Goal: Task Accomplishment & Management: Manage account settings

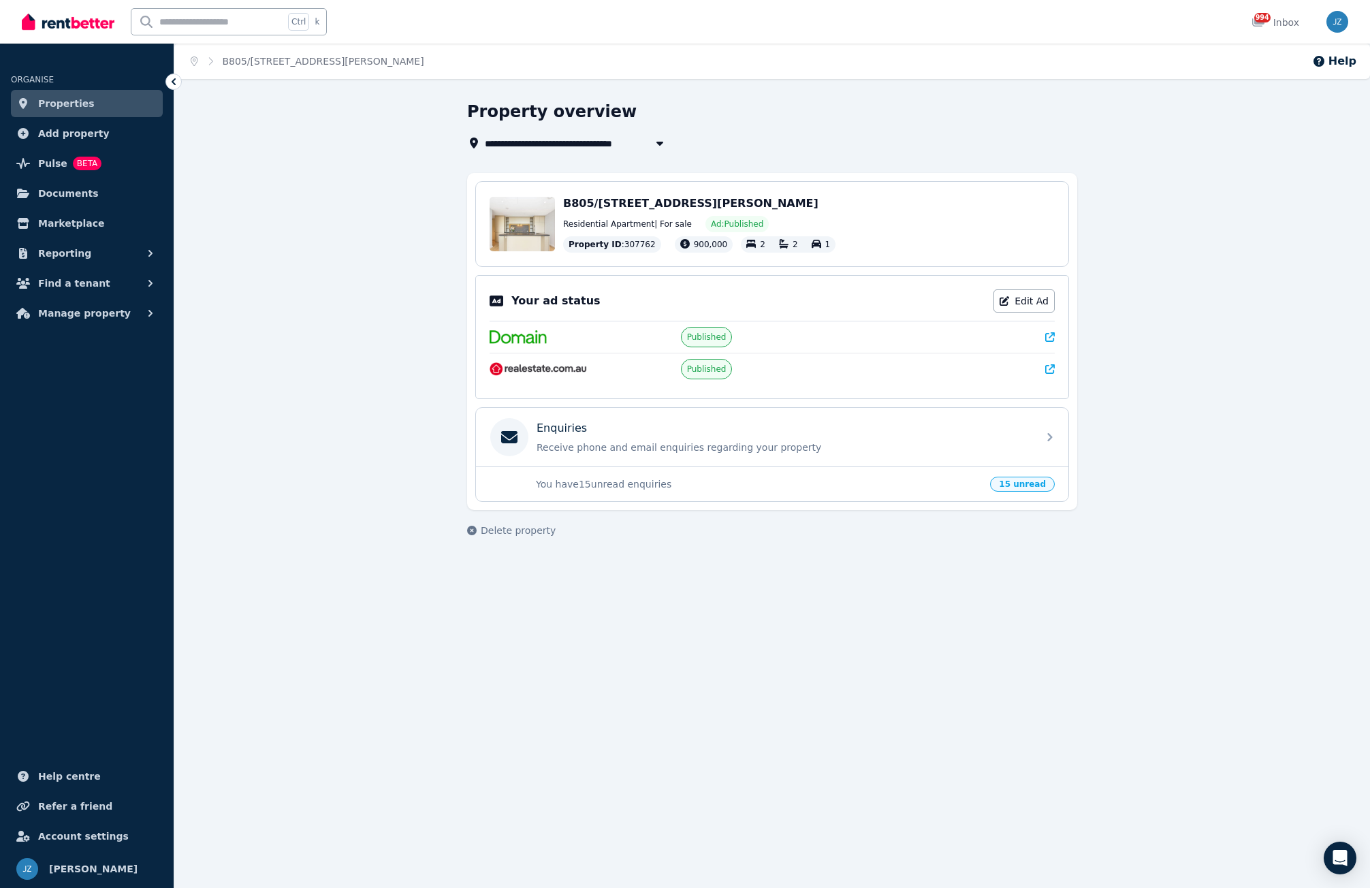
click at [70, 99] on span "Properties" at bounding box center [66, 103] width 57 height 16
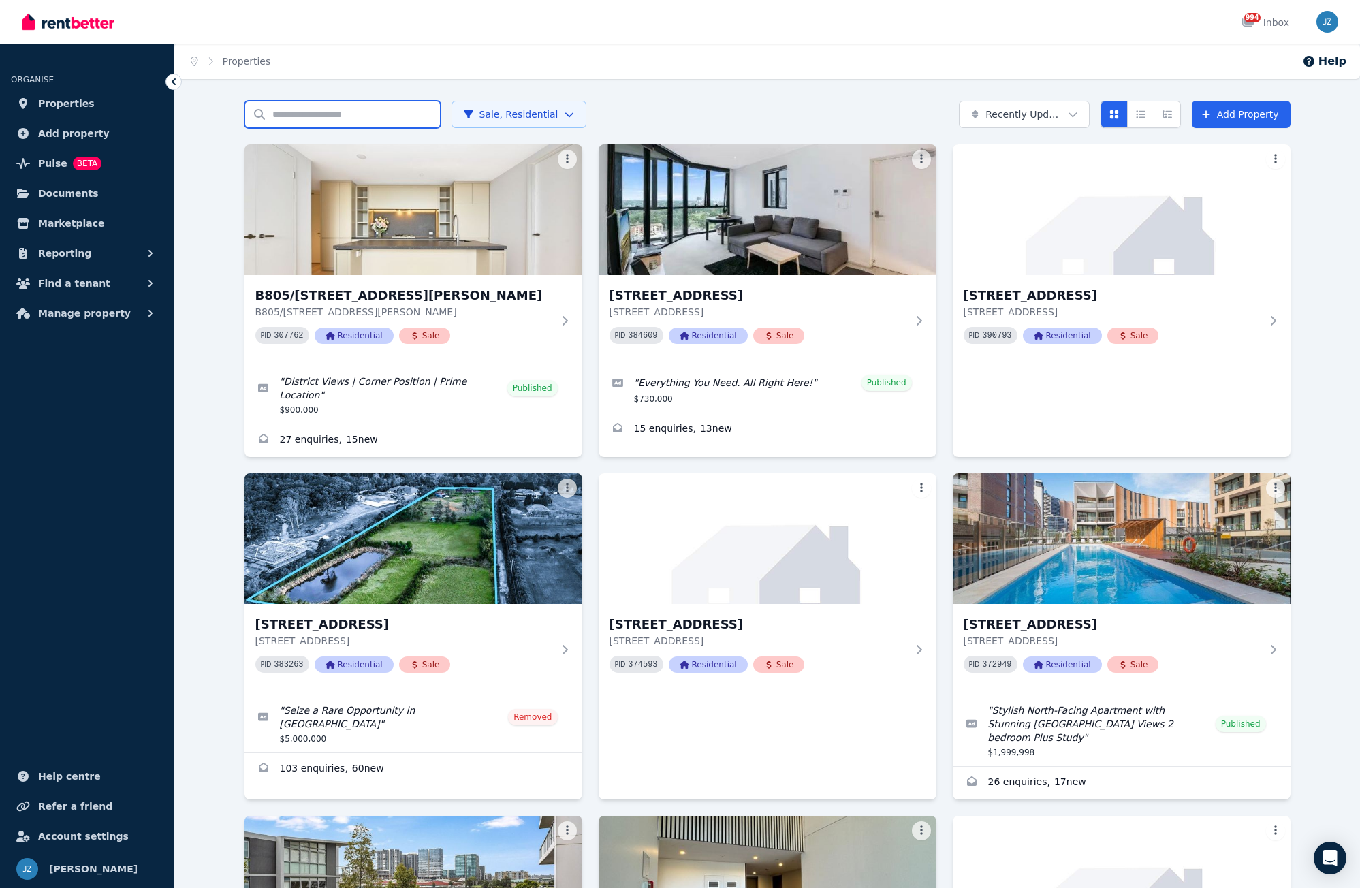
click at [366, 118] on input "Search properties" at bounding box center [342, 114] width 196 height 27
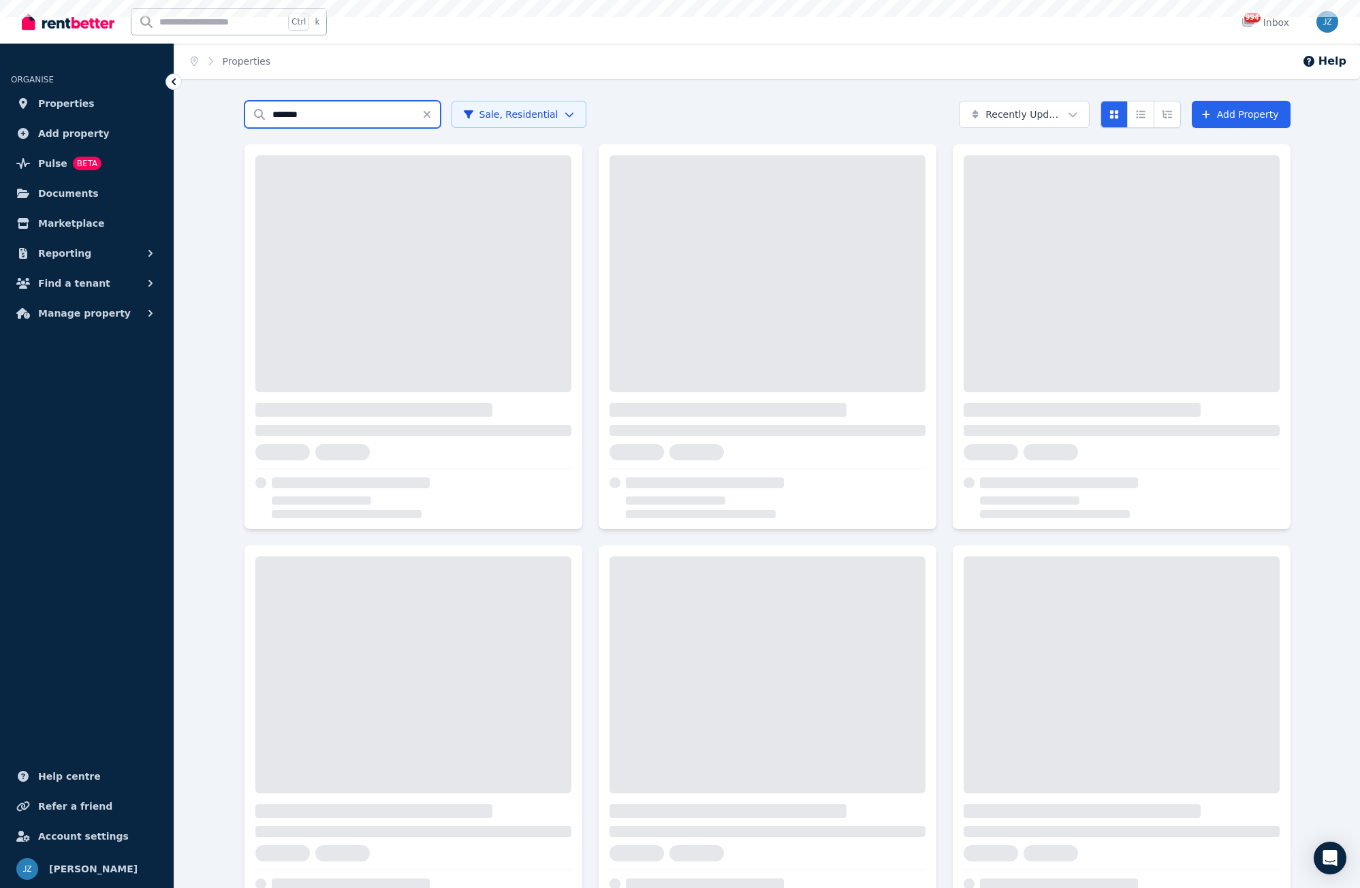
type input "*******"
click at [496, 119] on html "Open main menu Ctrl k 994 Inbox Open user menu ORGANISE Properties Add property…" at bounding box center [680, 444] width 1360 height 888
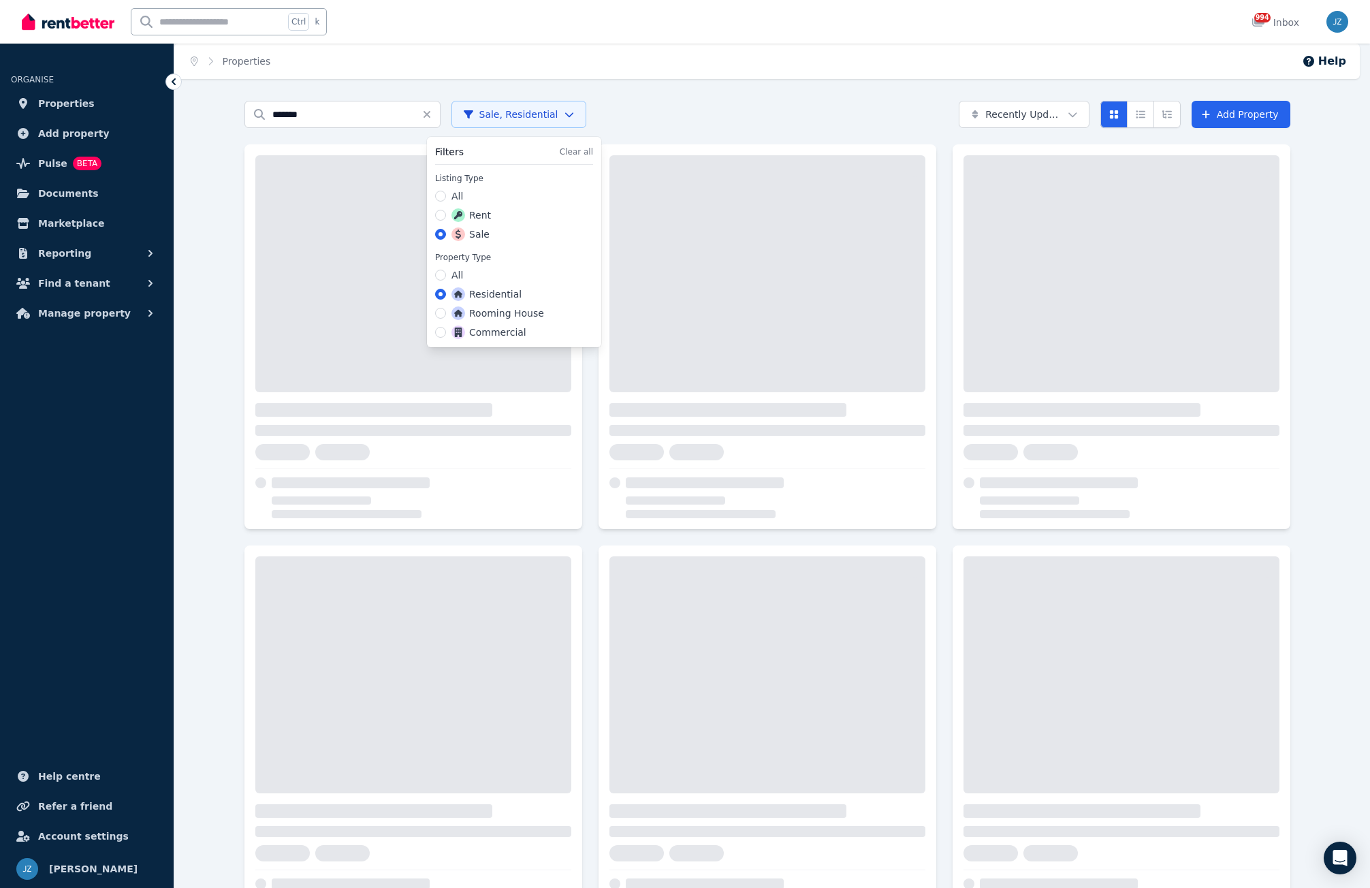
click at [468, 220] on label "Rent" at bounding box center [470, 215] width 39 height 14
click at [446, 220] on button "Rent" at bounding box center [440, 215] width 11 height 11
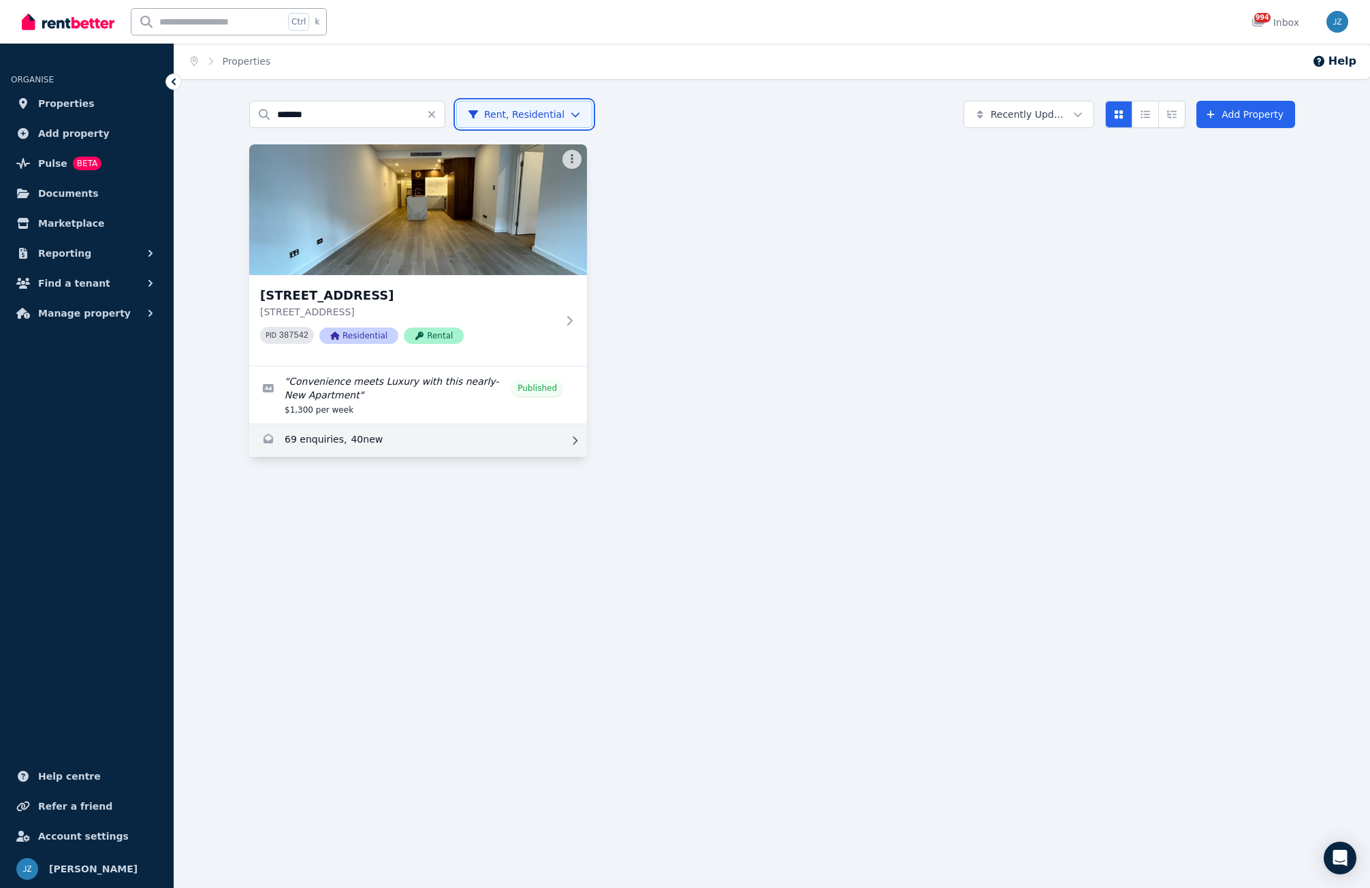
click at [455, 440] on html "Open main menu Ctrl k 994 Inbox Open user menu ORGANISE Properties Add property…" at bounding box center [685, 444] width 1370 height 888
click at [334, 440] on link "Enquiries for 9 Peach Tree Rd, Macquarie Park" at bounding box center [418, 440] width 338 height 33
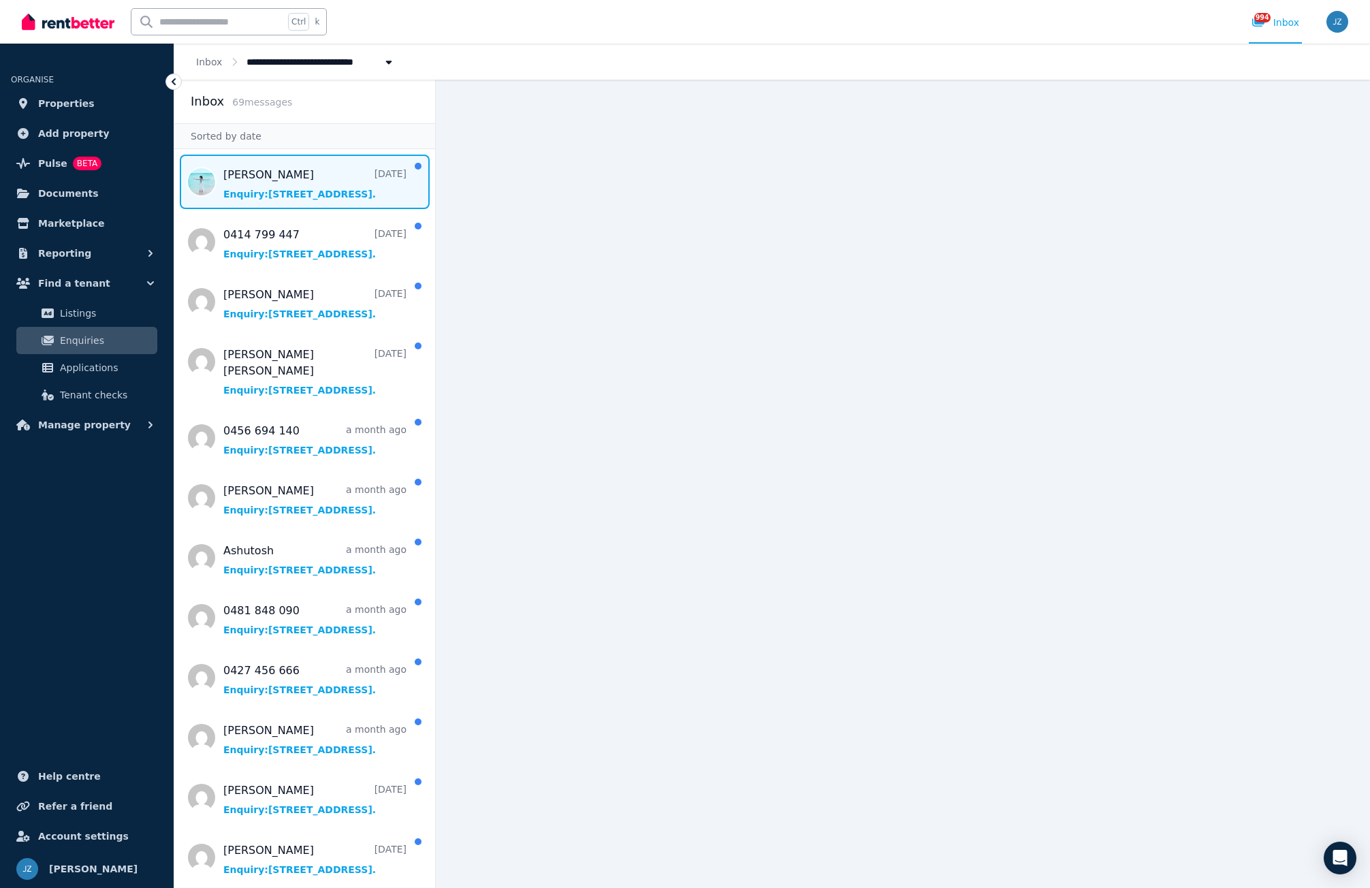
click at [320, 182] on span "Message list" at bounding box center [304, 182] width 261 height 54
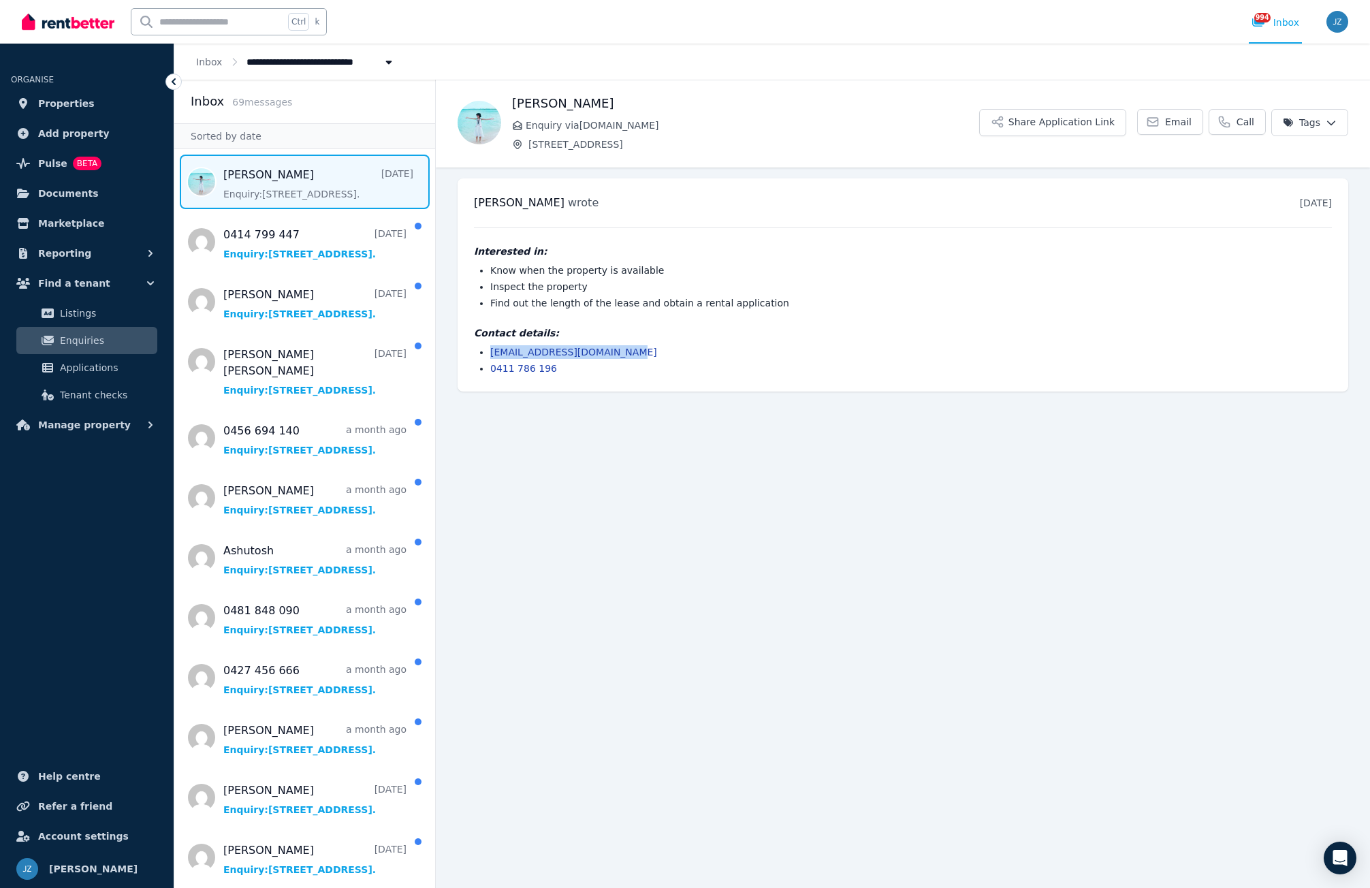
drag, startPoint x: 627, startPoint y: 353, endPoint x: 492, endPoint y: 357, distance: 135.5
click at [492, 357] on li "[EMAIL_ADDRESS][DOMAIN_NAME]" at bounding box center [910, 352] width 841 height 14
copy link "[EMAIL_ADDRESS][DOMAIN_NAME]"
drag, startPoint x: 992, startPoint y: 414, endPoint x: 933, endPoint y: 389, distance: 63.5
click at [992, 414] on main "Back [PERSON_NAME] Enquiry via [DOMAIN_NAME] [STREET_ADDRESS] Application Link …" at bounding box center [903, 484] width 934 height 808
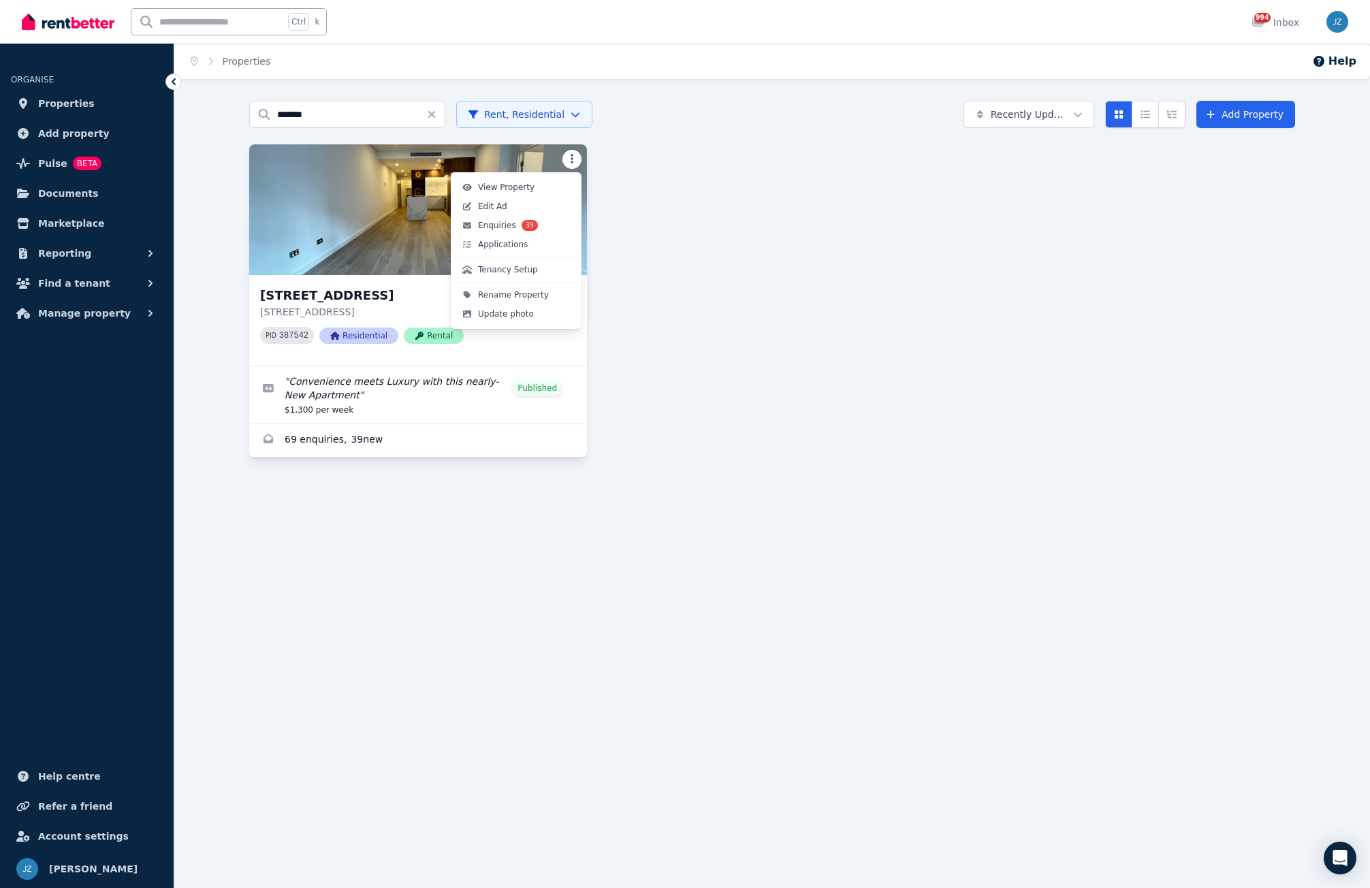
click at [577, 156] on html "Open main menu Ctrl k 994 Inbox Open user menu ORGANISE Properties Add property…" at bounding box center [685, 444] width 1370 height 888
click at [543, 205] on link "Edit Ad" at bounding box center [515, 206] width 125 height 19
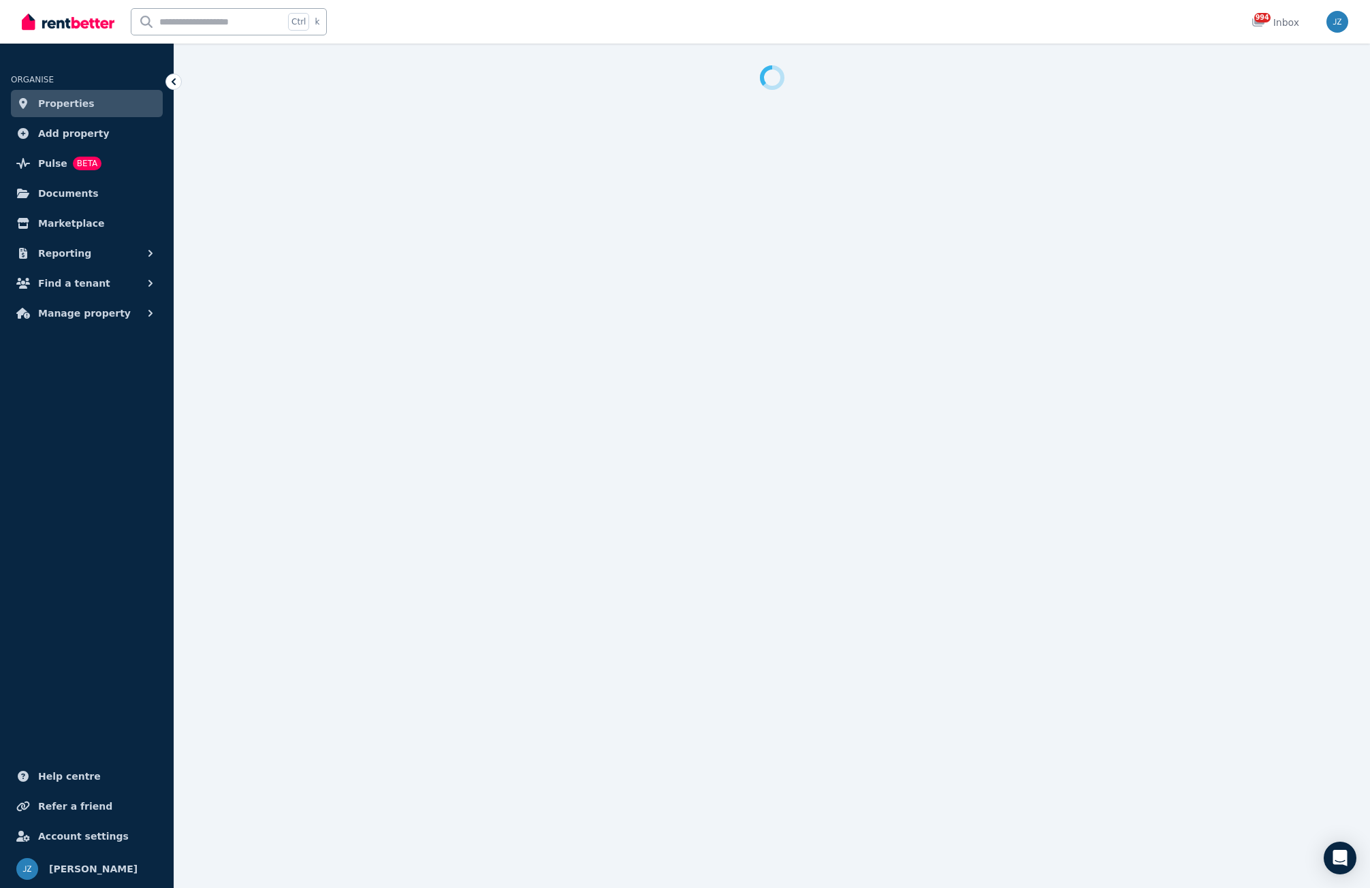
select select "**********"
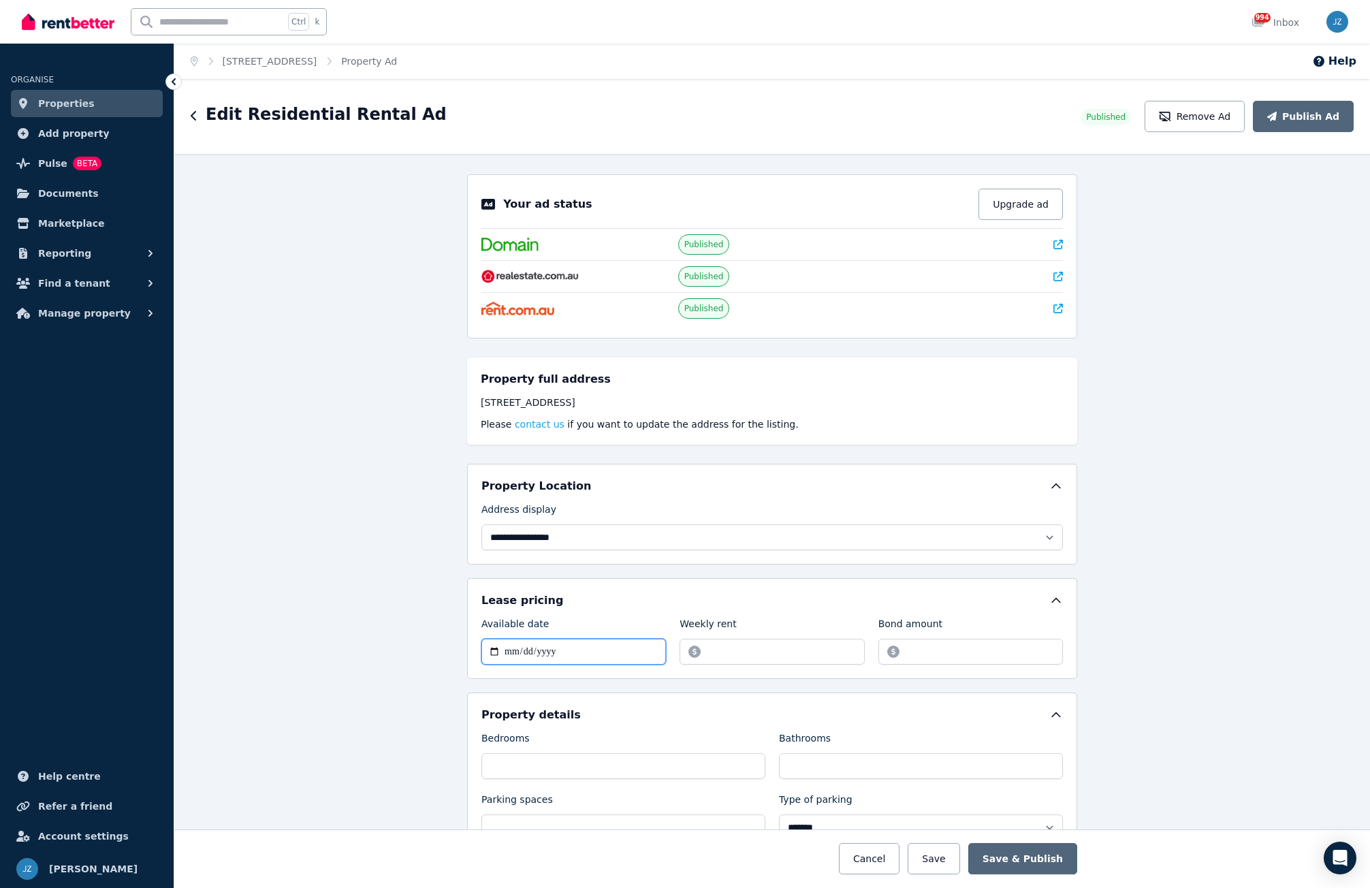
click at [555, 646] on input "**********" at bounding box center [573, 652] width 184 height 26
click at [532, 654] on input "**********" at bounding box center [573, 652] width 184 height 26
click at [494, 650] on input "**********" at bounding box center [573, 652] width 184 height 26
type input "**********"
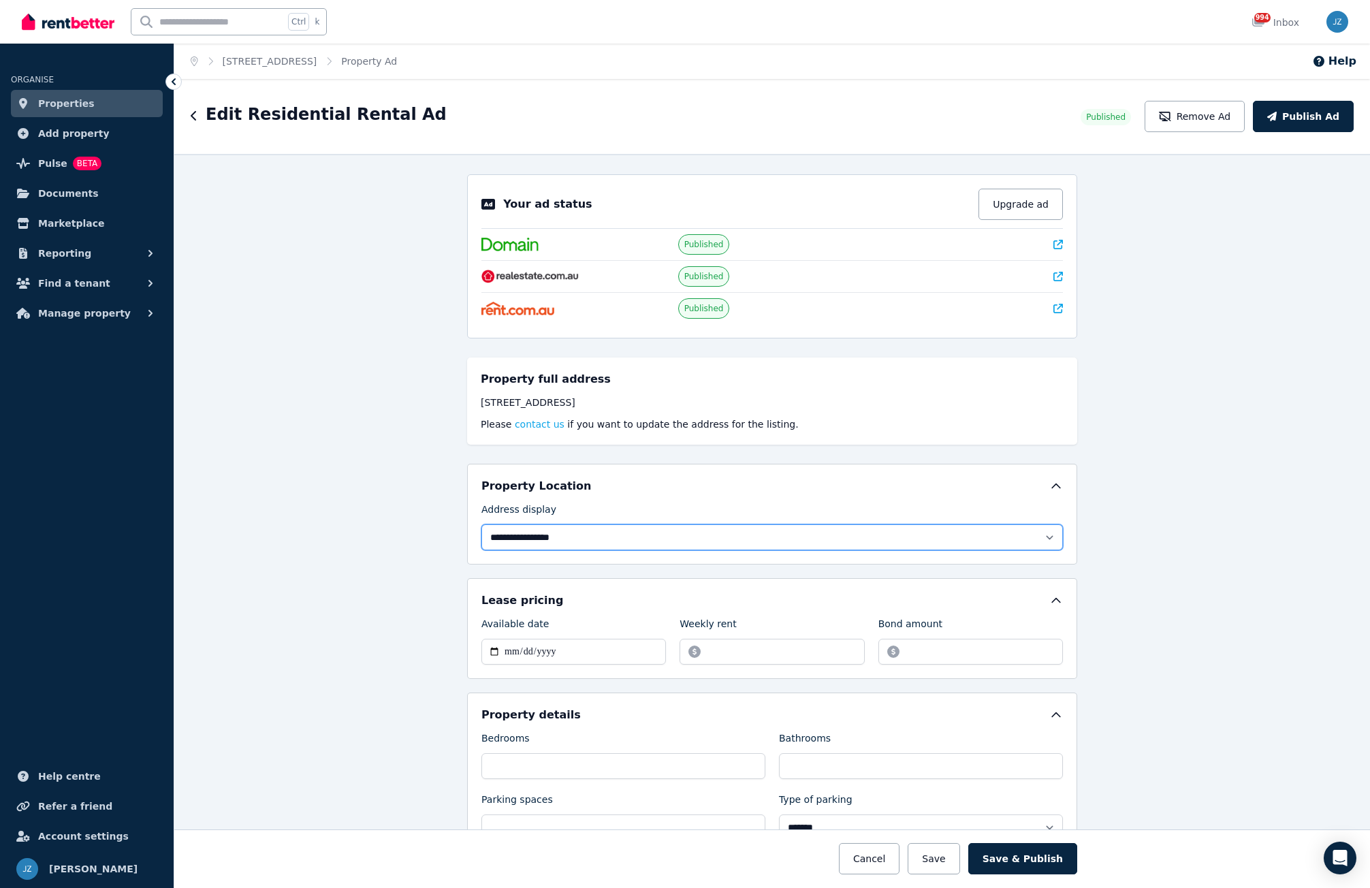
click at [526, 539] on select "**********" at bounding box center [771, 537] width 581 height 26
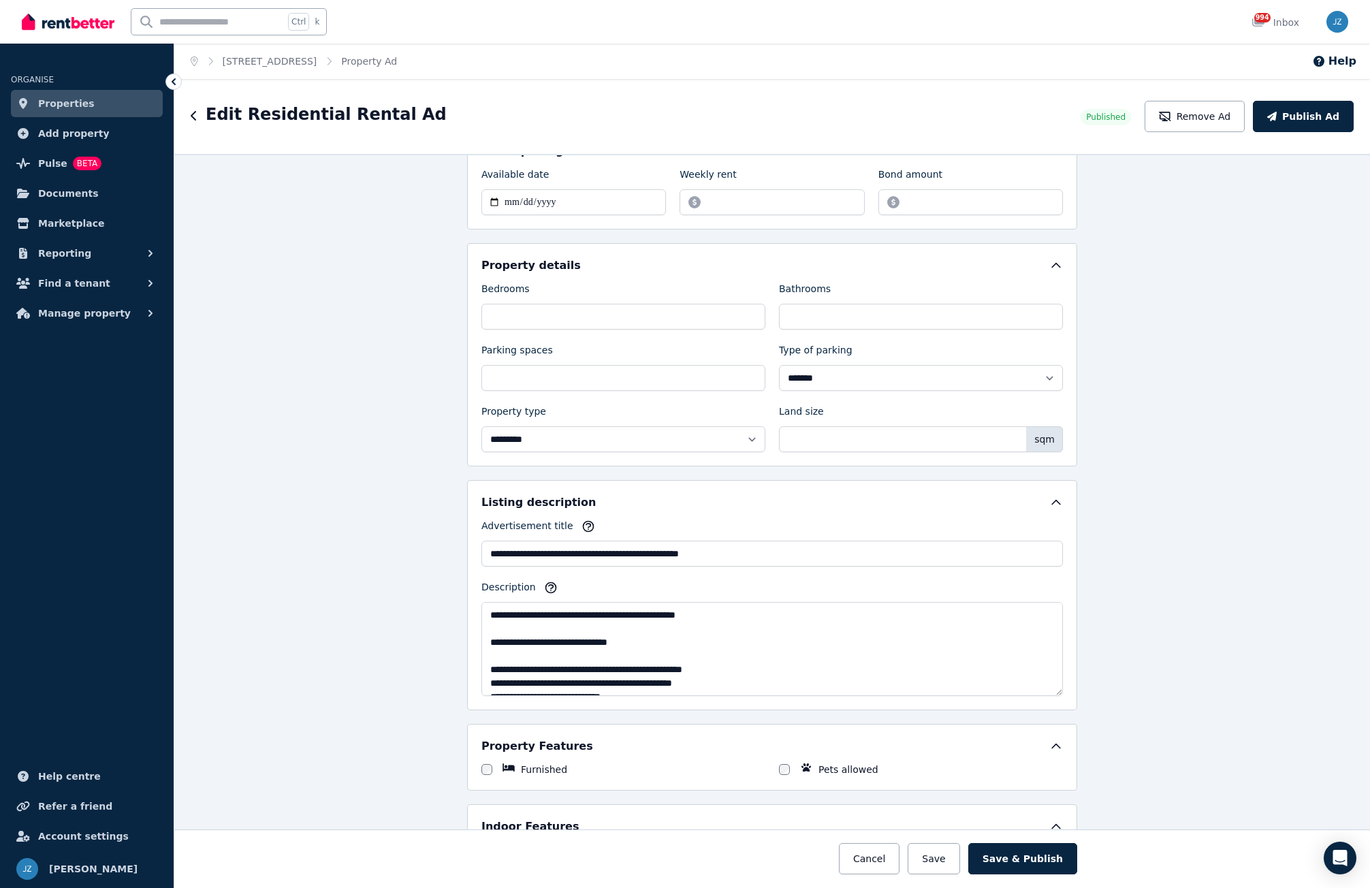
scroll to position [477, 0]
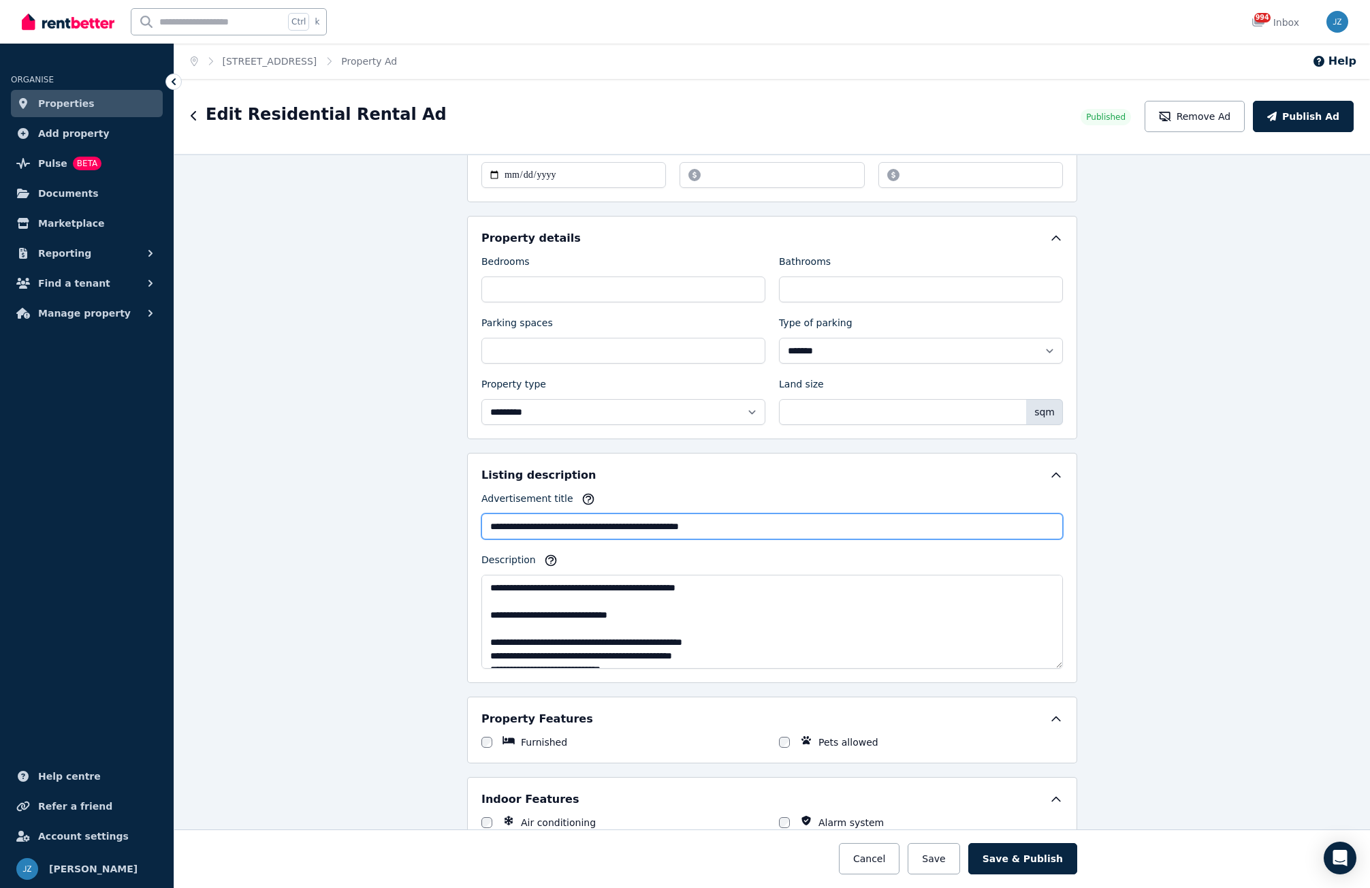
click at [773, 524] on input "**********" at bounding box center [771, 526] width 581 height 26
type input "**********"
drag, startPoint x: 662, startPoint y: 617, endPoint x: 513, endPoint y: 613, distance: 149.1
click at [513, 613] on textarea "**********" at bounding box center [771, 622] width 581 height 94
click at [652, 622] on textarea "**********" at bounding box center [771, 622] width 581 height 94
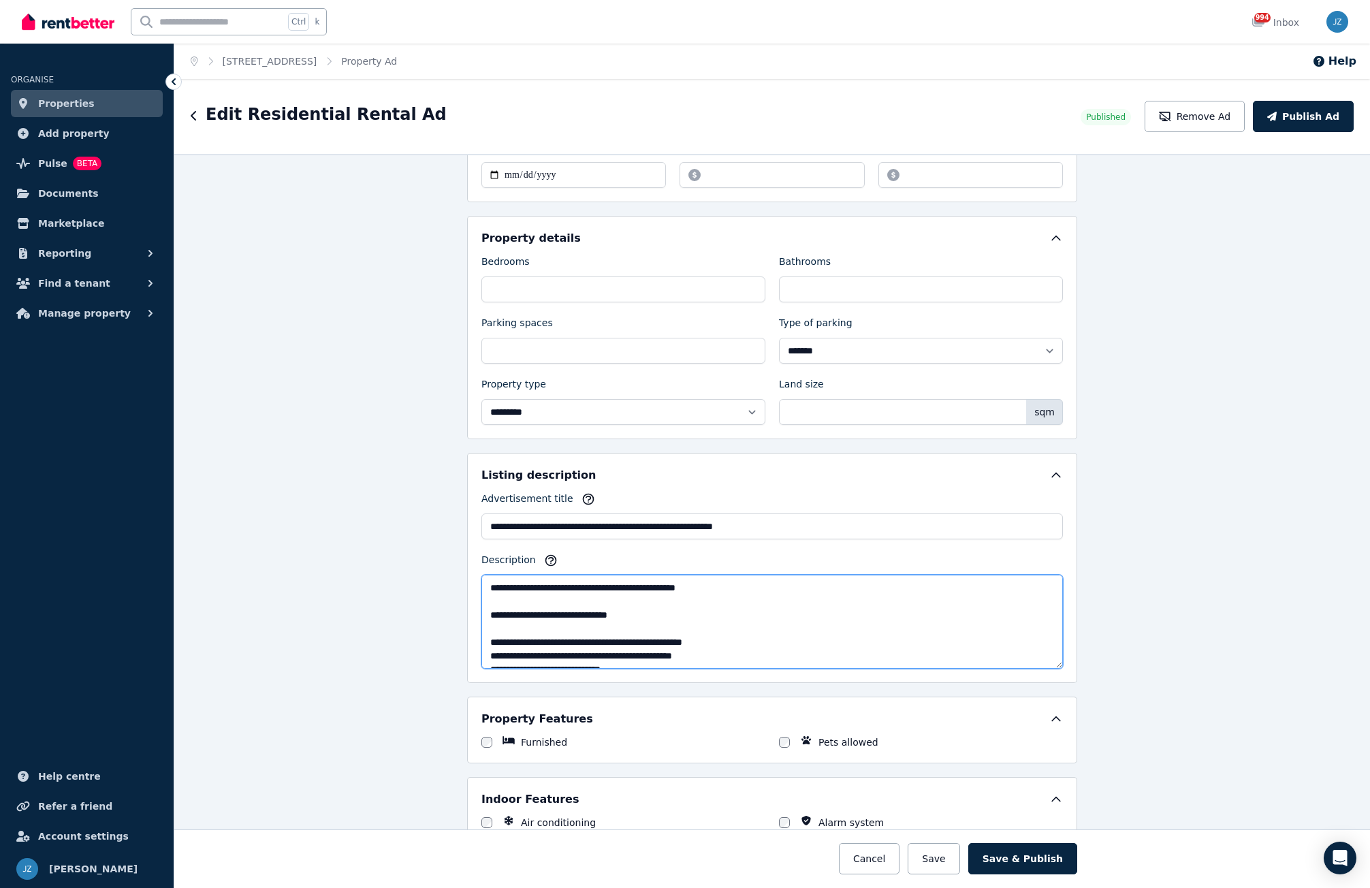
drag, startPoint x: 662, startPoint y: 612, endPoint x: 513, endPoint y: 615, distance: 149.1
click at [513, 615] on textarea "**********" at bounding box center [771, 622] width 581 height 94
paste textarea
click at [624, 594] on textarea "**********" at bounding box center [771, 622] width 581 height 94
drag, startPoint x: 650, startPoint y: 606, endPoint x: 562, endPoint y: 613, distance: 88.1
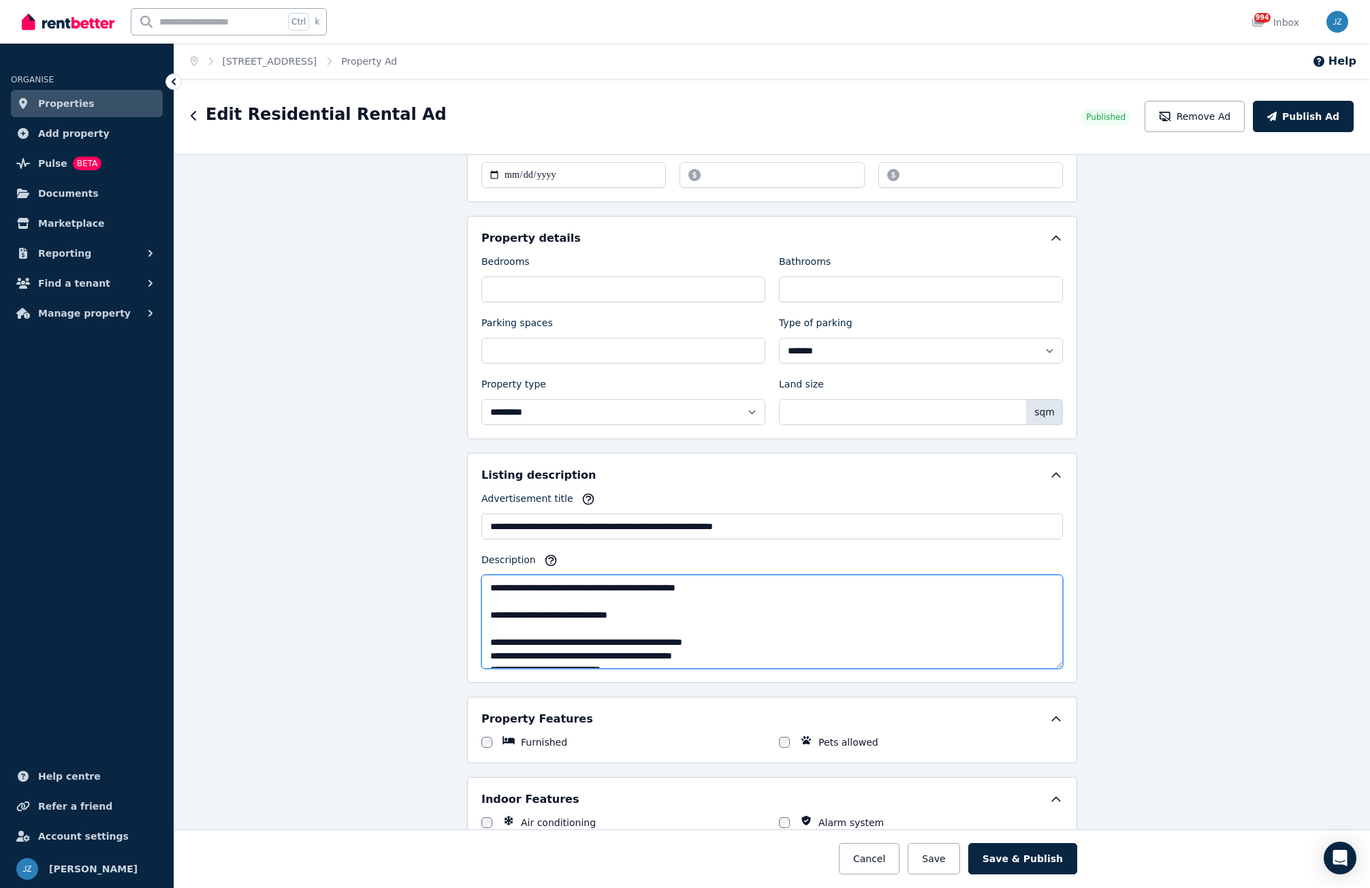
click at [562, 613] on textarea "**********" at bounding box center [771, 622] width 581 height 94
click at [508, 622] on textarea "**********" at bounding box center [771, 622] width 581 height 94
click at [509, 618] on textarea "**********" at bounding box center [771, 622] width 581 height 94
drag, startPoint x: 677, startPoint y: 613, endPoint x: 534, endPoint y: 620, distance: 143.2
click at [534, 620] on textarea "**********" at bounding box center [771, 622] width 581 height 94
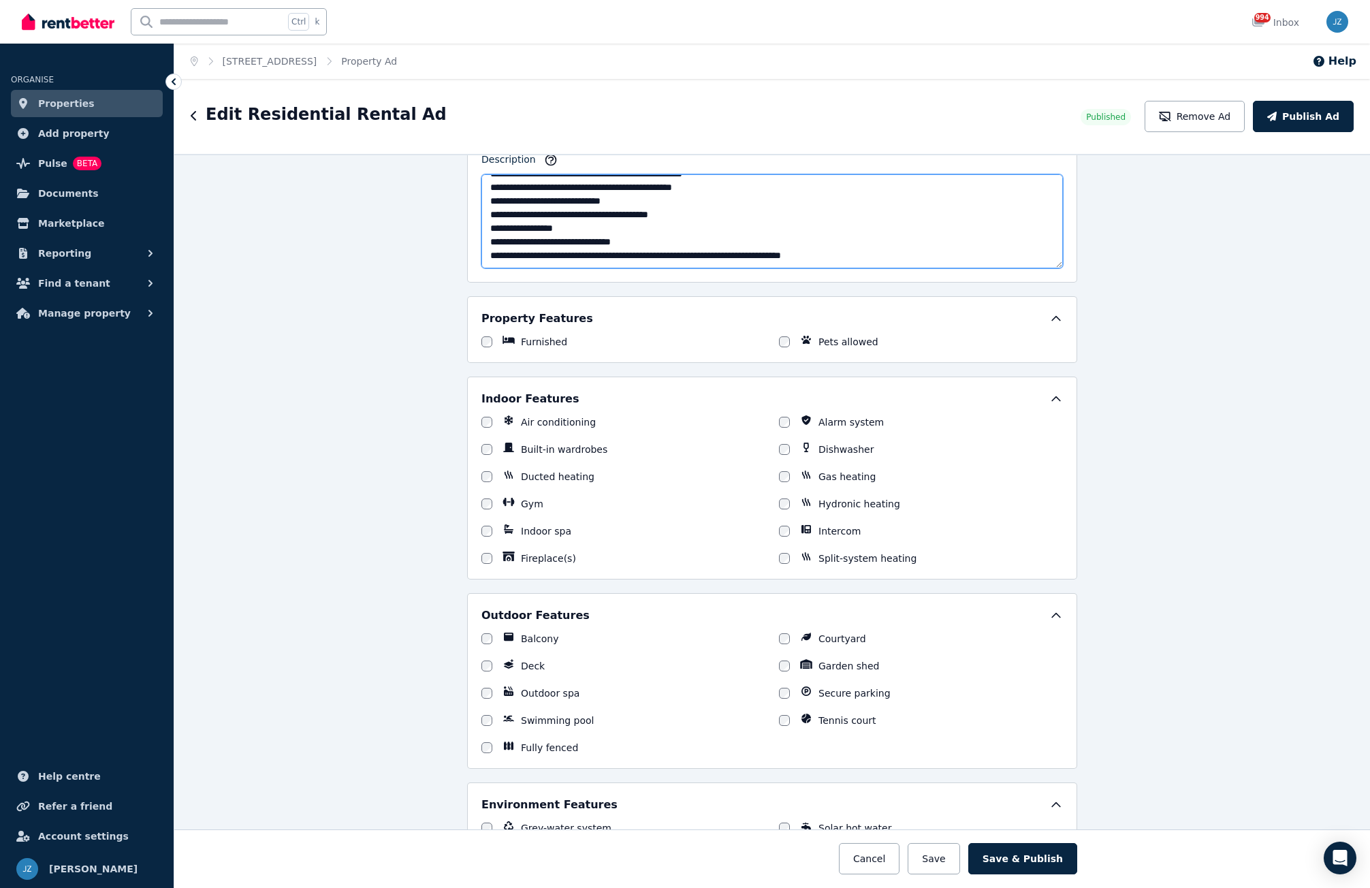
scroll to position [885, 0]
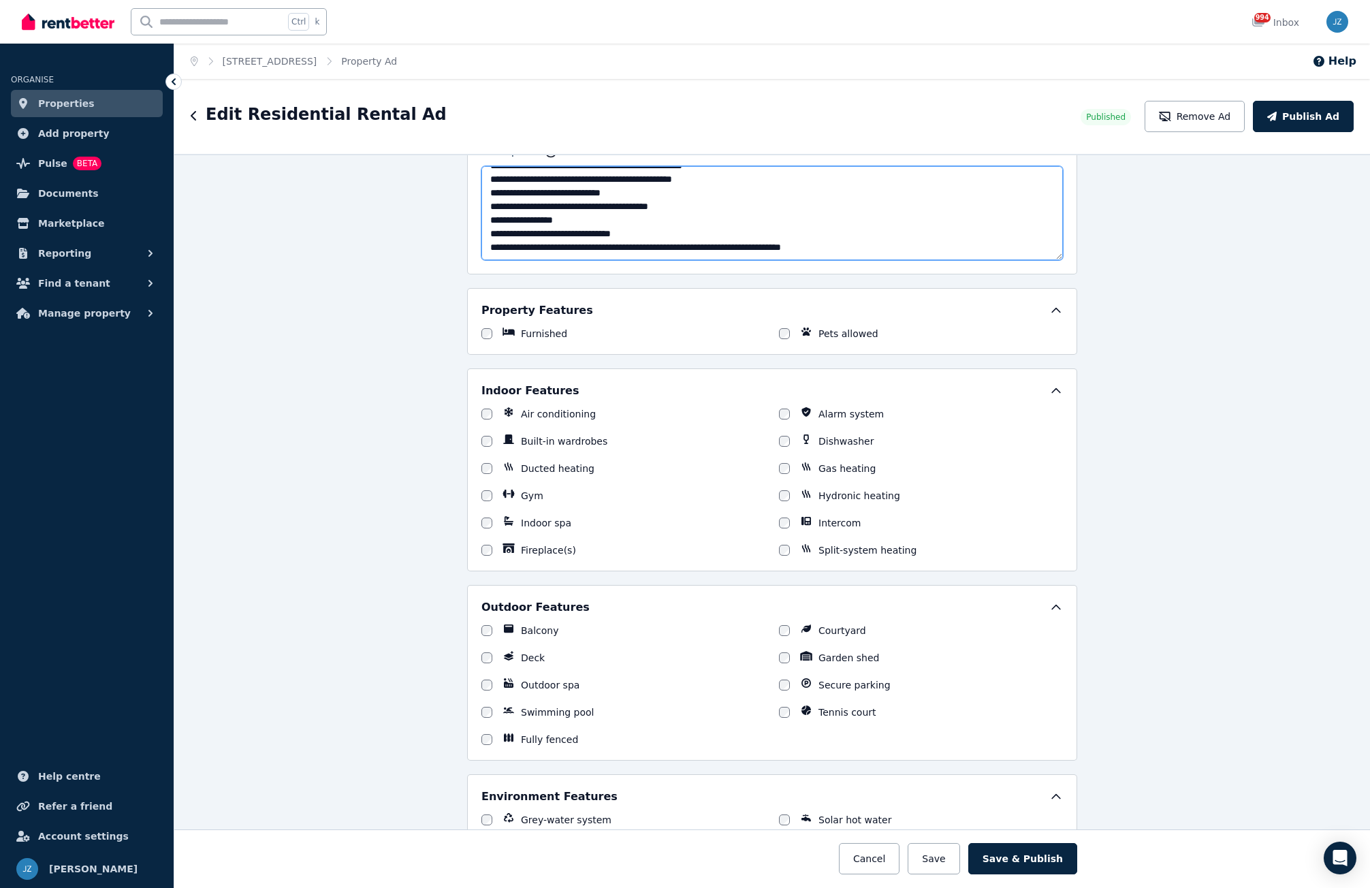
type textarea "**********"
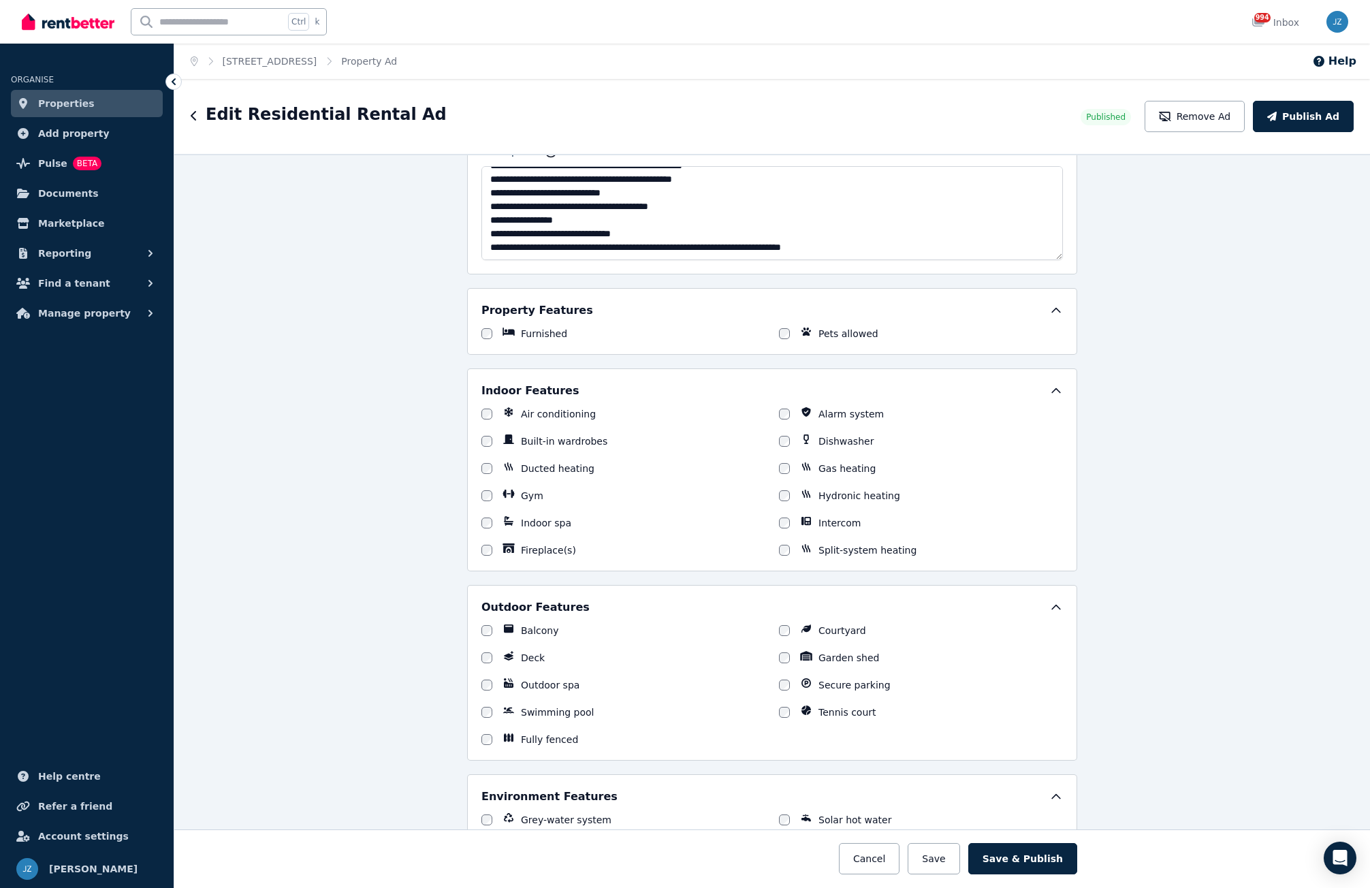
click at [548, 470] on label "Ducted heating" at bounding box center [558, 469] width 74 height 14
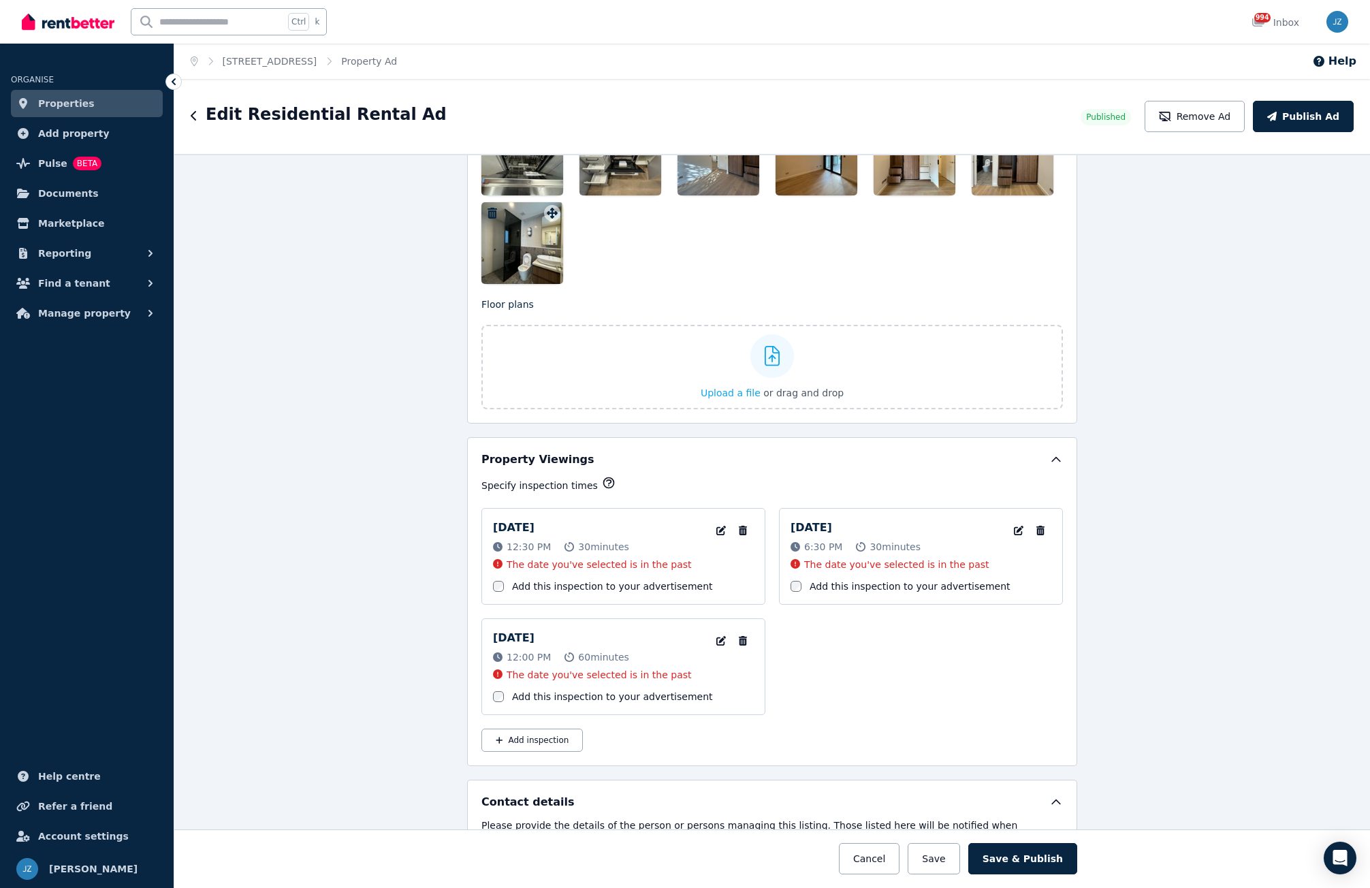
scroll to position [1974, 0]
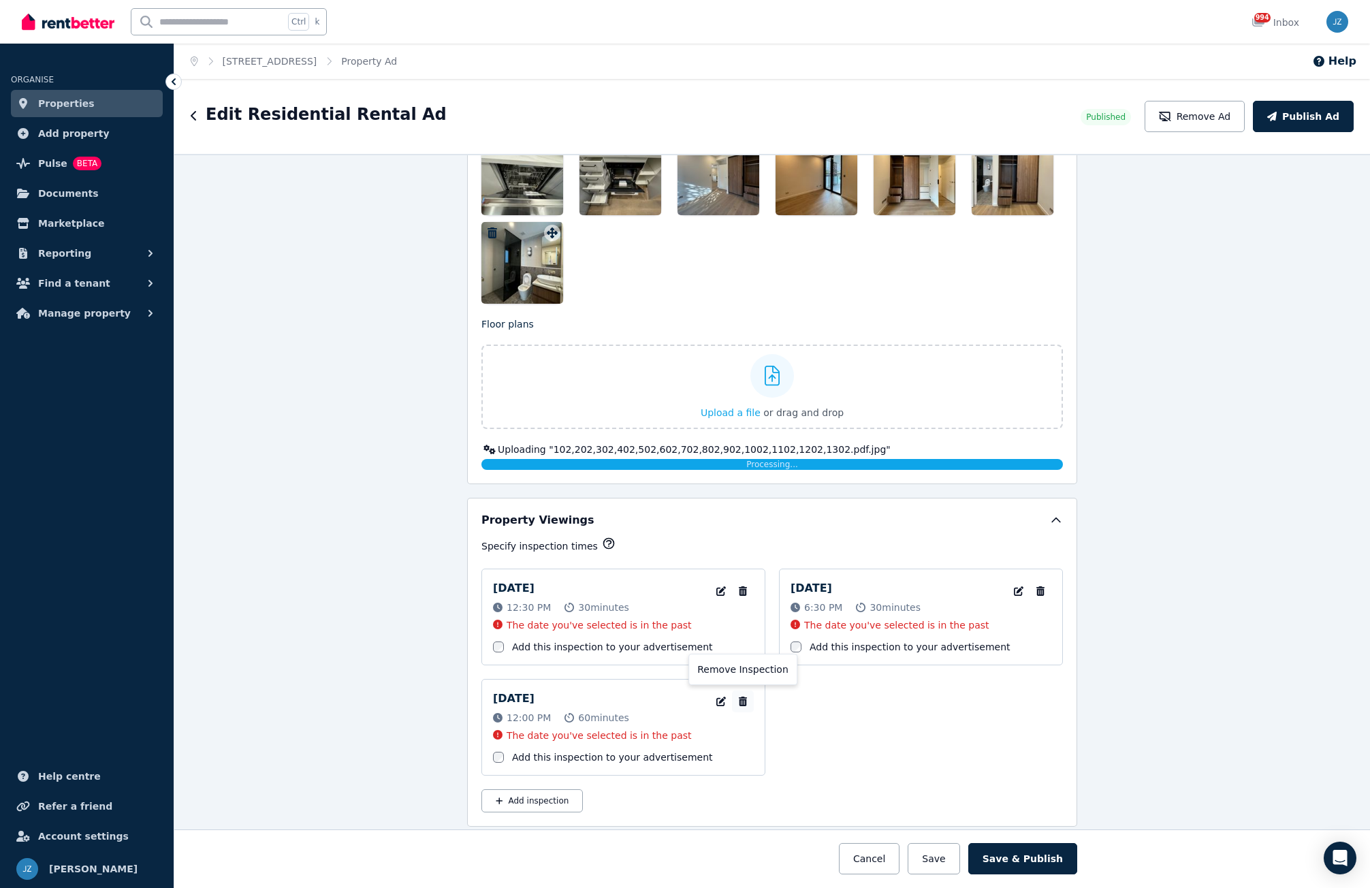
click at [739, 703] on icon "button" at bounding box center [743, 701] width 14 height 10
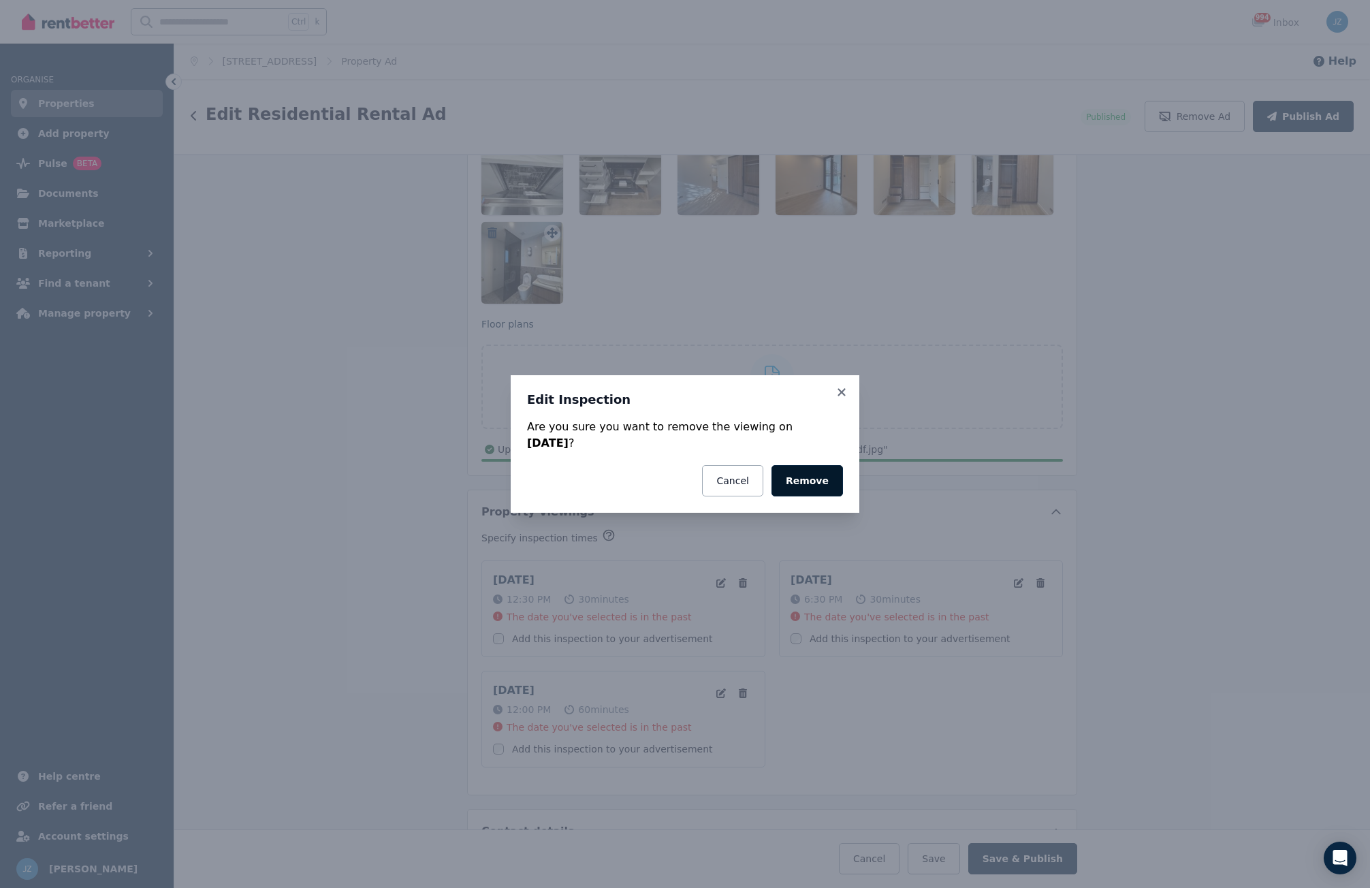
click at [818, 483] on button "Remove" at bounding box center [806, 480] width 71 height 31
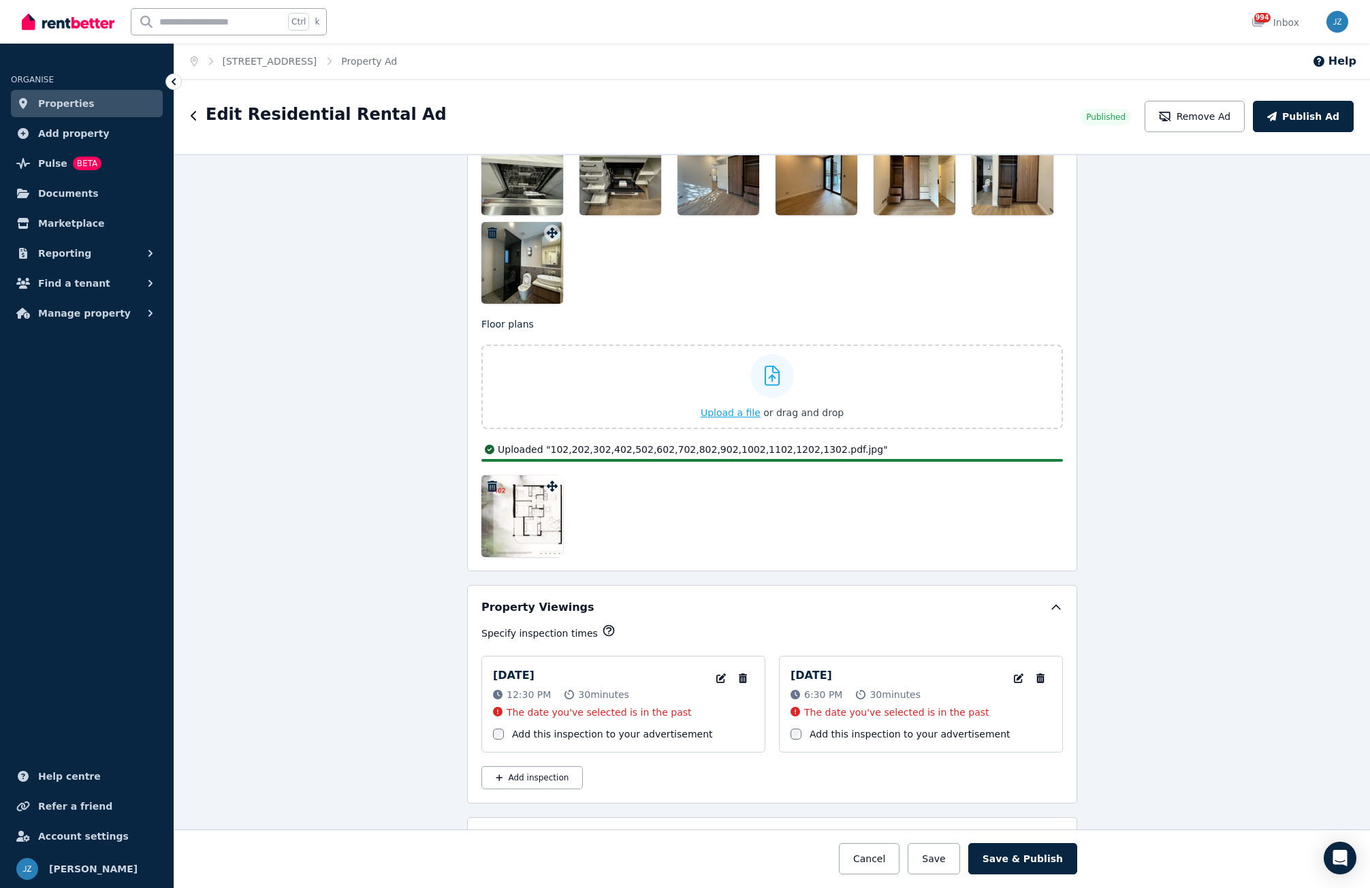
click at [841, 392] on label "Upload a file or drag and drop" at bounding box center [771, 386] width 581 height 84
click at [0, 0] on input "Upload a file or drag and drop" at bounding box center [0, 0] width 0 height 0
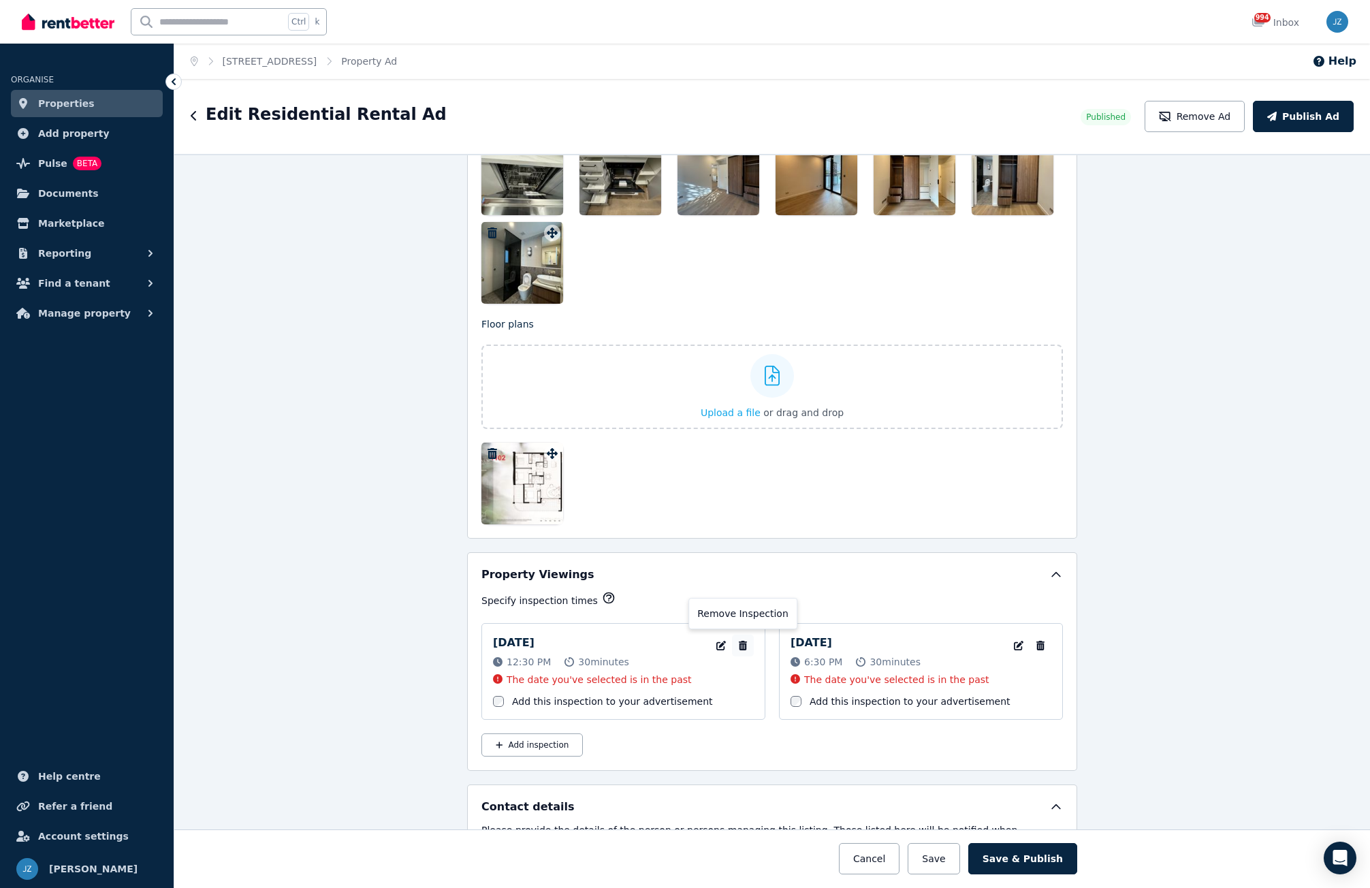
click at [739, 647] on icon "button" at bounding box center [743, 646] width 8 height 10
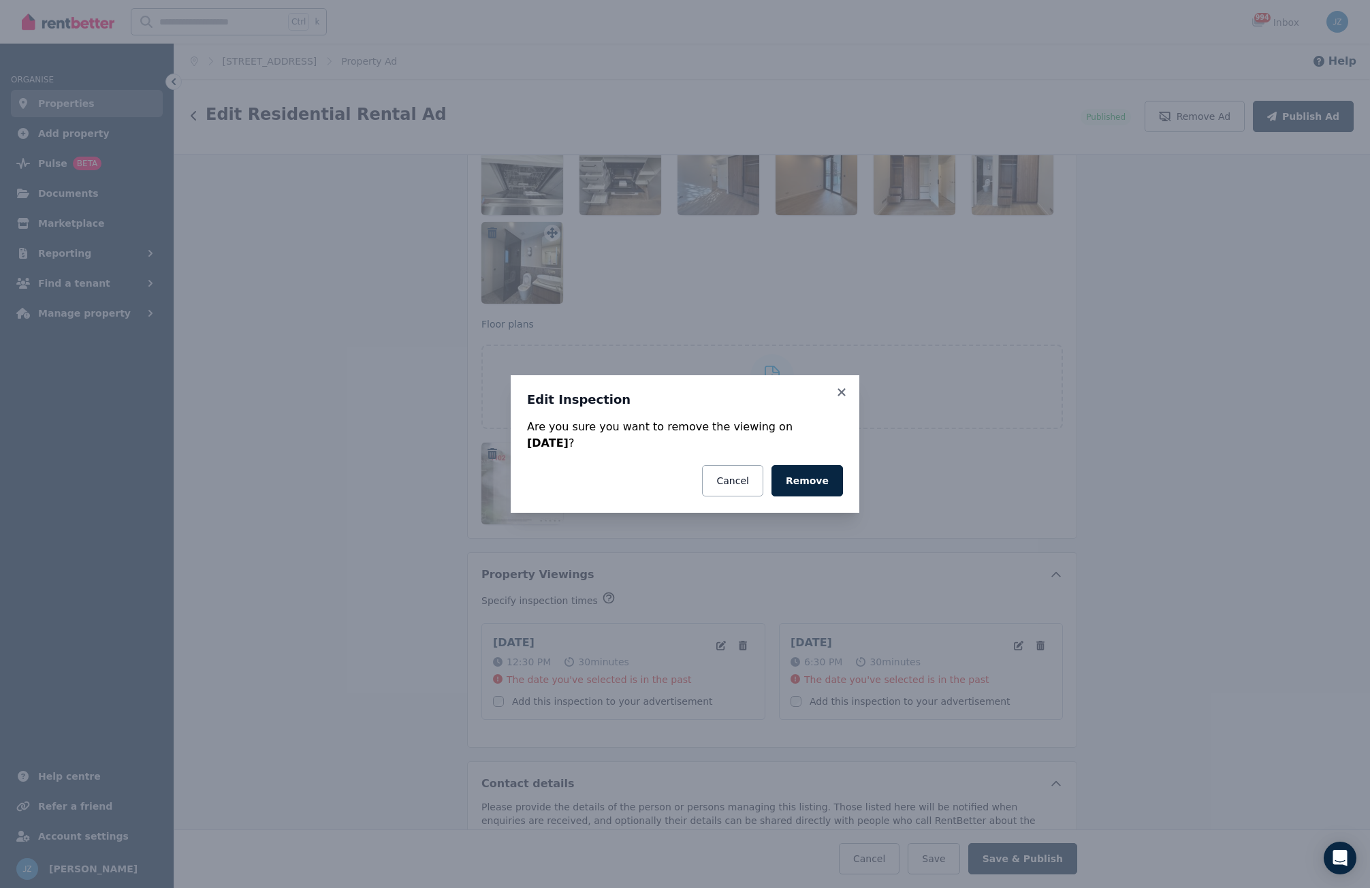
click at [822, 470] on button "Remove" at bounding box center [806, 480] width 71 height 31
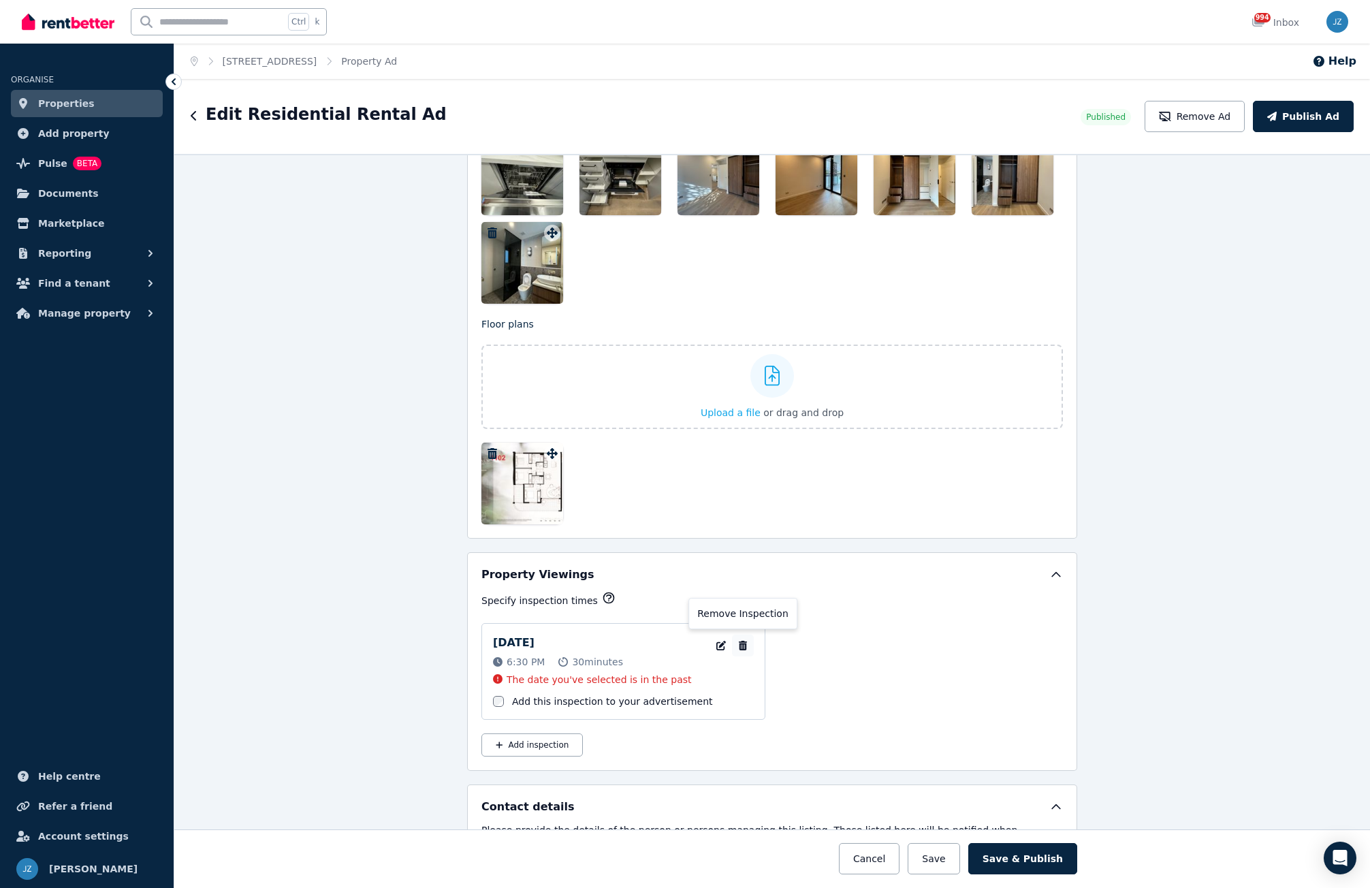
click at [738, 641] on icon "button" at bounding box center [743, 646] width 14 height 10
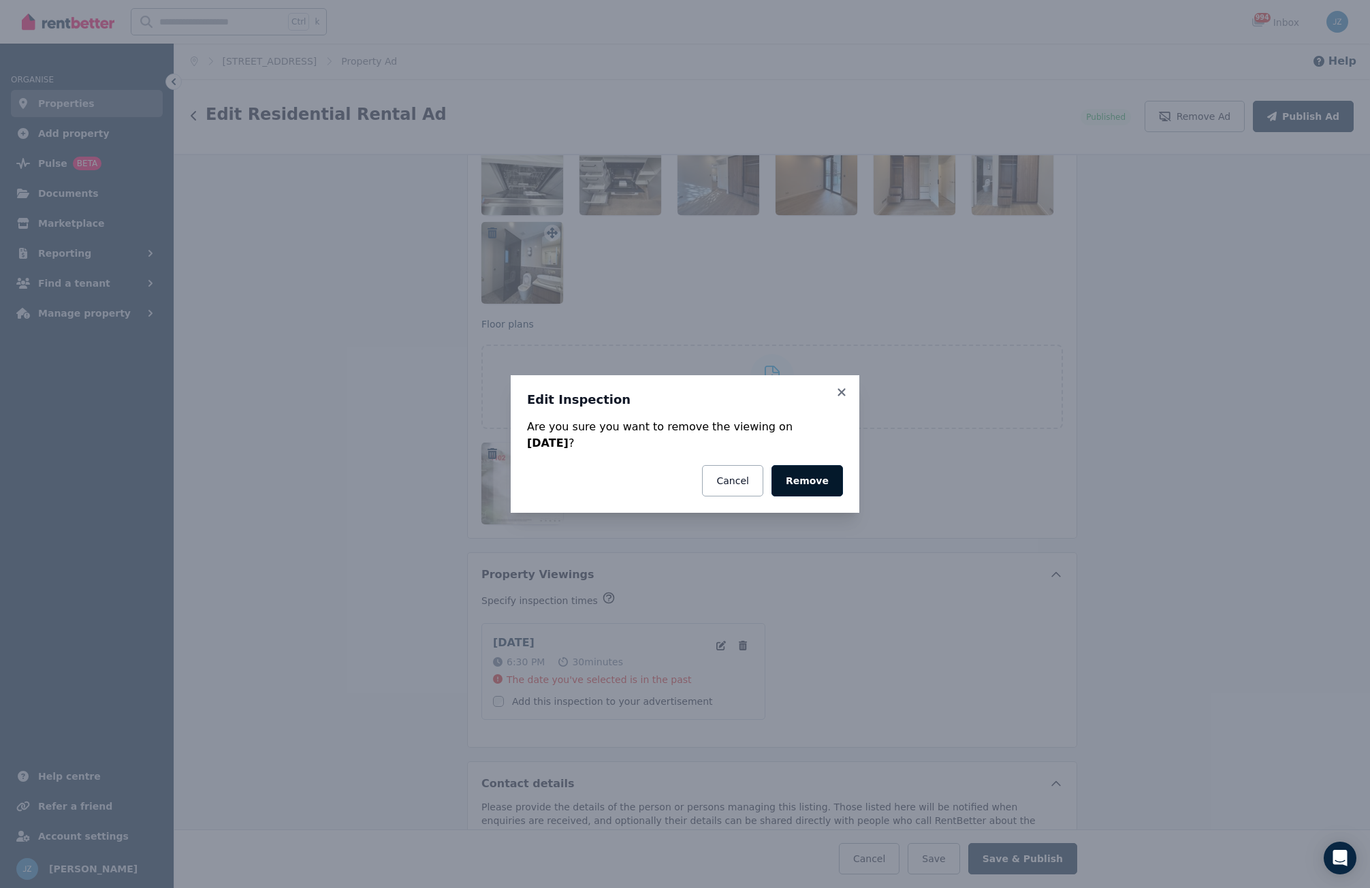
click at [813, 489] on button "Remove" at bounding box center [806, 480] width 71 height 31
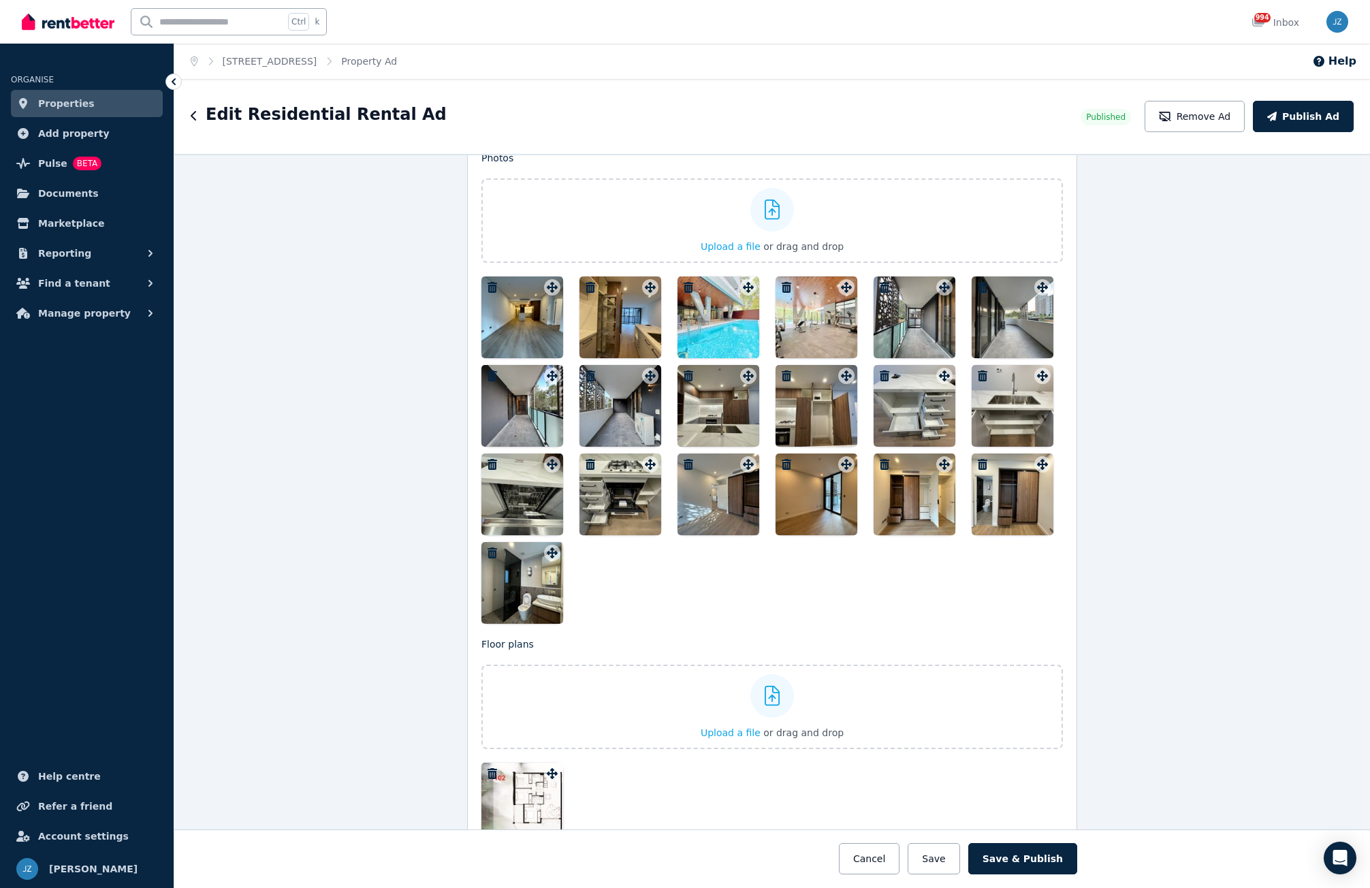
scroll to position [1634, 0]
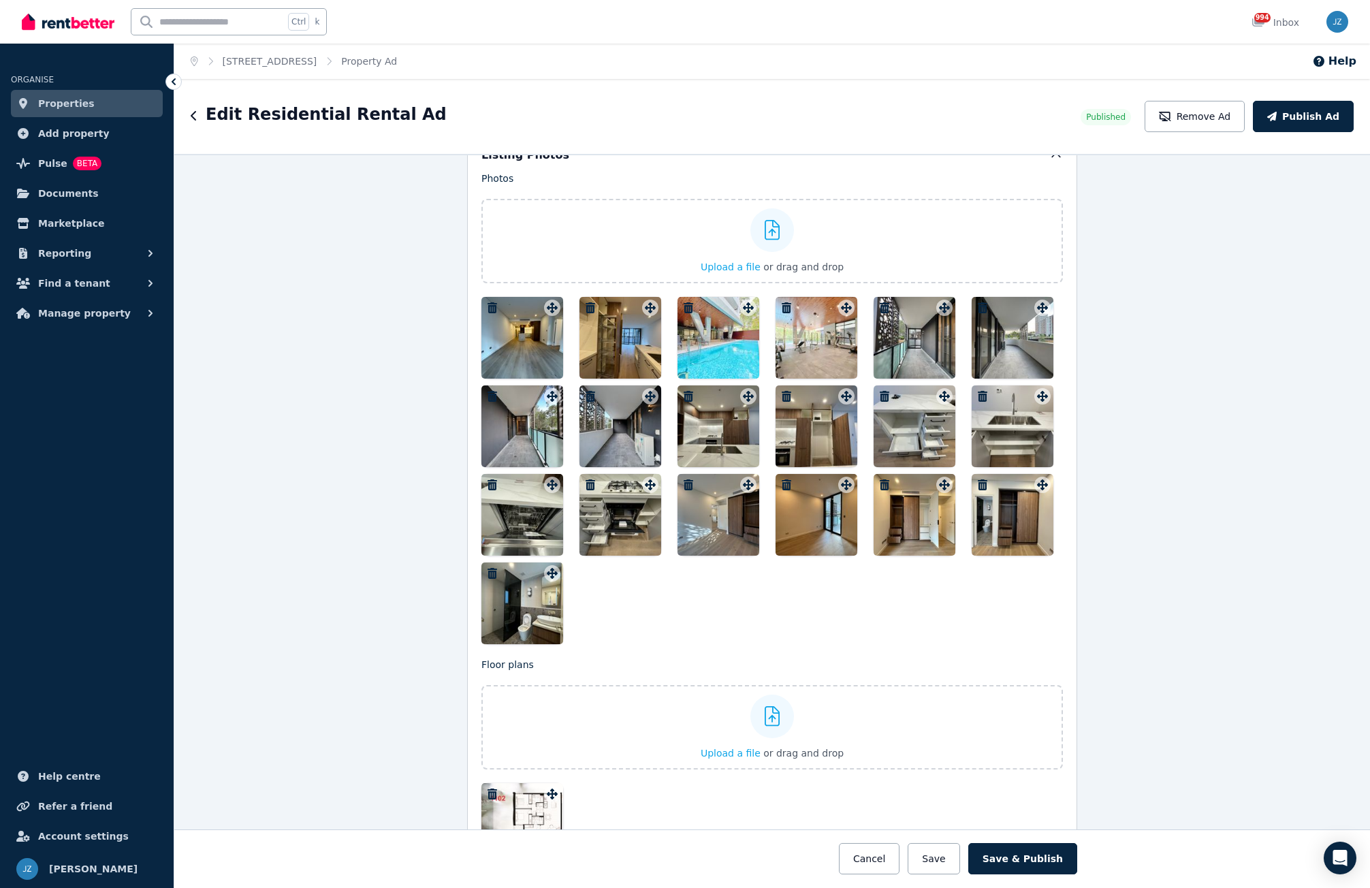
click at [487, 305] on icon "button" at bounding box center [492, 307] width 10 height 11
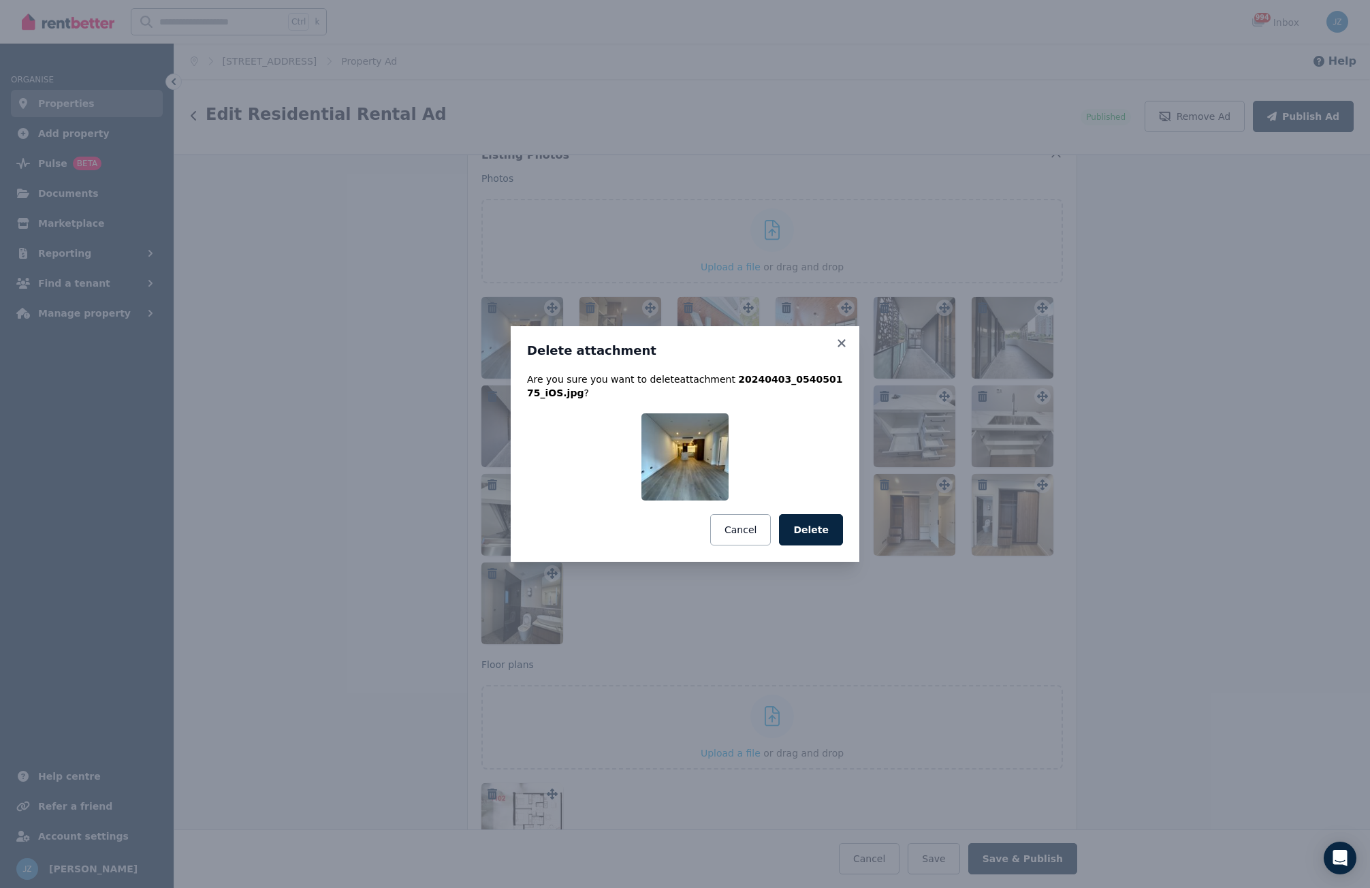
drag, startPoint x: 805, startPoint y: 527, endPoint x: 757, endPoint y: 465, distance: 78.6
click at [805, 529] on button "Delete" at bounding box center [811, 529] width 64 height 31
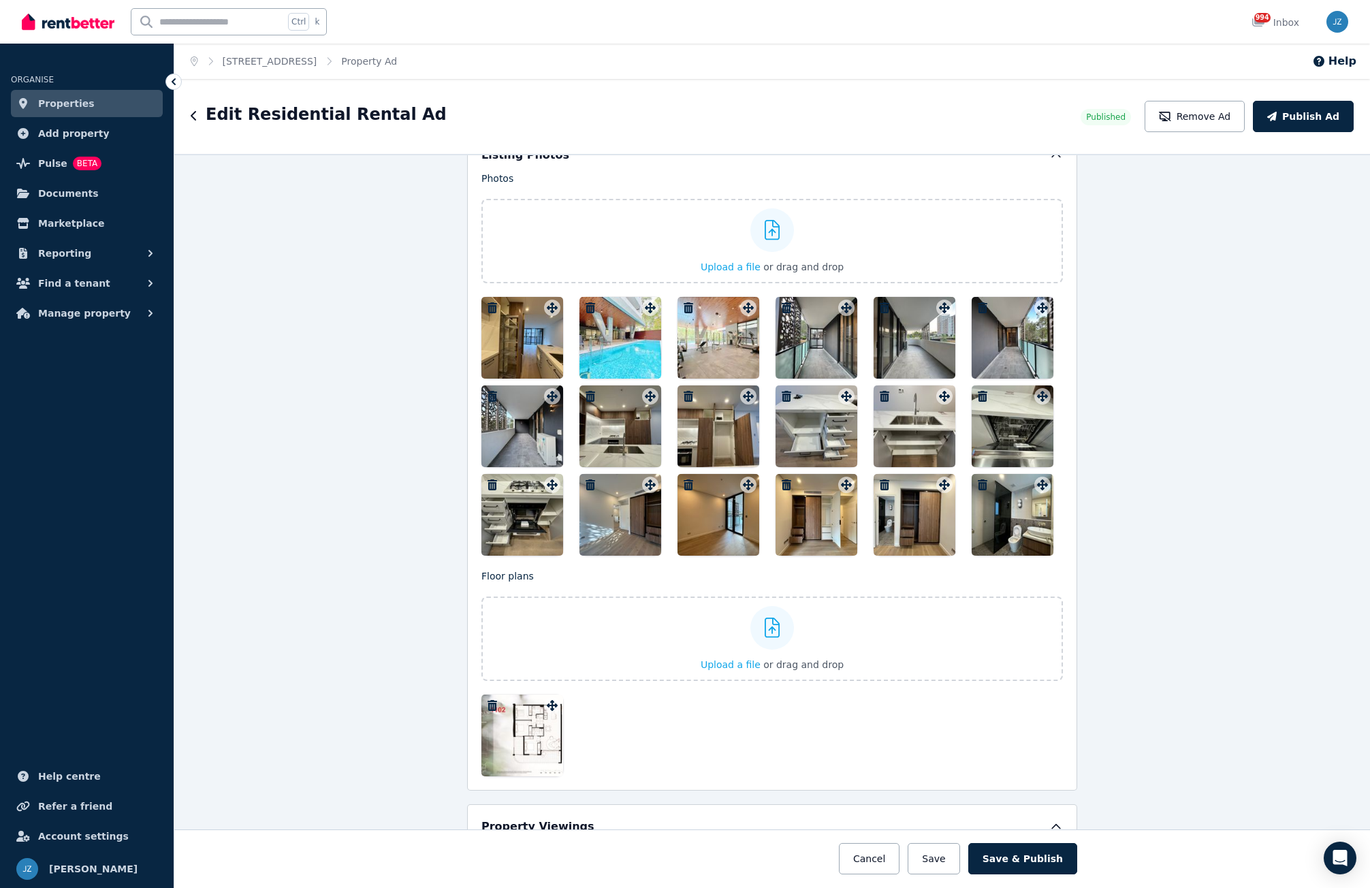
click at [488, 310] on icon "button" at bounding box center [492, 307] width 10 height 11
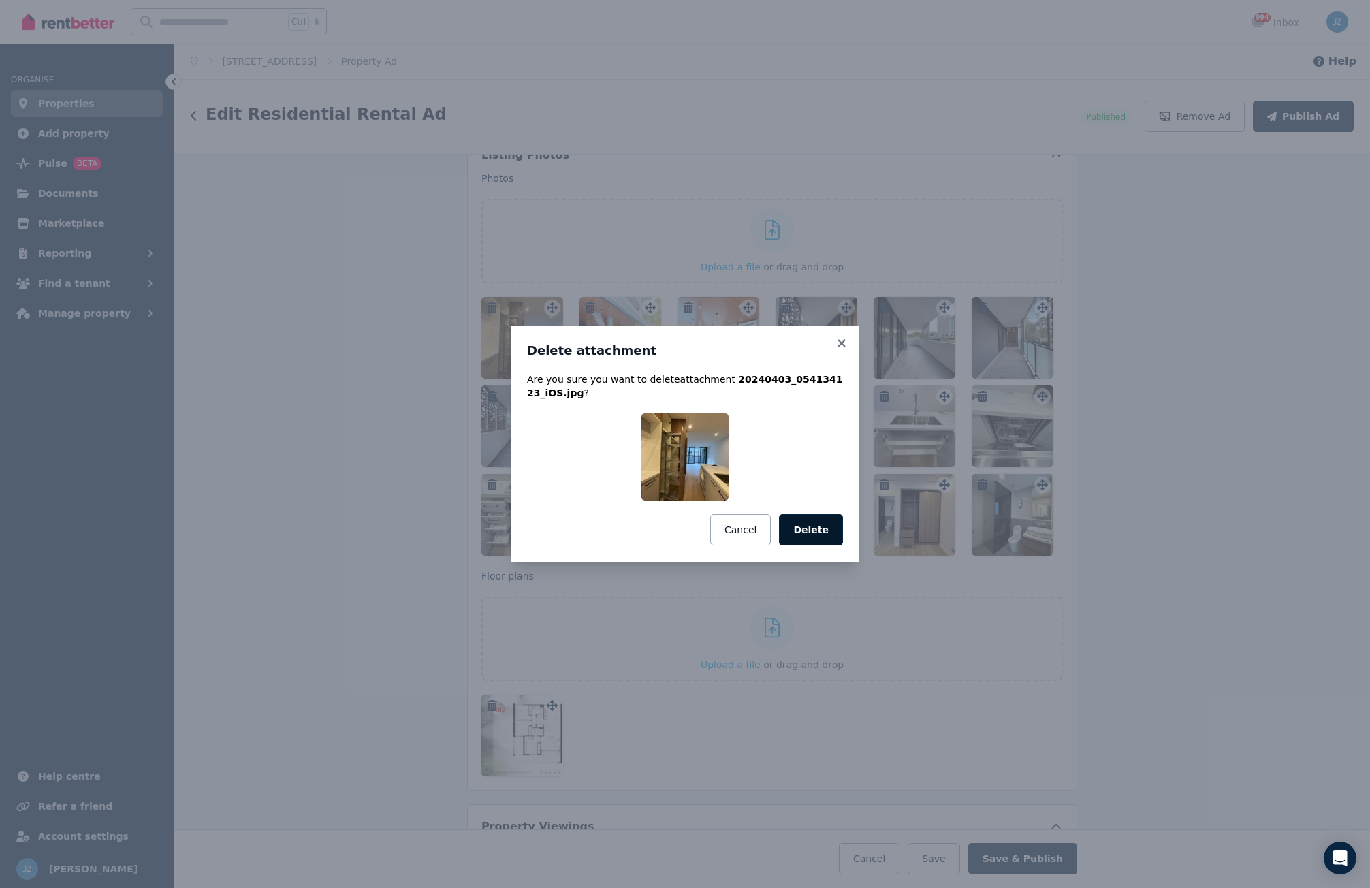
click at [813, 526] on button "Delete" at bounding box center [811, 529] width 64 height 31
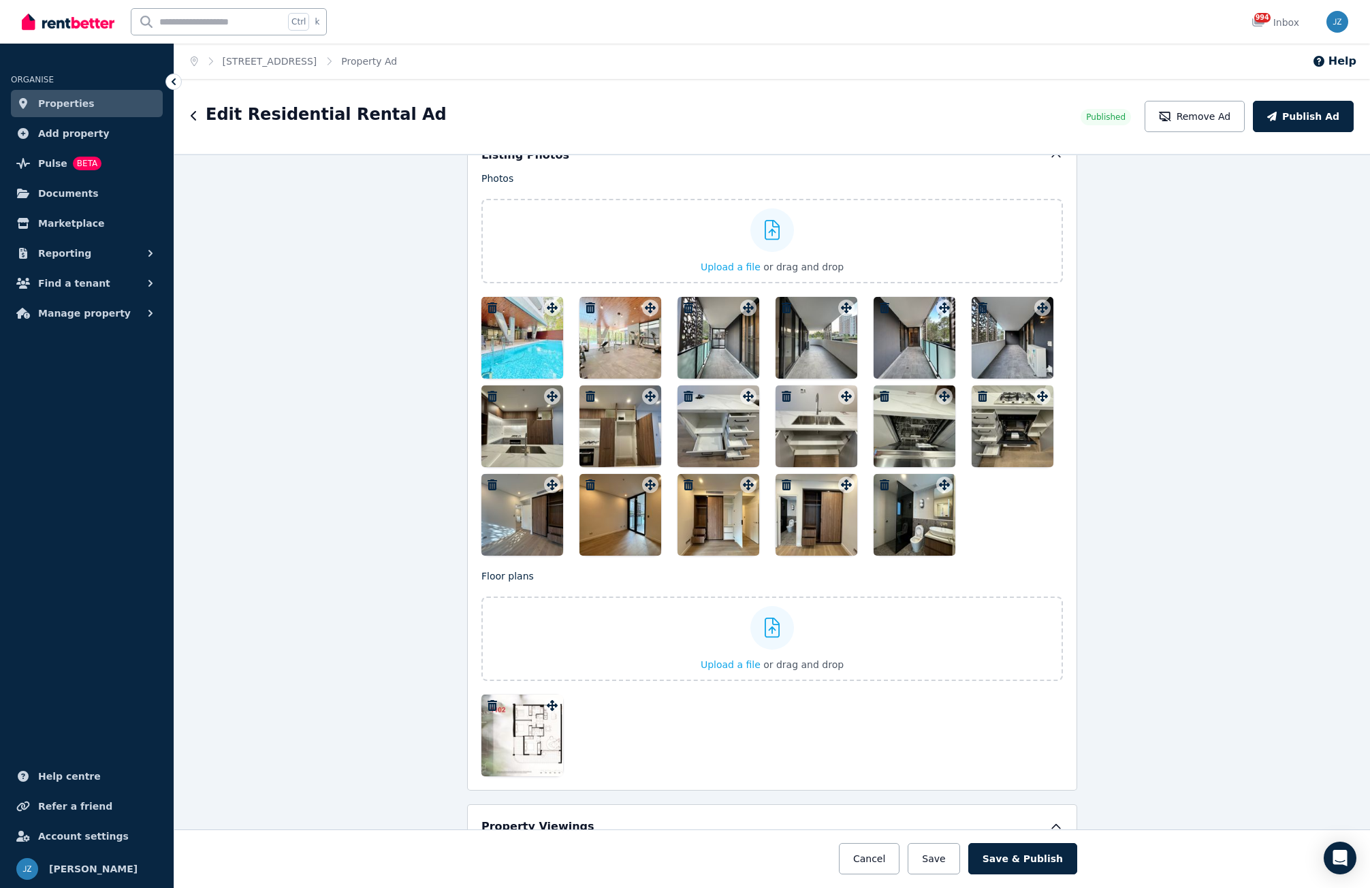
click at [690, 310] on button "button" at bounding box center [688, 308] width 16 height 16
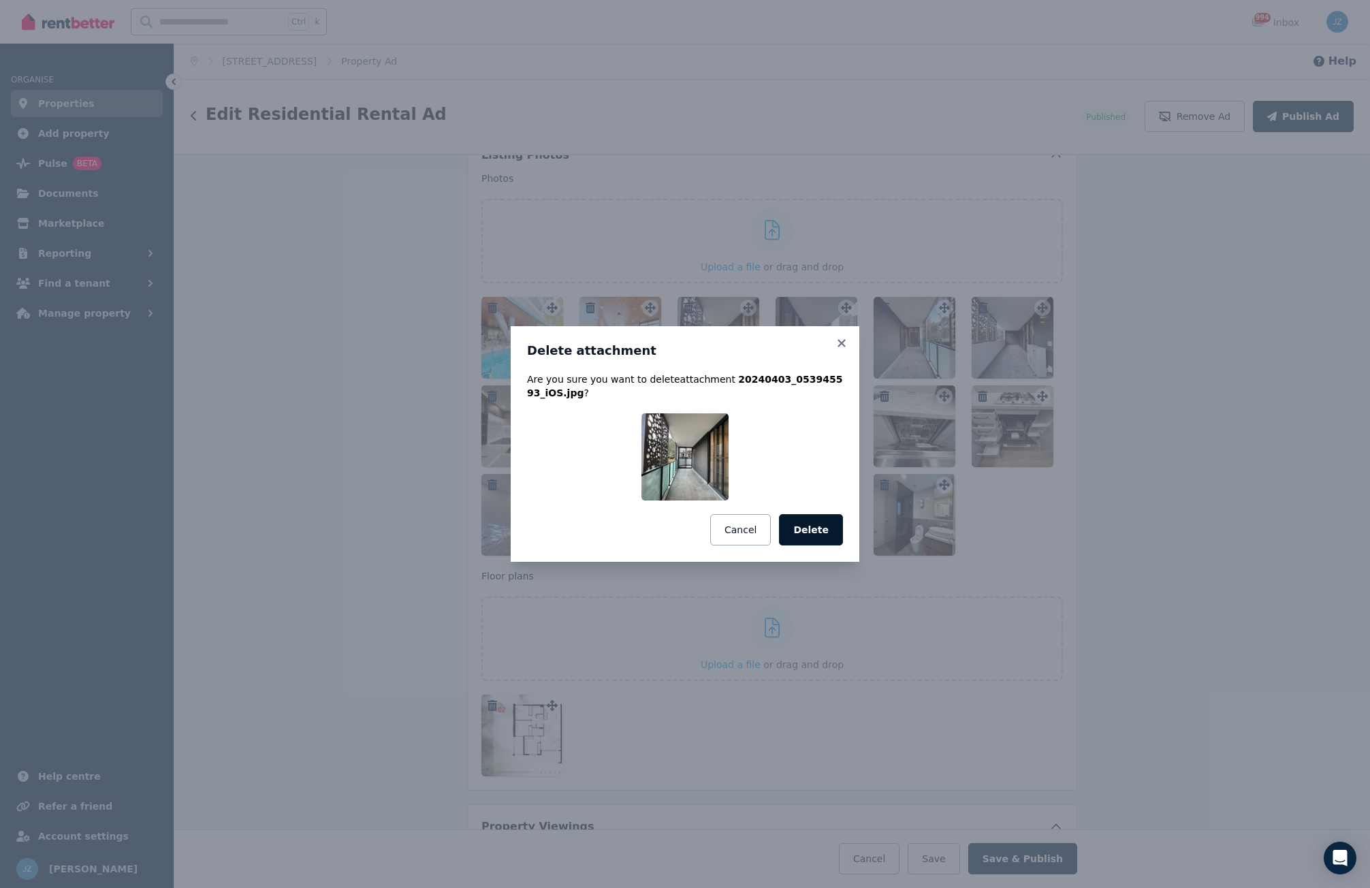
click at [815, 532] on button "Delete" at bounding box center [811, 529] width 64 height 31
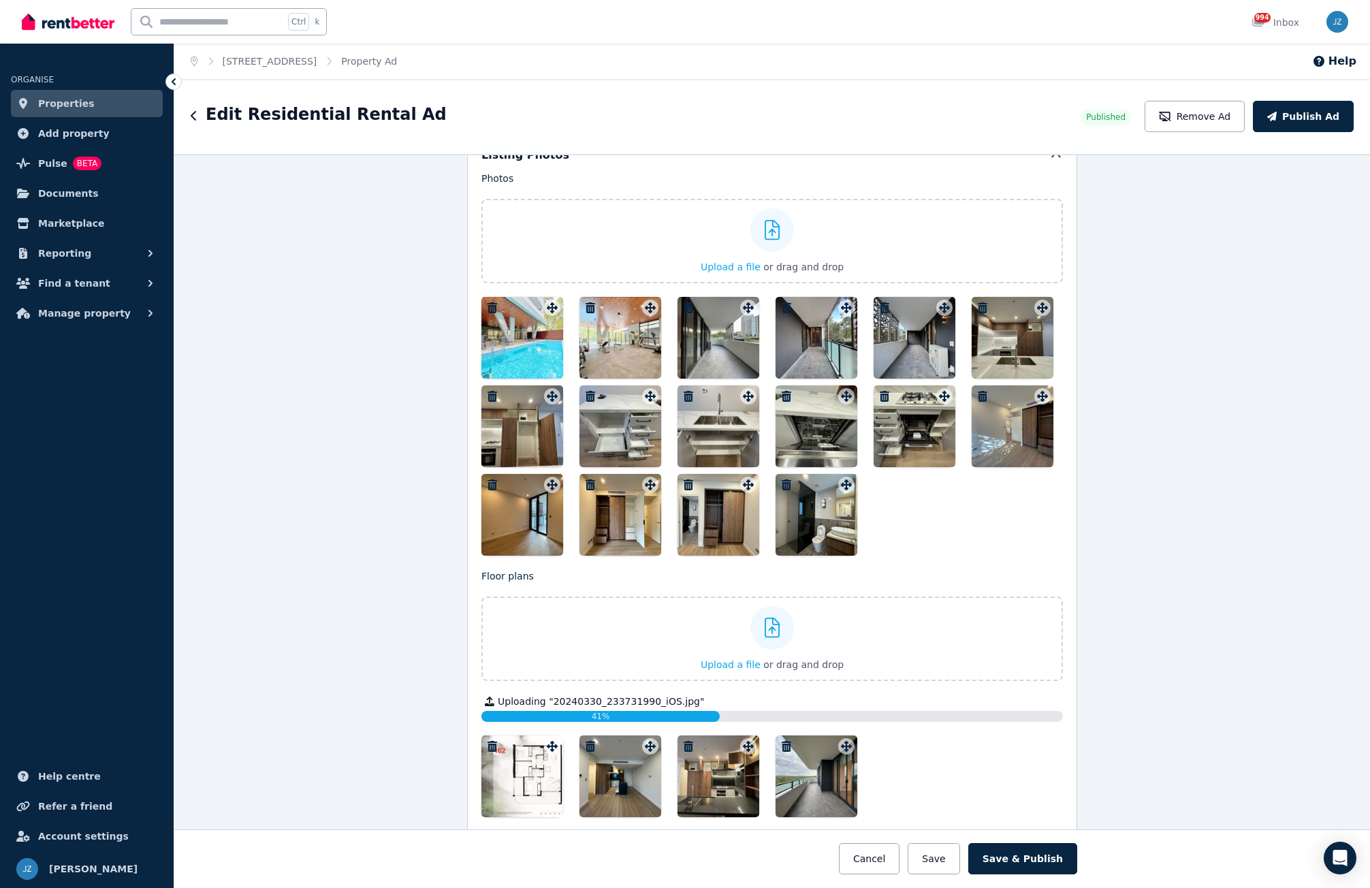
drag, startPoint x: 588, startPoint y: 742, endPoint x: 600, endPoint y: 745, distance: 12.1
click at [600, 745] on div at bounding box center [620, 776] width 82 height 82
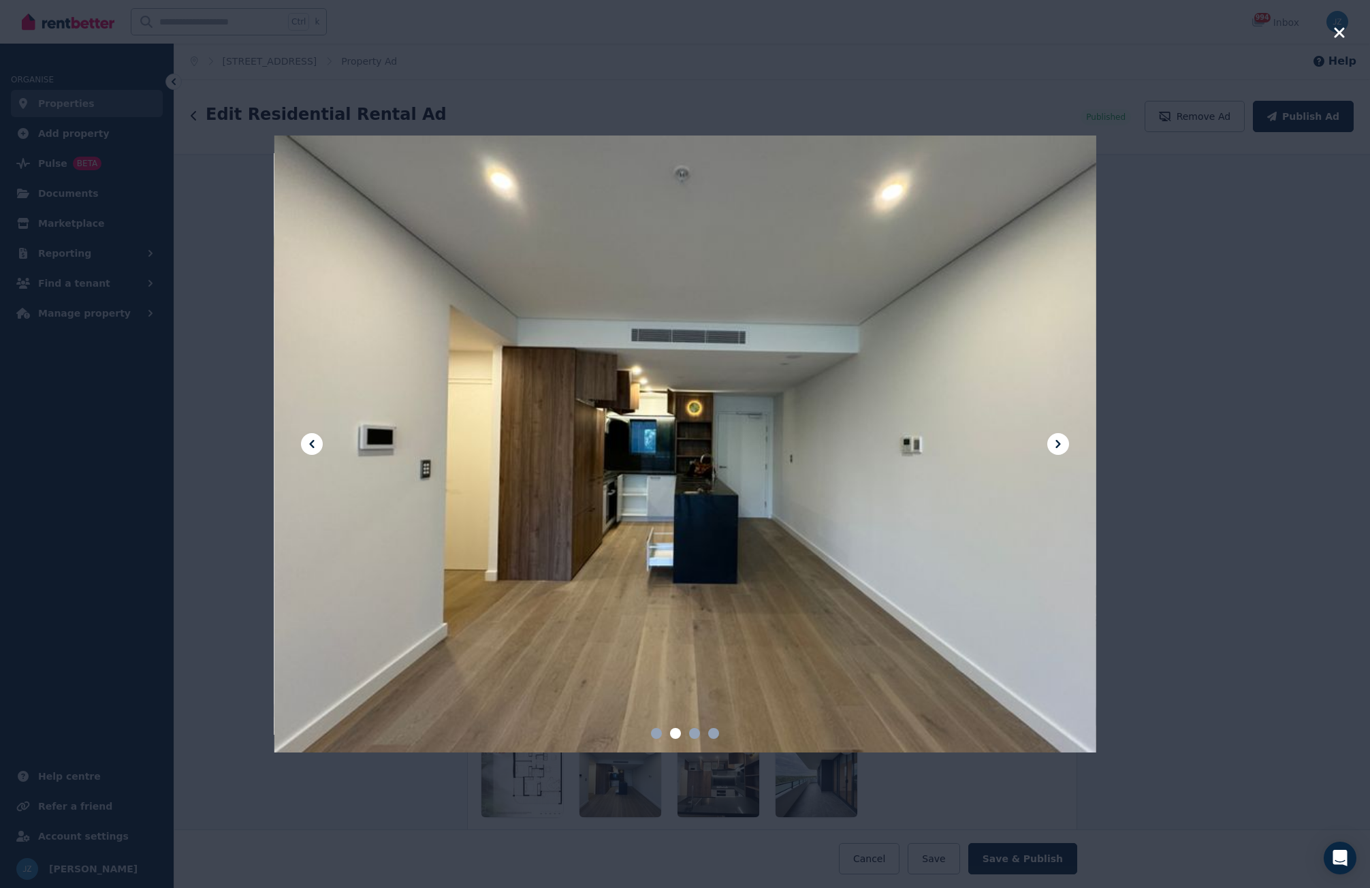
click at [1339, 28] on icon "button" at bounding box center [1339, 33] width 12 height 16
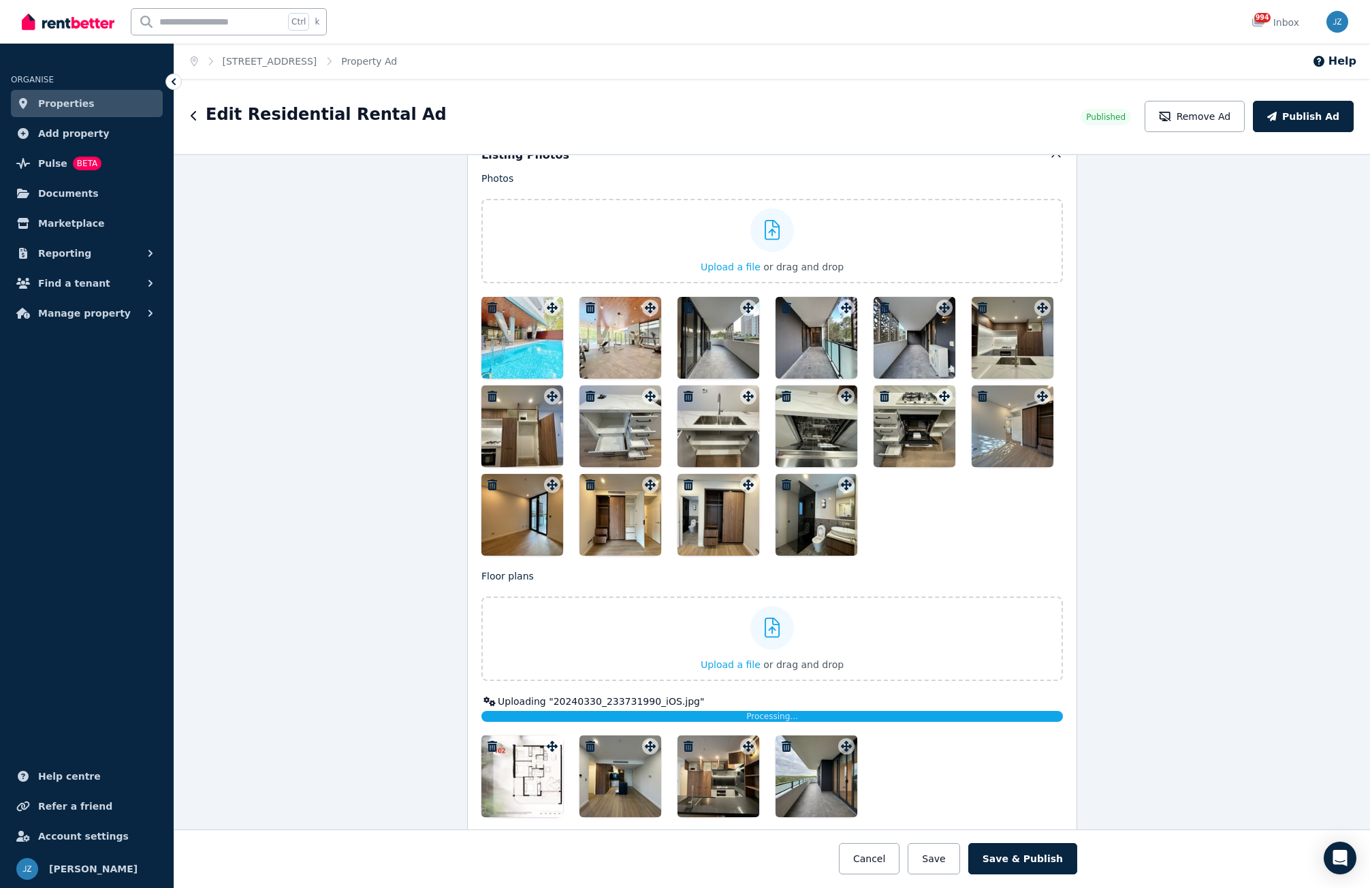
click at [585, 746] on icon "button" at bounding box center [590, 746] width 10 height 11
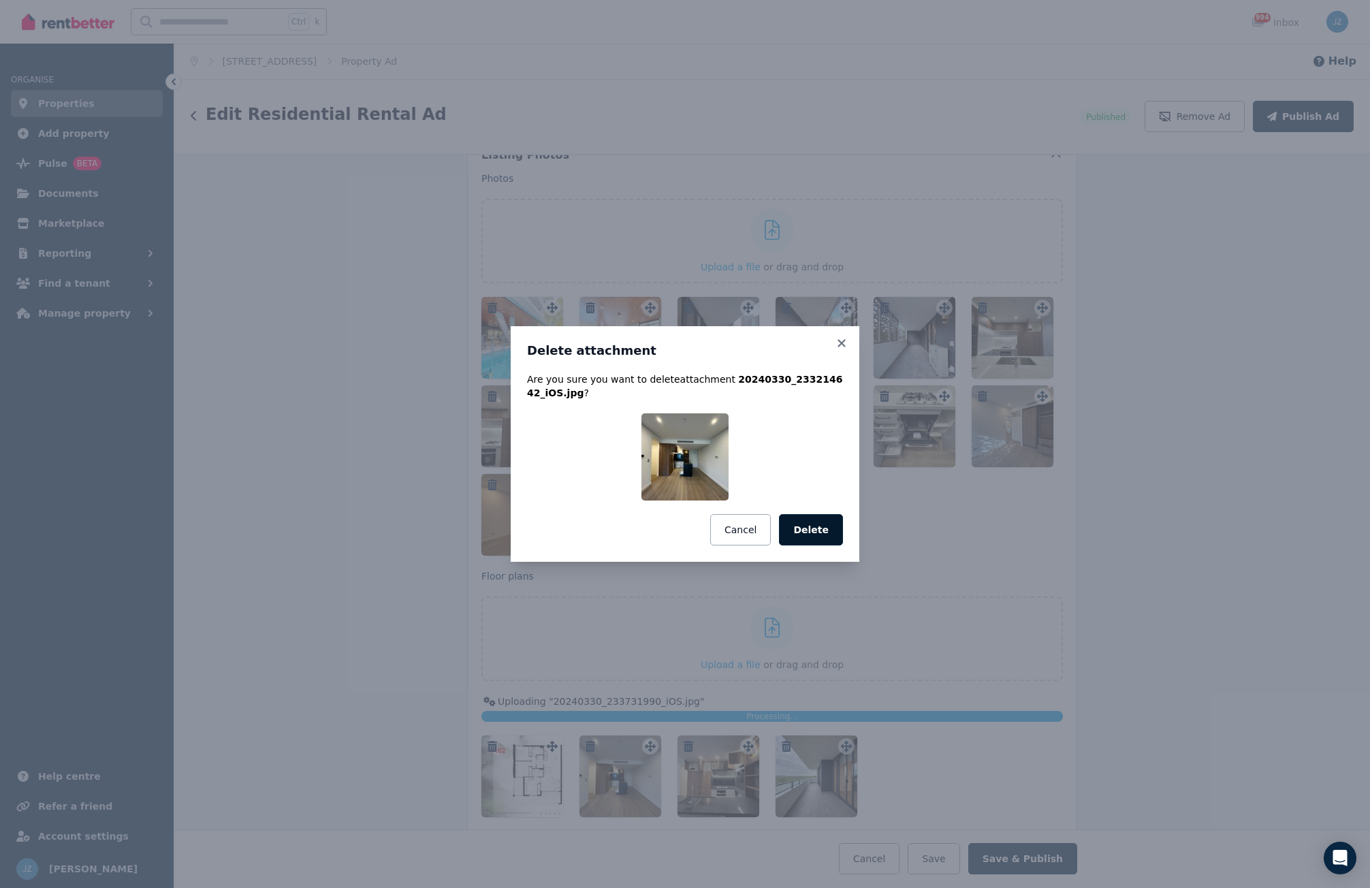
click at [817, 532] on button "Delete" at bounding box center [811, 529] width 64 height 31
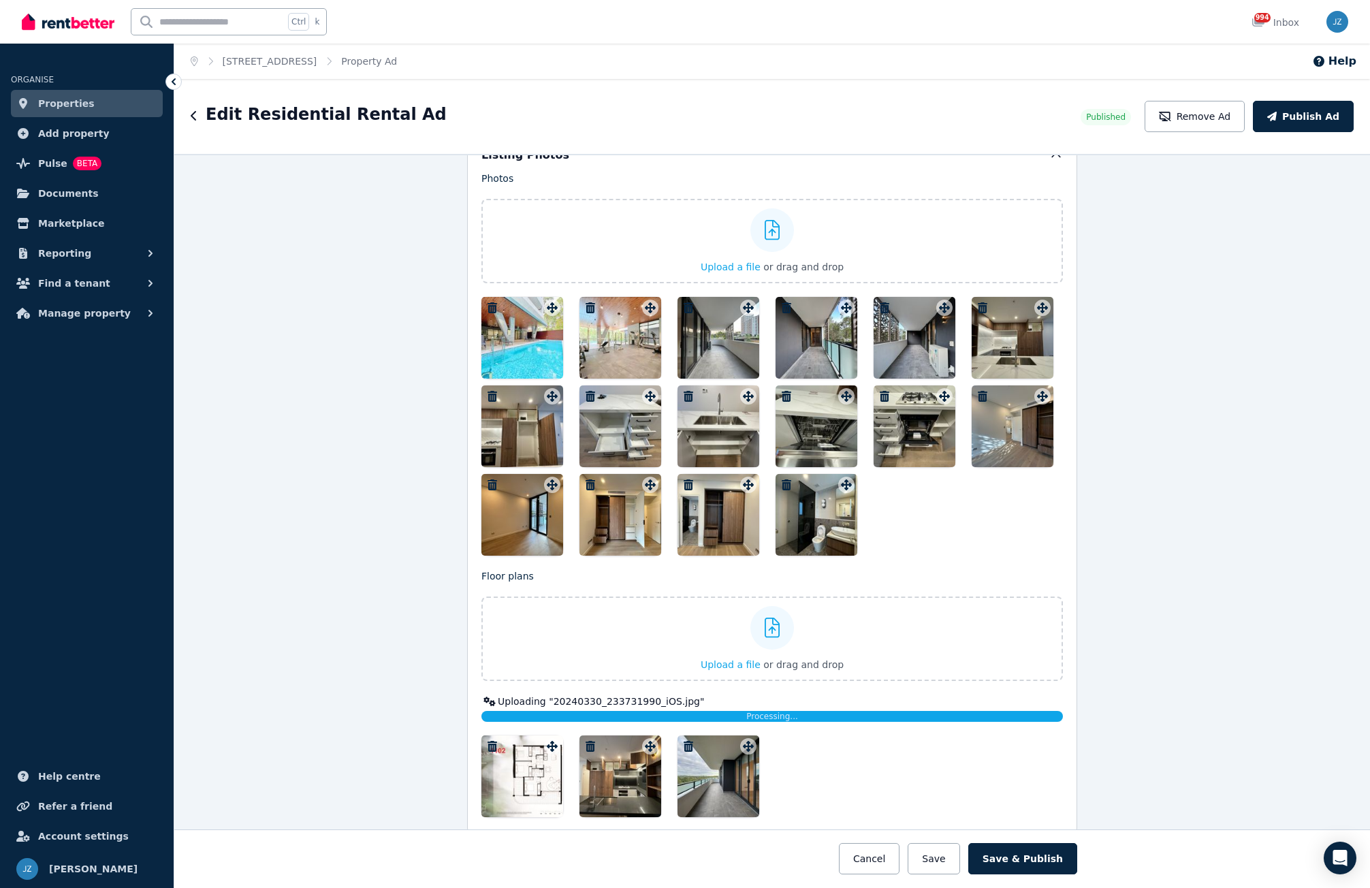
click at [585, 743] on icon "button" at bounding box center [590, 746] width 10 height 11
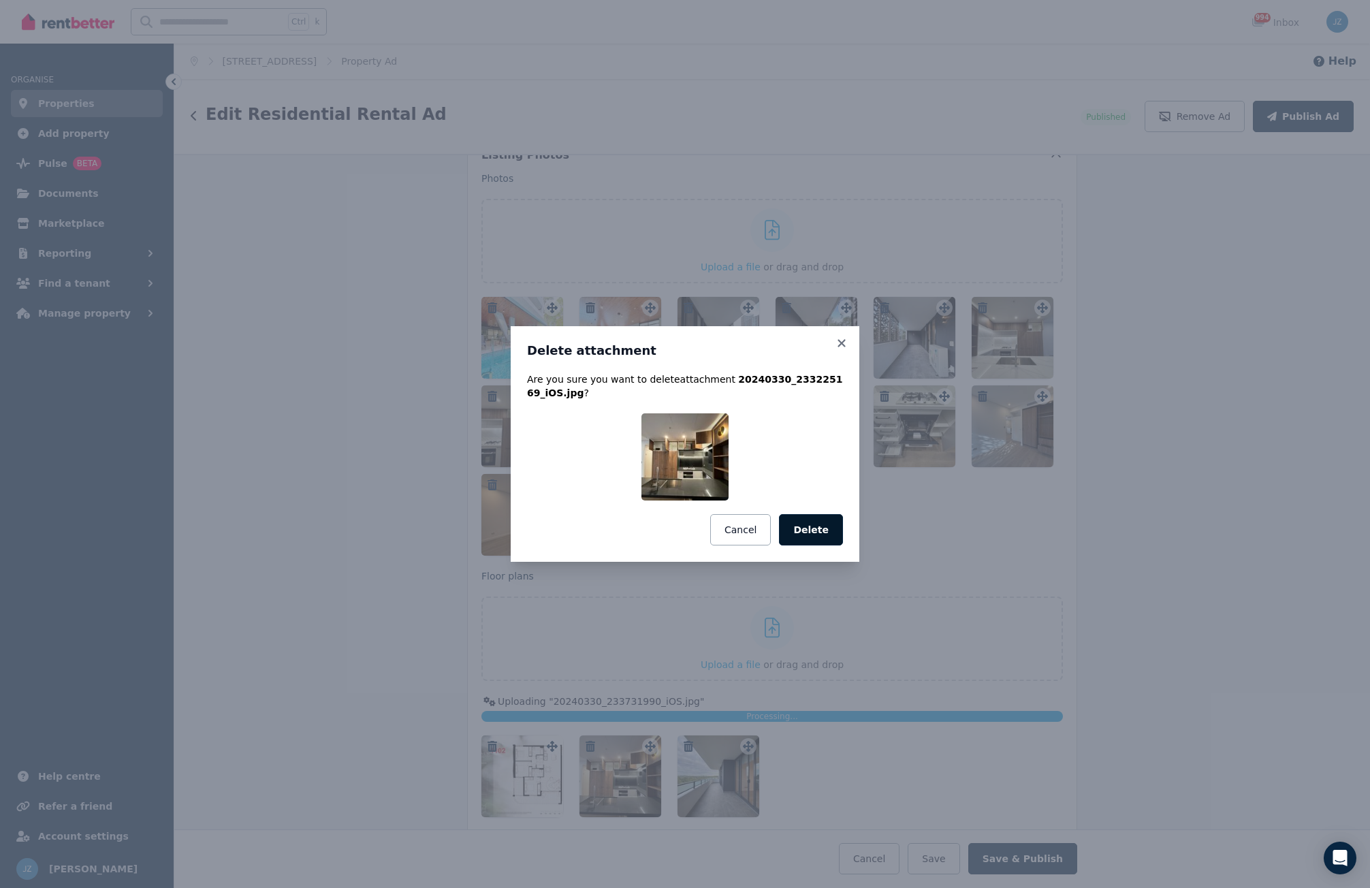
click at [814, 526] on button "Delete" at bounding box center [811, 529] width 64 height 31
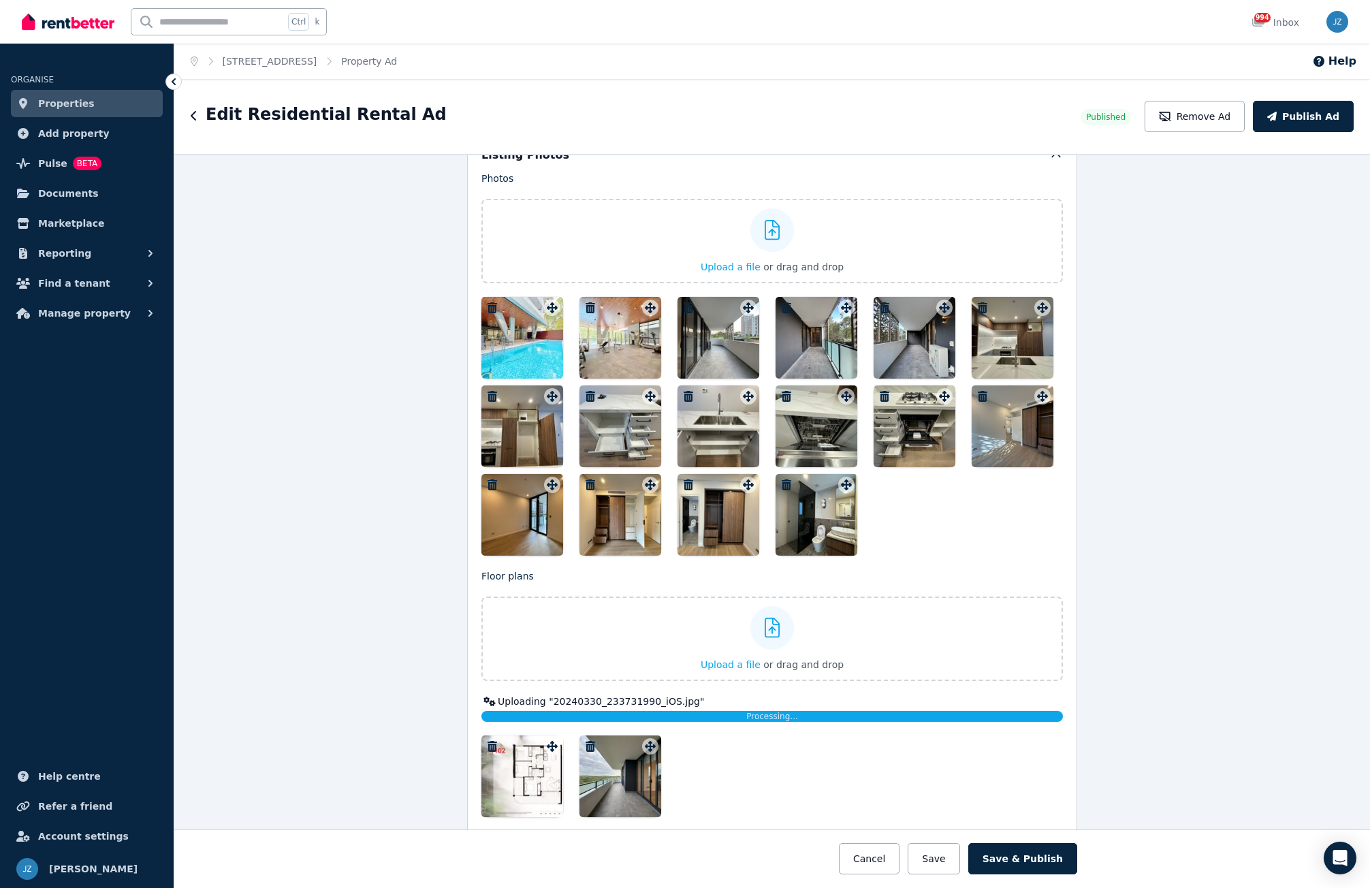
click at [585, 748] on icon "button" at bounding box center [590, 746] width 10 height 11
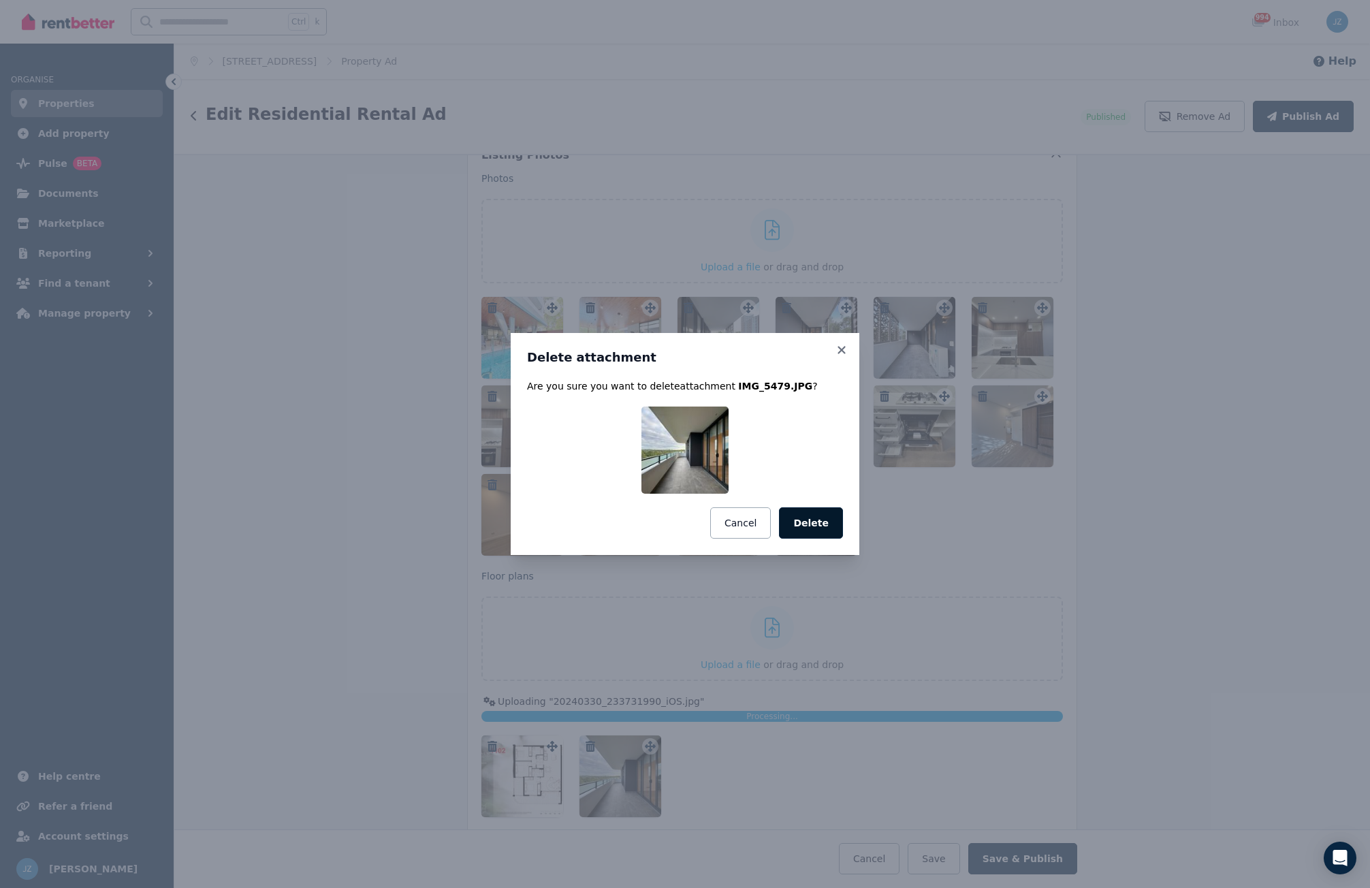
click at [835, 525] on button "Delete" at bounding box center [811, 522] width 64 height 31
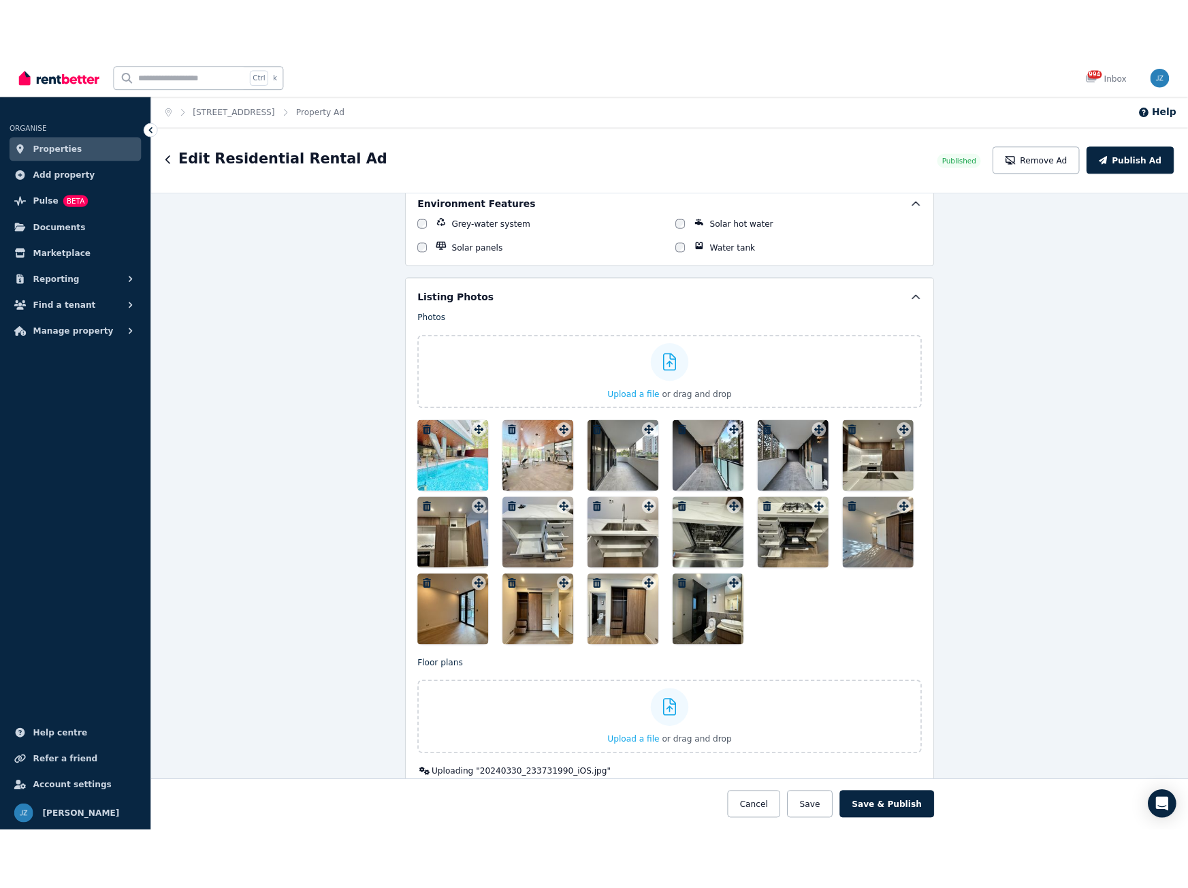
scroll to position [1498, 0]
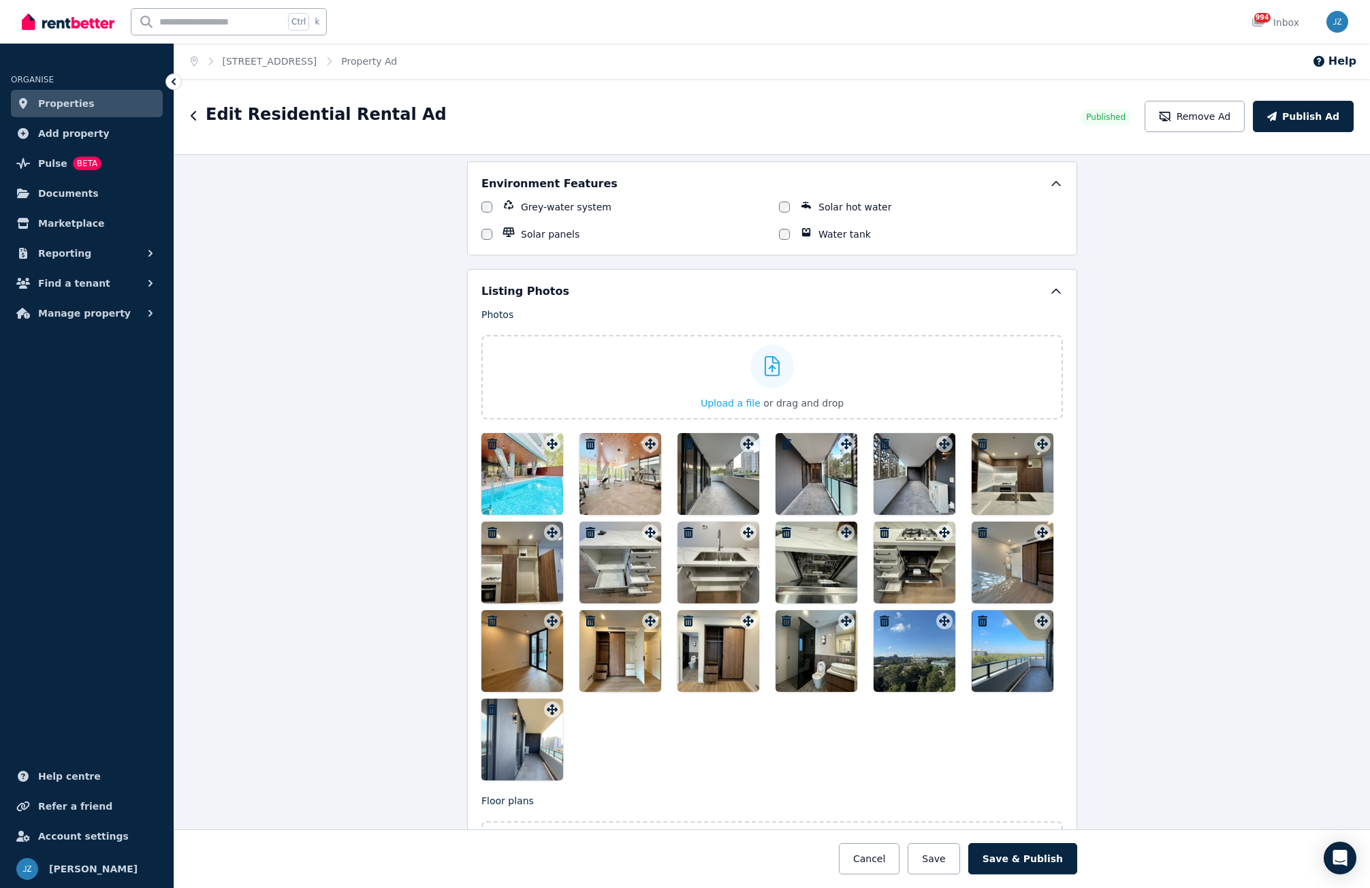
drag, startPoint x: 901, startPoint y: 667, endPoint x: 506, endPoint y: 475, distance: 439.7
click at [506, 475] on div at bounding box center [771, 606] width 581 height 347
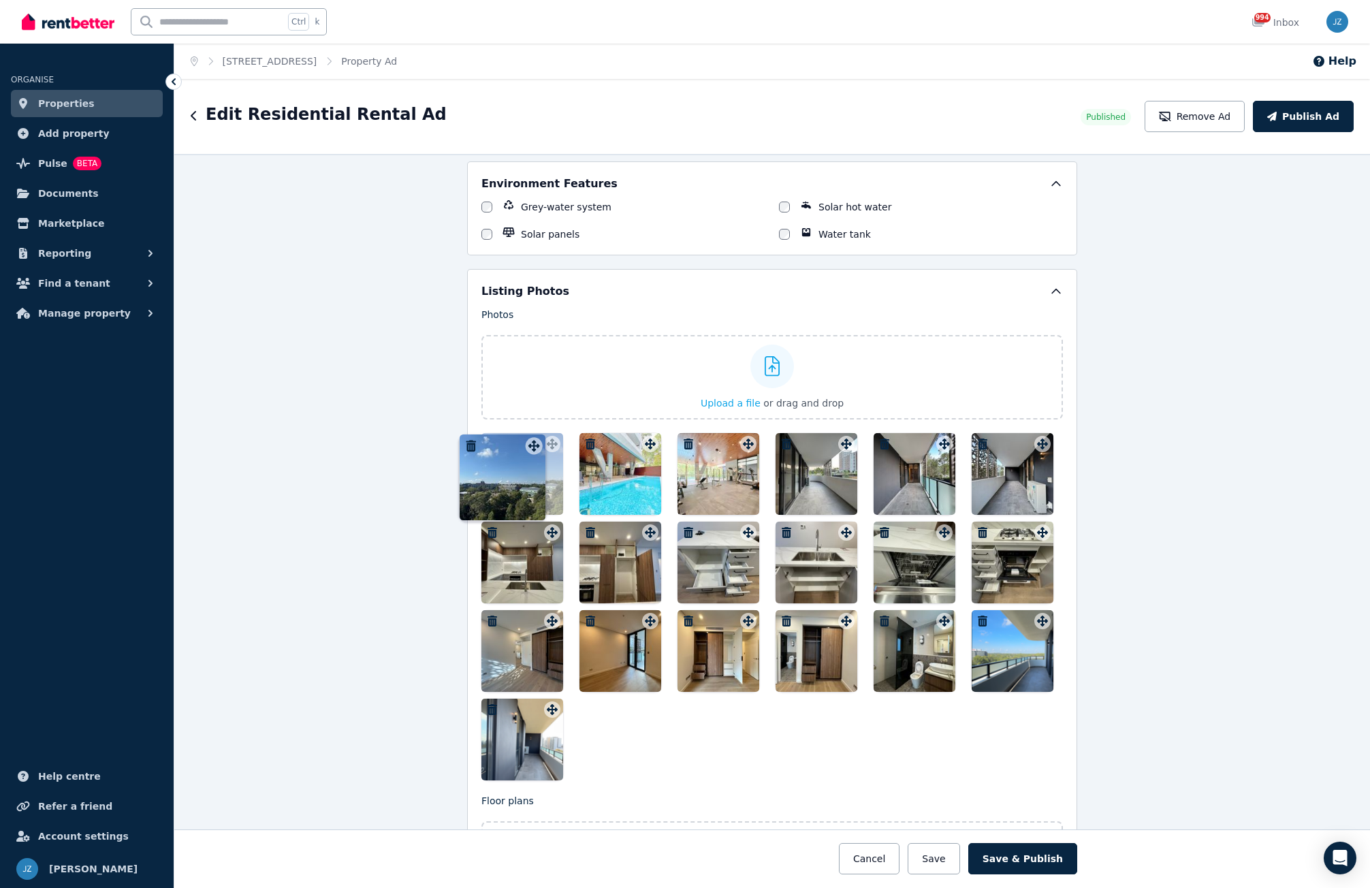
drag, startPoint x: 935, startPoint y: 620, endPoint x: 528, endPoint y: 433, distance: 448.1
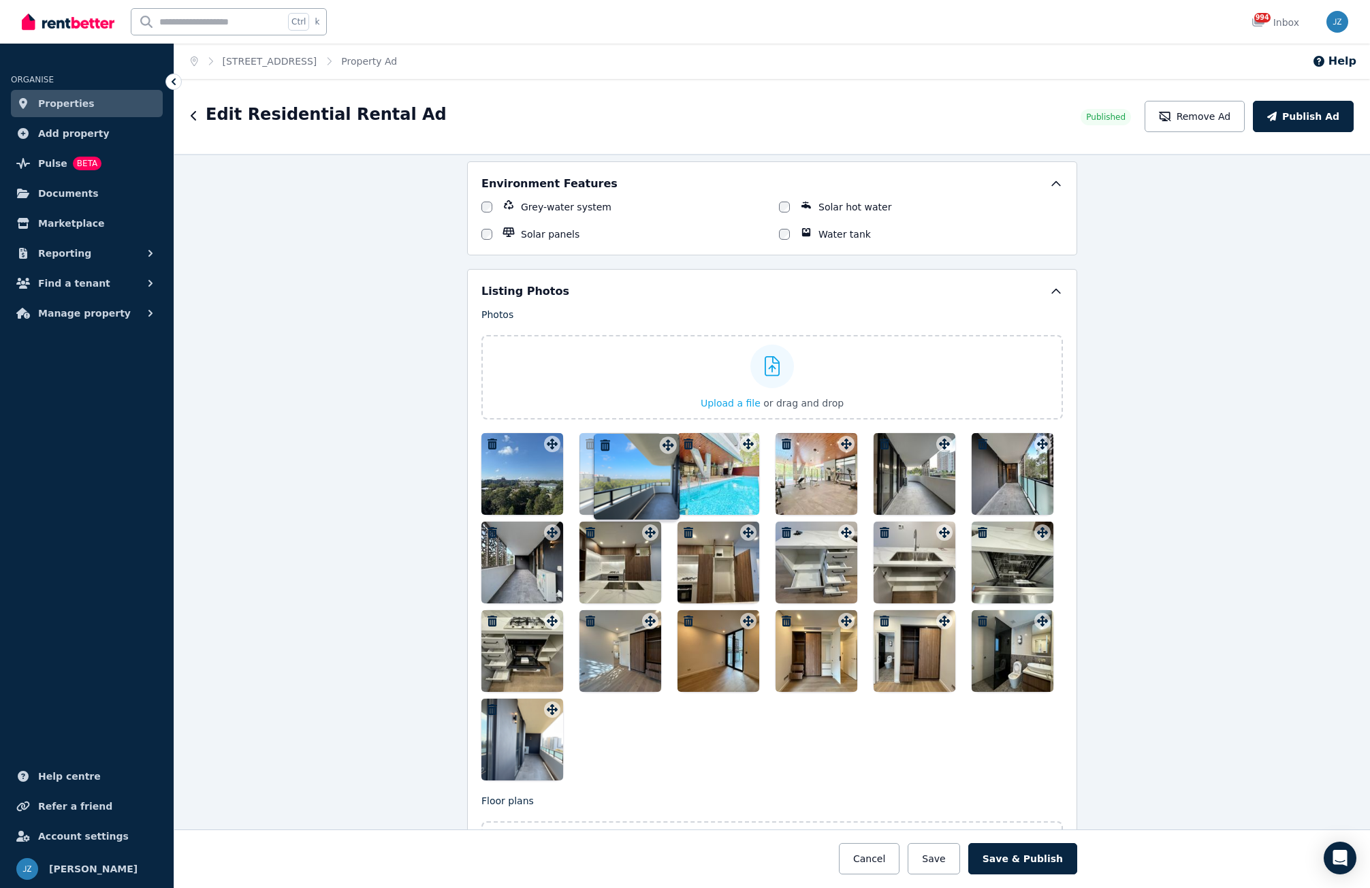
drag, startPoint x: 1037, startPoint y: 626, endPoint x: 666, endPoint y: 438, distance: 415.9
click at [666, 438] on div "Photos Upload a file or drag and drop Uploaded " 20240330_233731990_iOS.jpg " U…" at bounding box center [771, 544] width 581 height 472
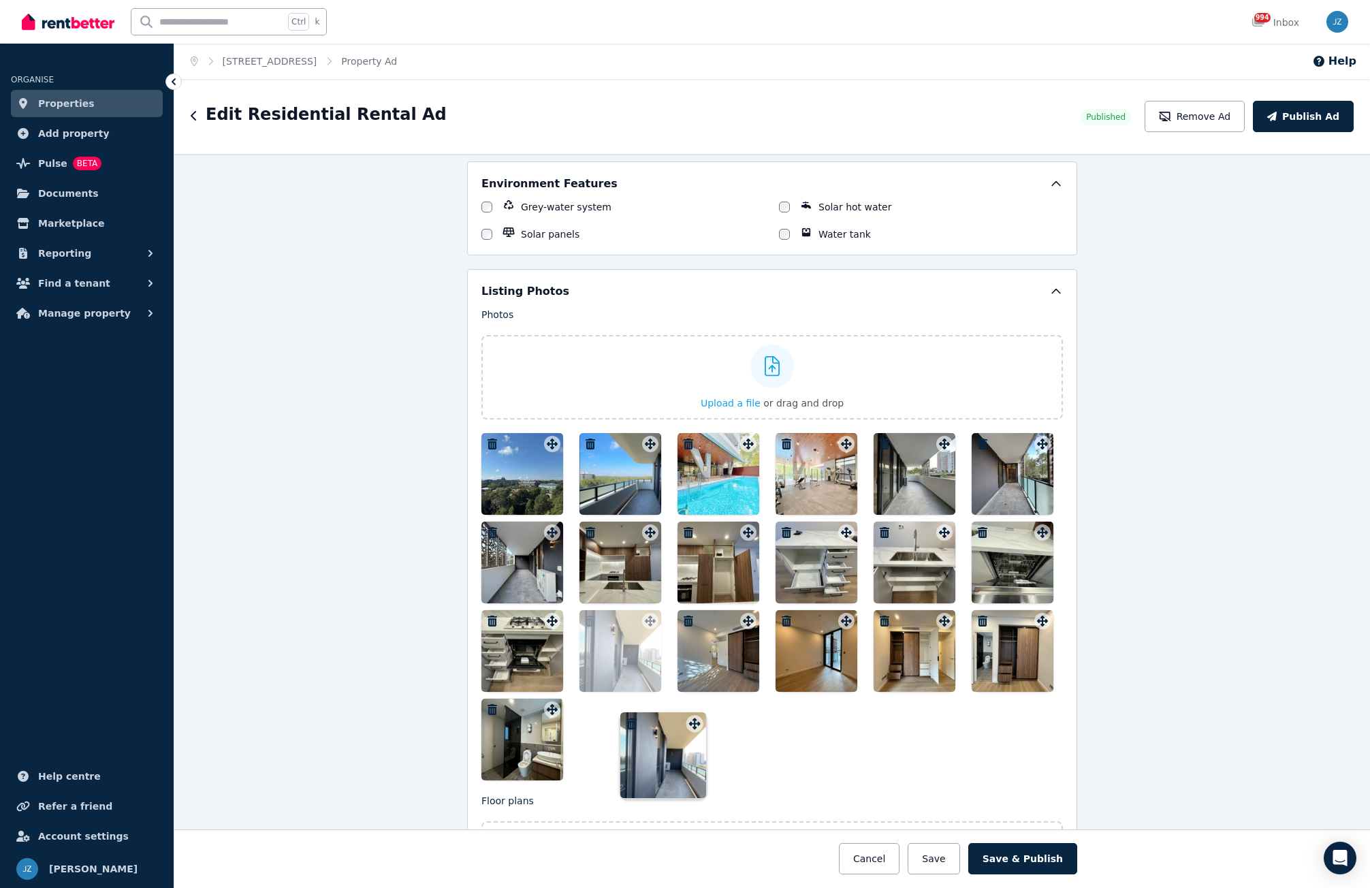
drag, startPoint x: 551, startPoint y: 711, endPoint x: 694, endPoint y: 711, distance: 143.0
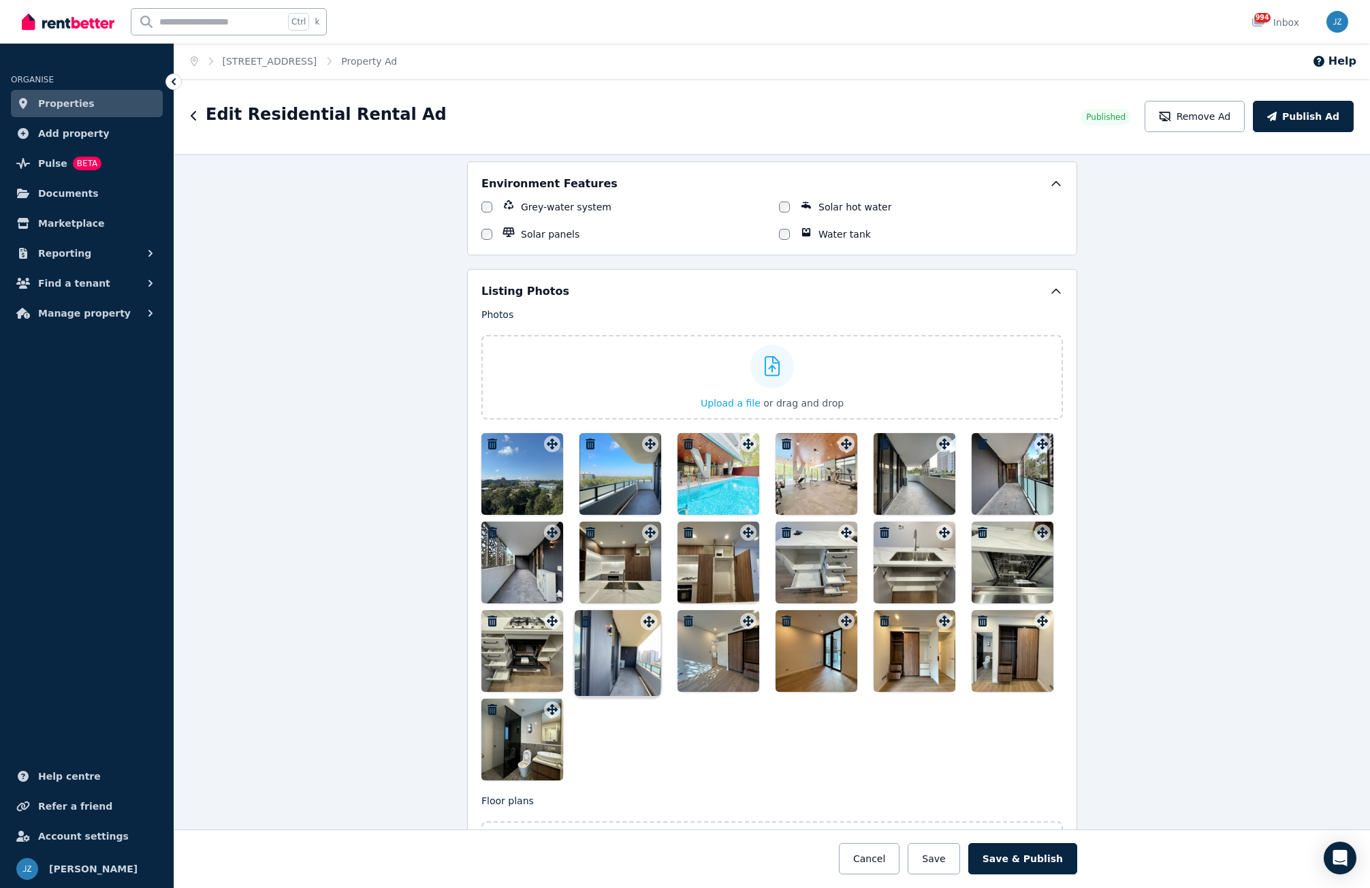
click at [694, 713] on div "Photos Upload a file or drag and drop Uploaded " 20240330_233731990_iOS.jpg " U…" at bounding box center [771, 544] width 581 height 472
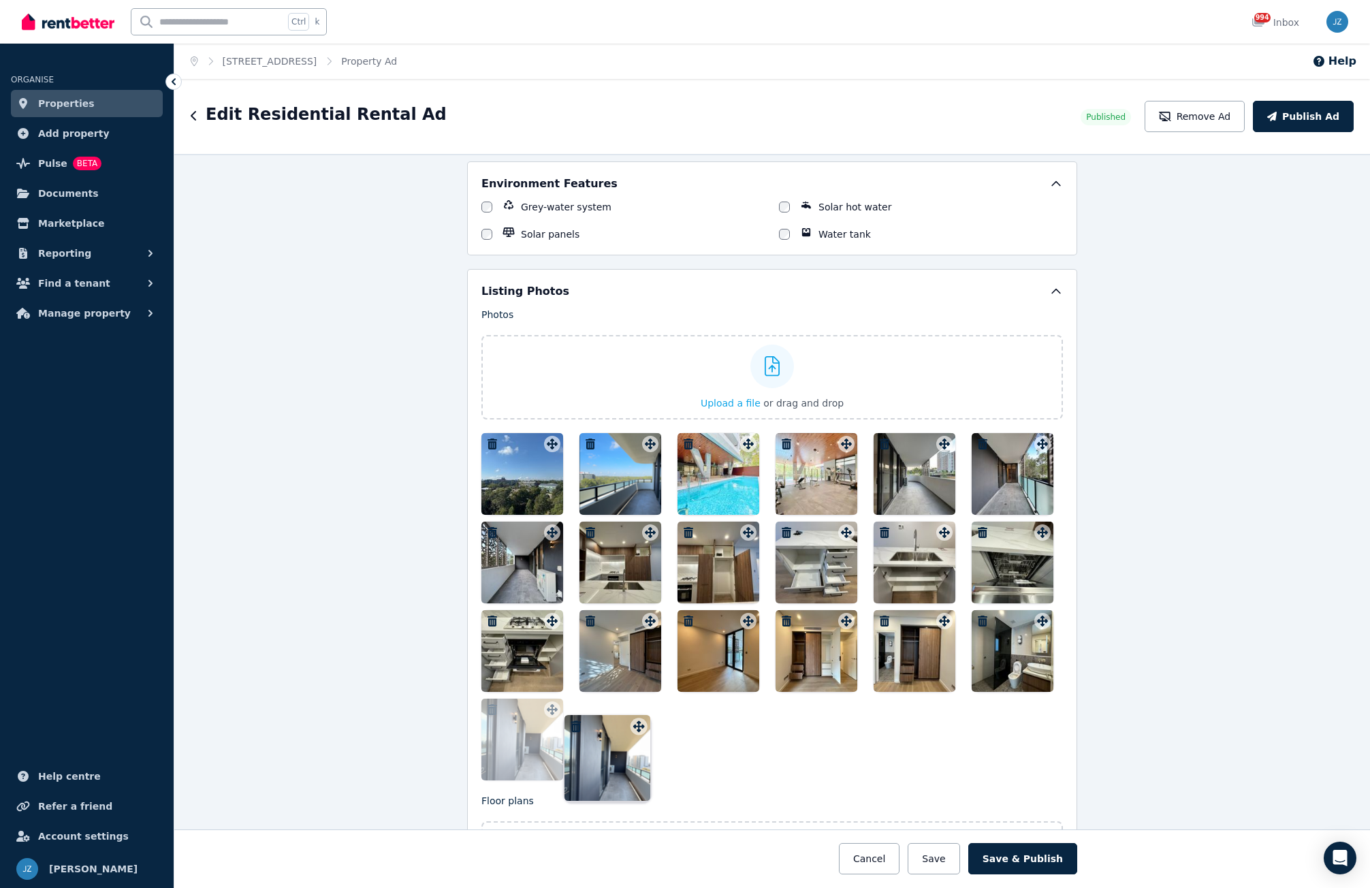
drag, startPoint x: 649, startPoint y: 620, endPoint x: 641, endPoint y: 713, distance: 93.6
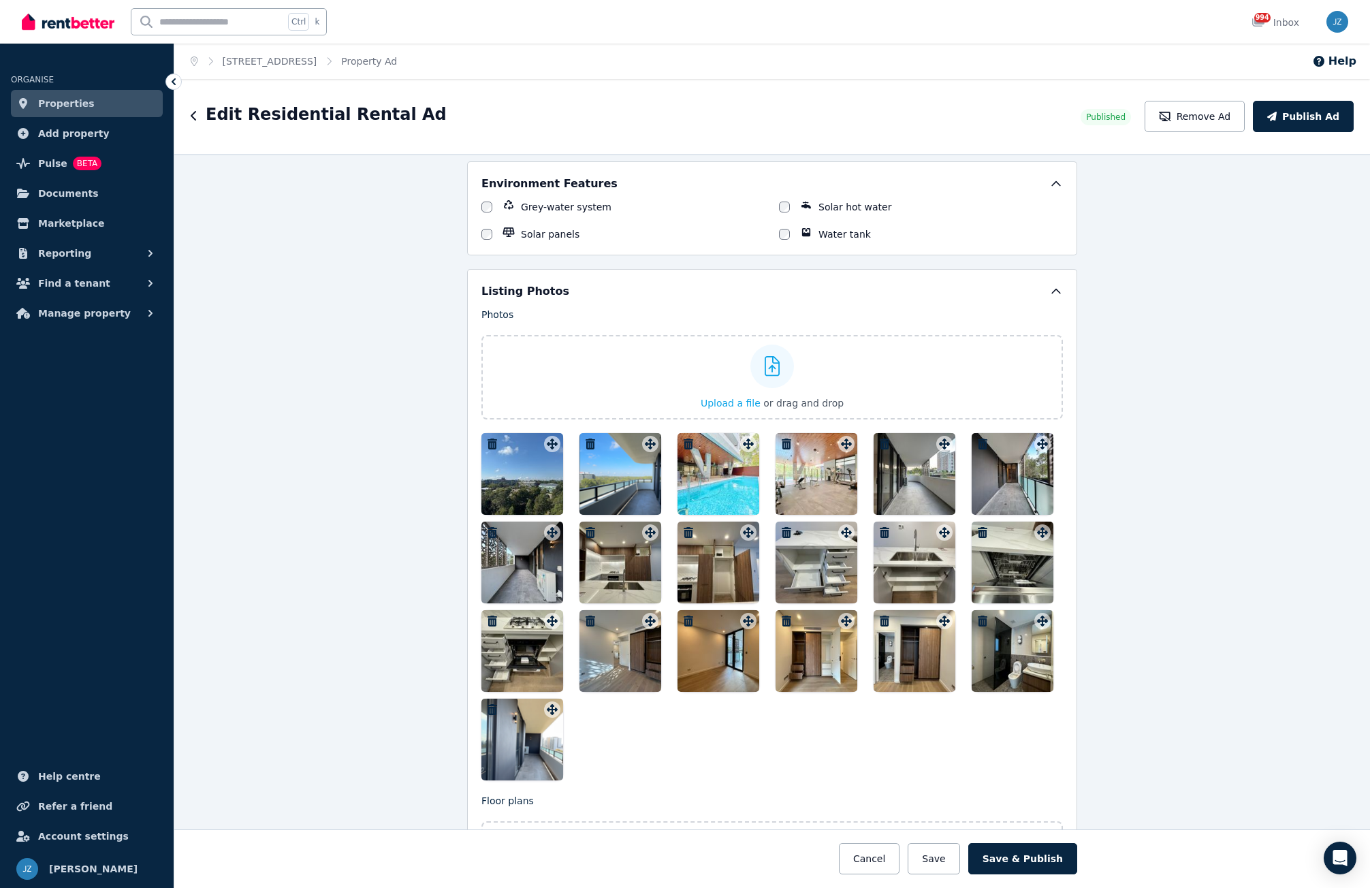
click at [882, 438] on icon "button" at bounding box center [885, 443] width 14 height 11
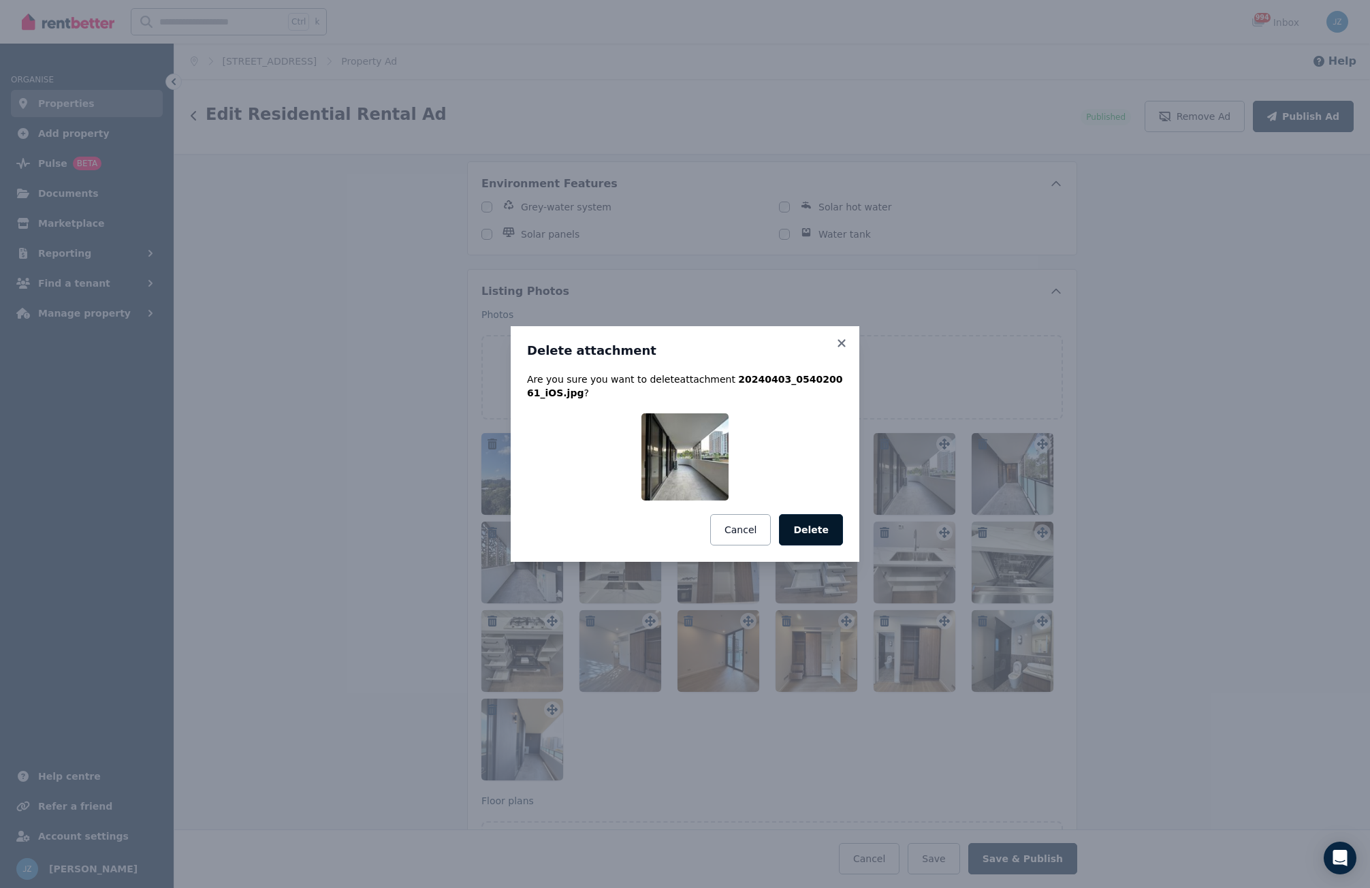
click at [814, 536] on button "Delete" at bounding box center [811, 529] width 64 height 31
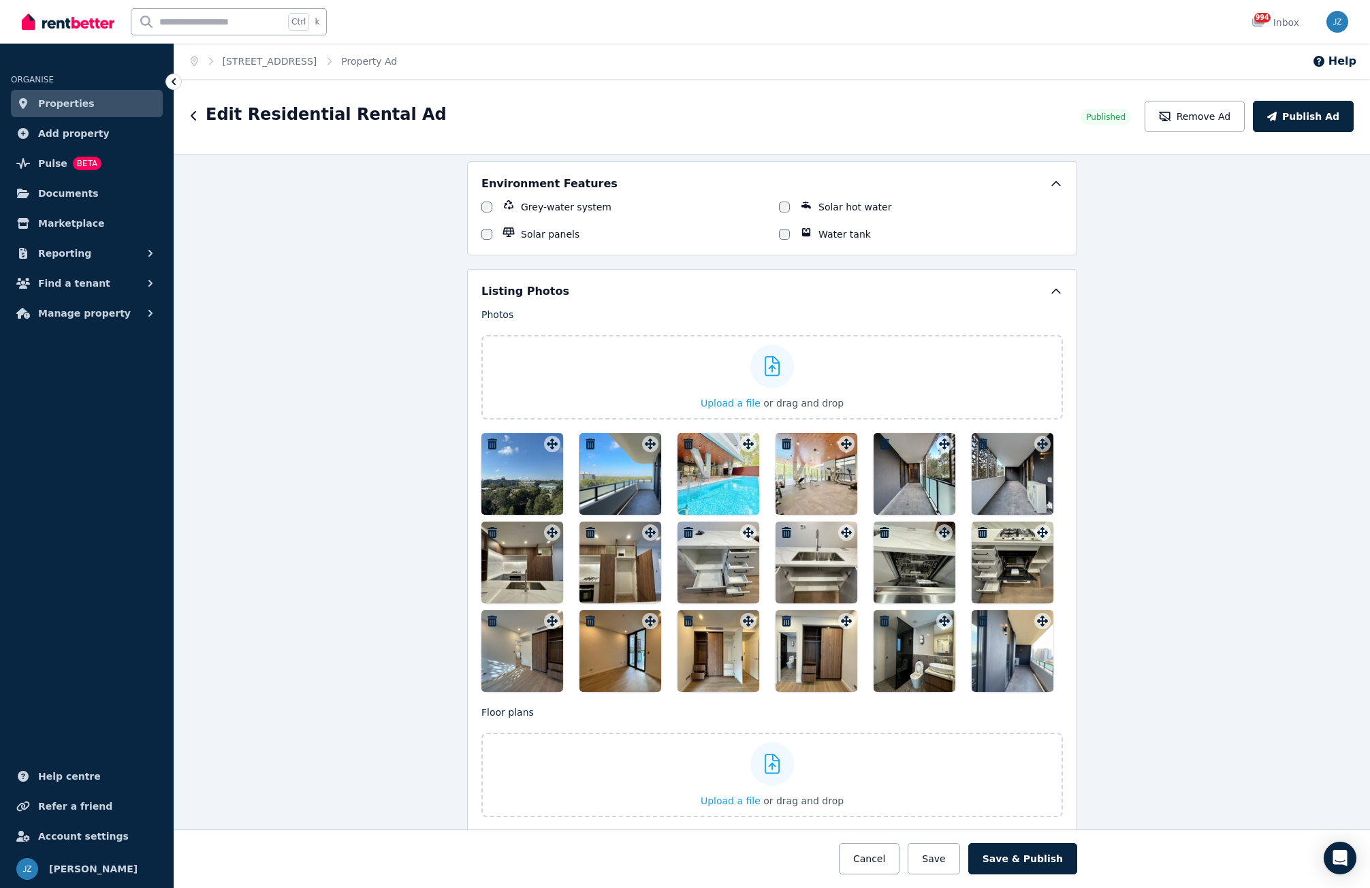
click at [880, 439] on icon "button" at bounding box center [885, 443] width 10 height 11
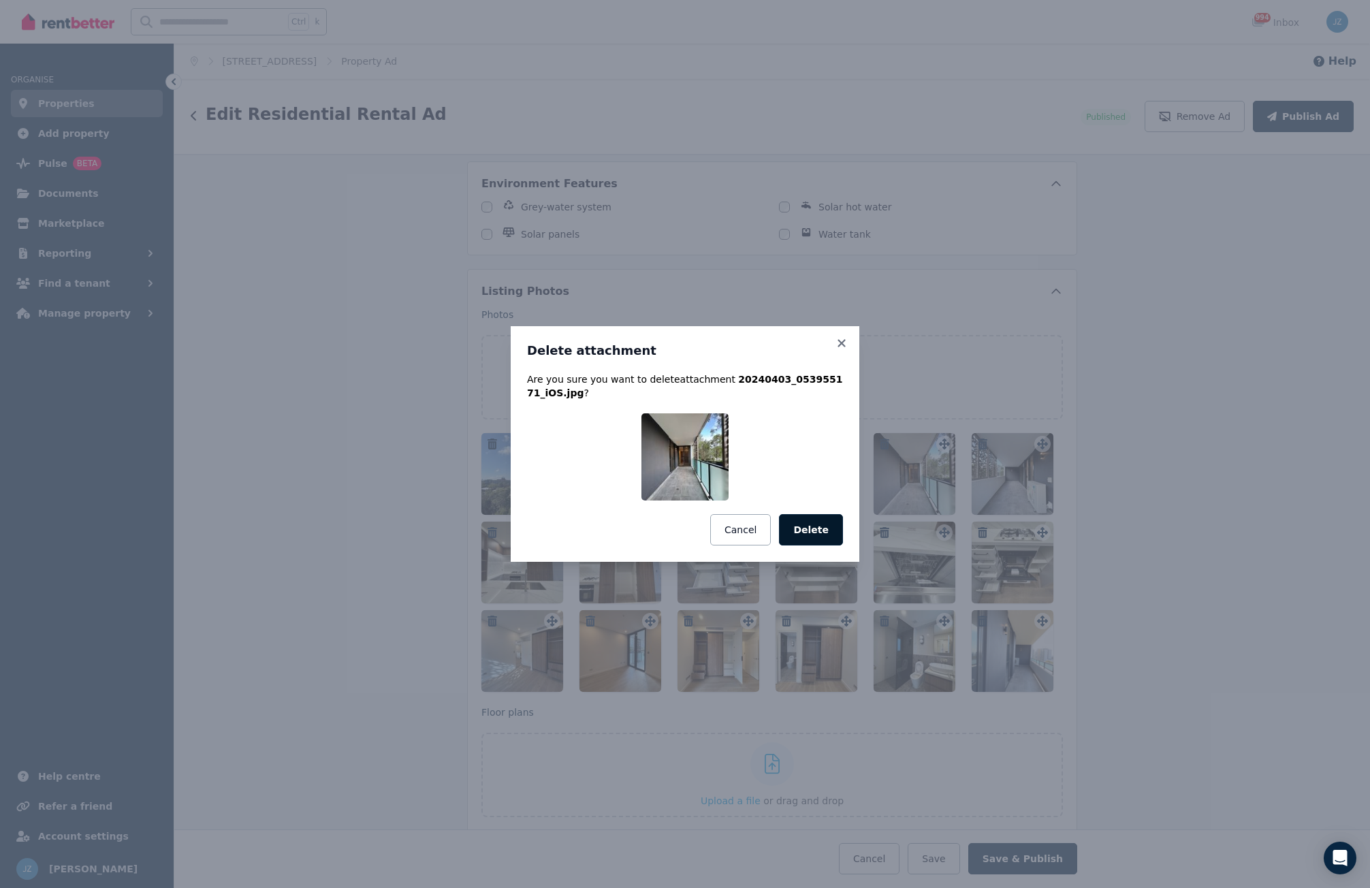
click at [813, 530] on button "Delete" at bounding box center [811, 529] width 64 height 31
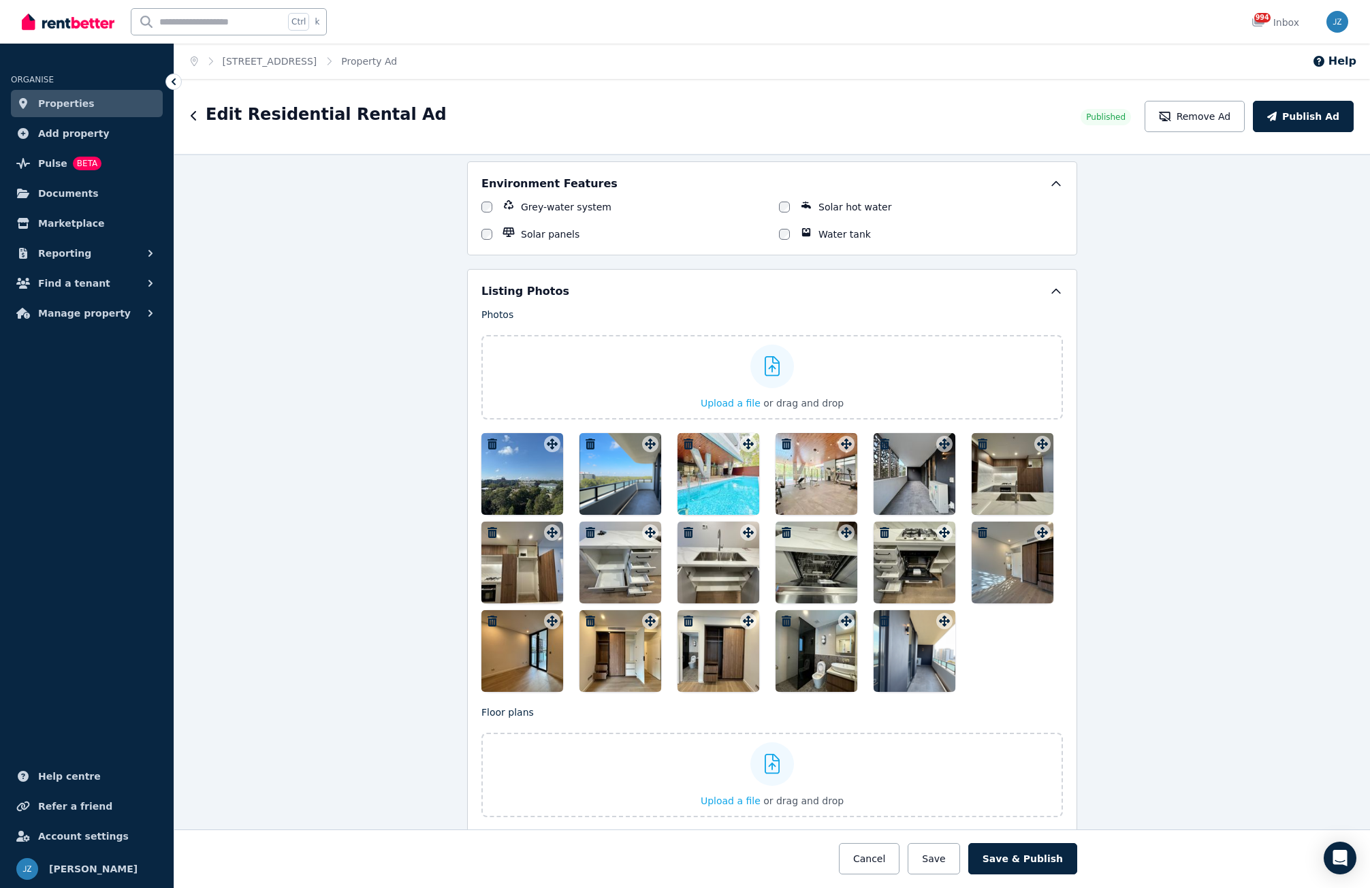
click at [880, 443] on icon "button" at bounding box center [885, 443] width 10 height 11
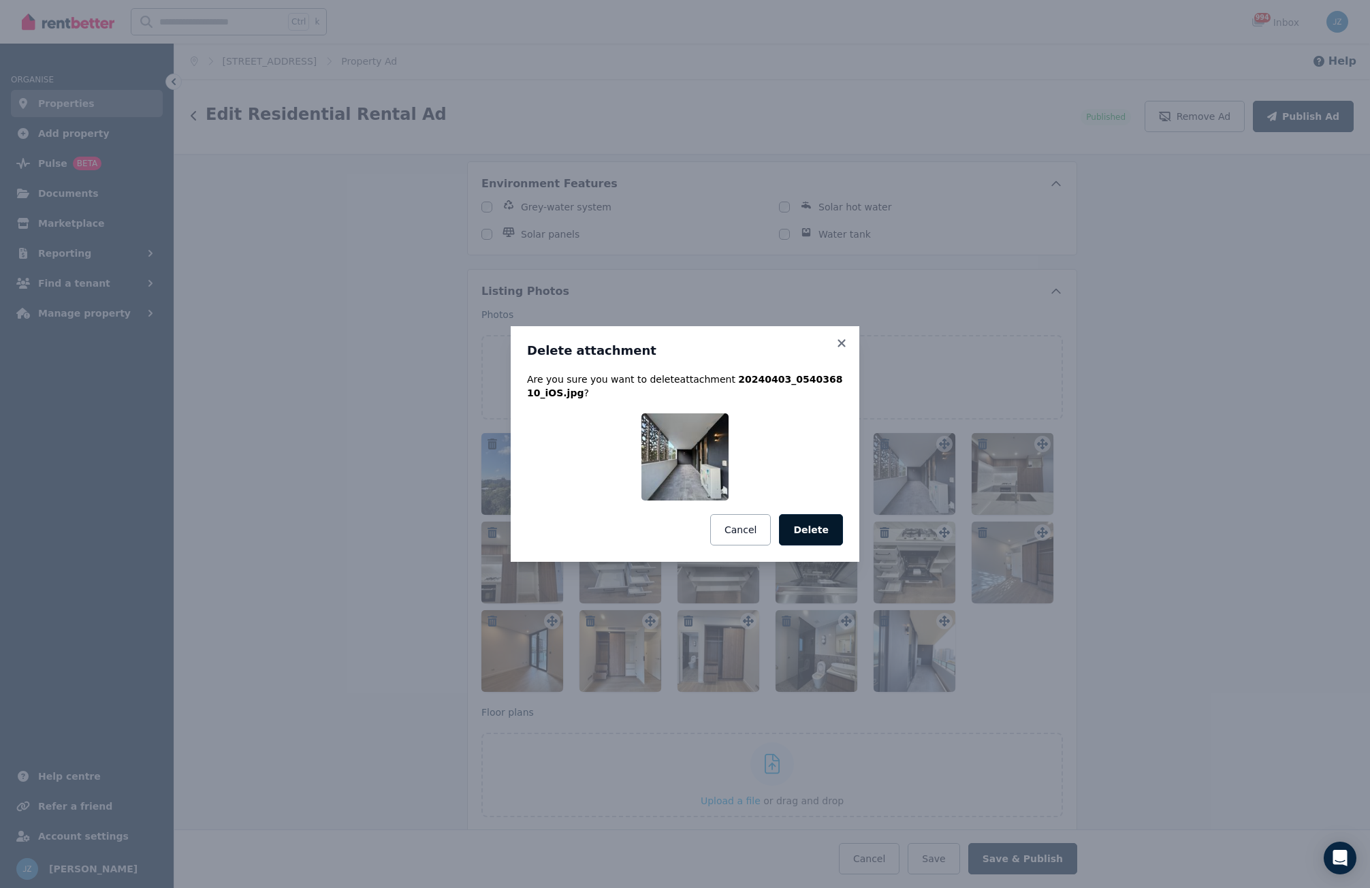
click at [825, 532] on button "Delete" at bounding box center [811, 529] width 64 height 31
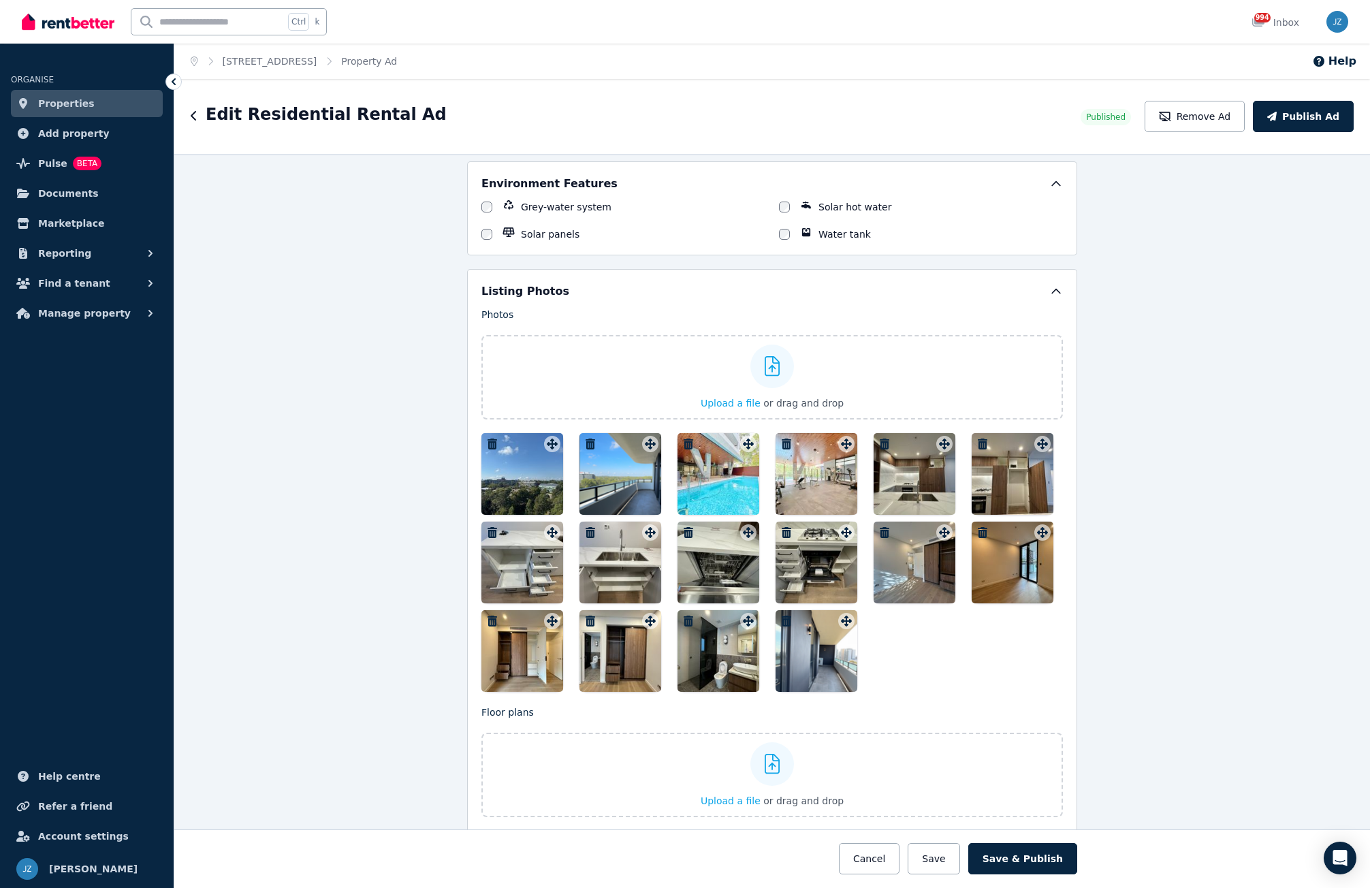
click at [880, 447] on icon "button" at bounding box center [885, 443] width 10 height 11
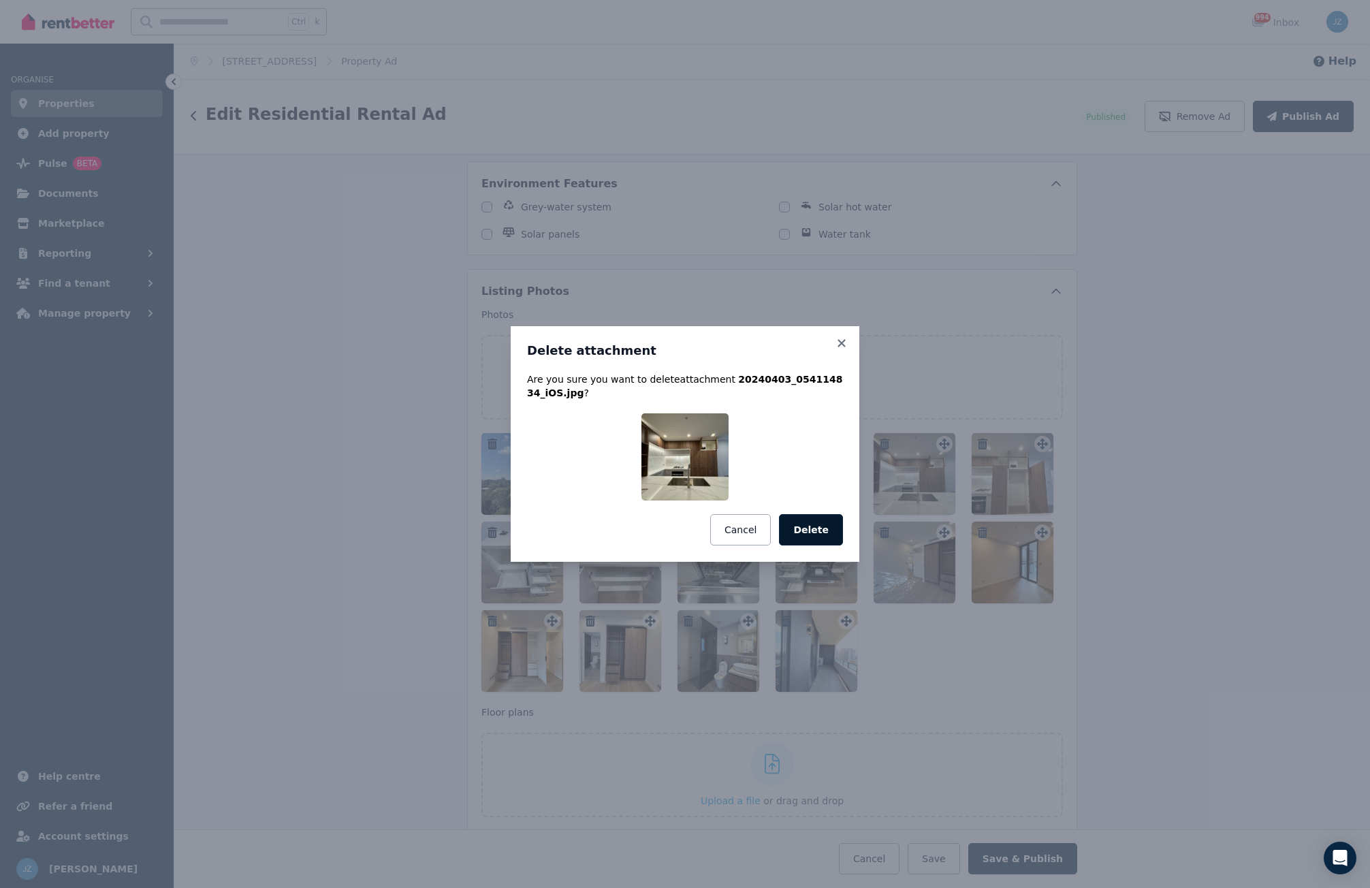
click at [825, 526] on button "Delete" at bounding box center [811, 529] width 64 height 31
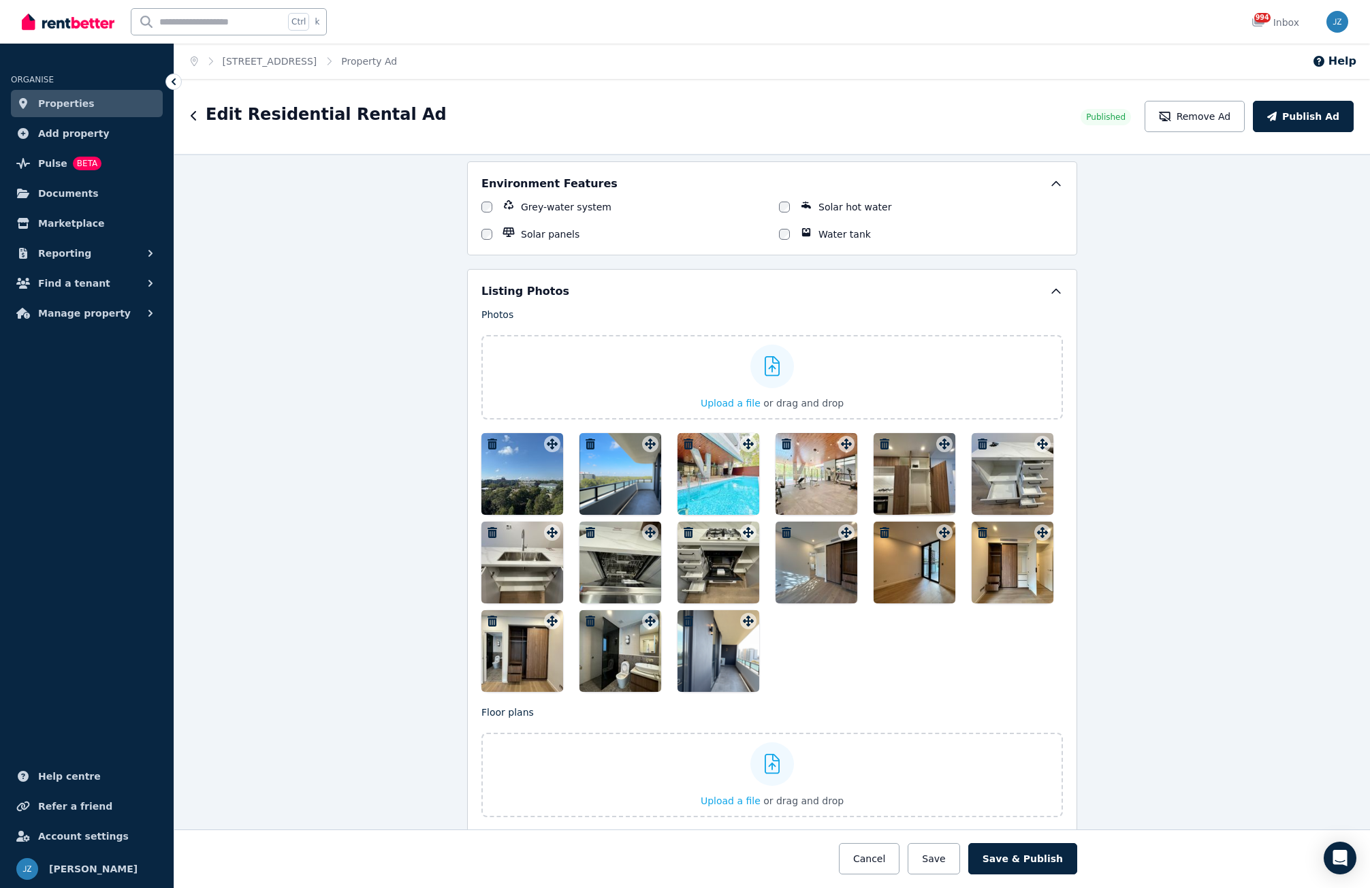
click at [880, 442] on icon "button" at bounding box center [885, 443] width 10 height 11
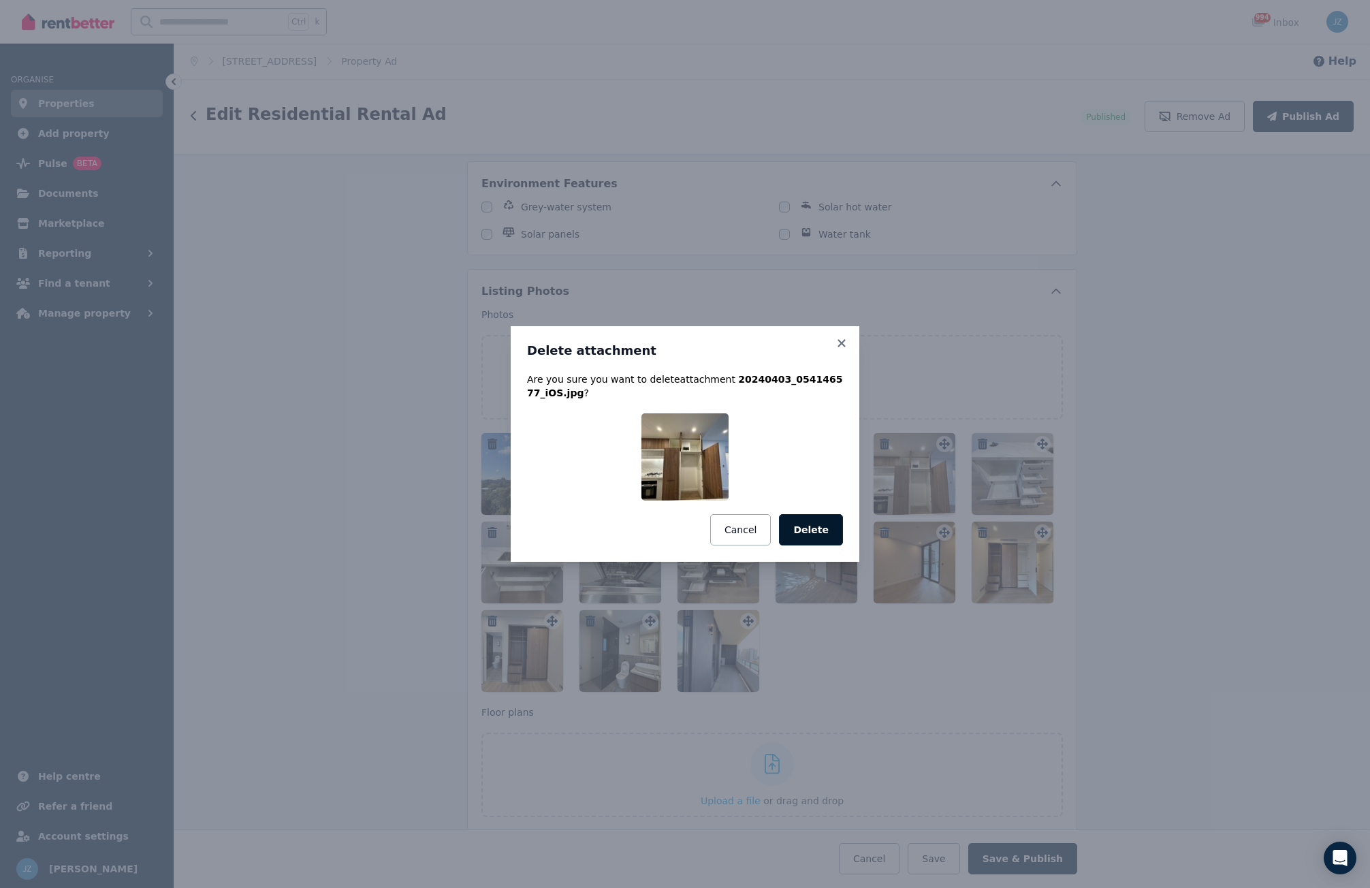
click at [818, 530] on button "Delete" at bounding box center [811, 529] width 64 height 31
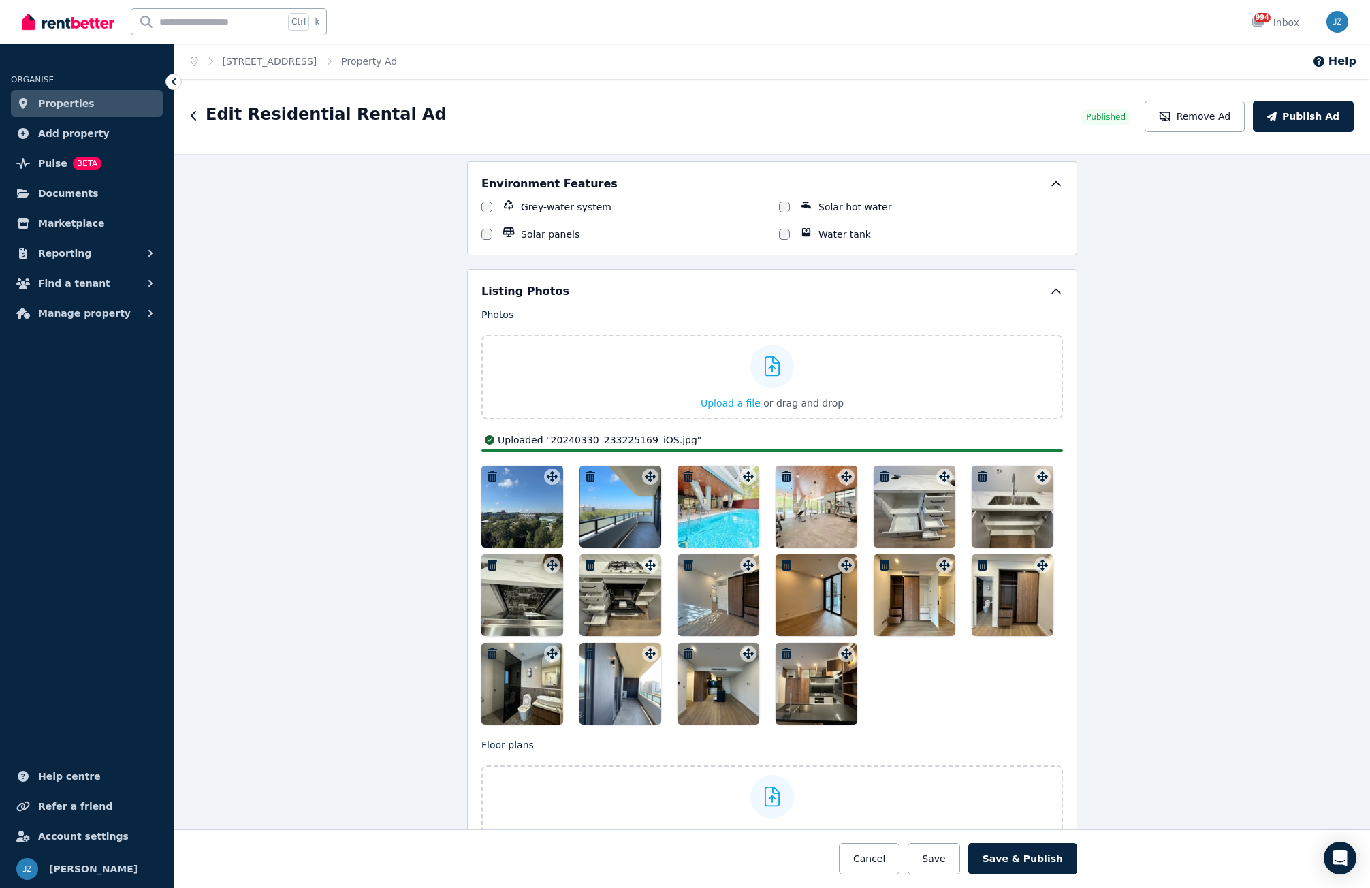
drag, startPoint x: 699, startPoint y: 701, endPoint x: 815, endPoint y: 534, distance: 203.6
click at [819, 519] on div at bounding box center [771, 595] width 581 height 259
drag, startPoint x: 715, startPoint y: 688, endPoint x: 752, endPoint y: 666, distance: 42.4
click at [752, 666] on div at bounding box center [718, 684] width 82 height 82
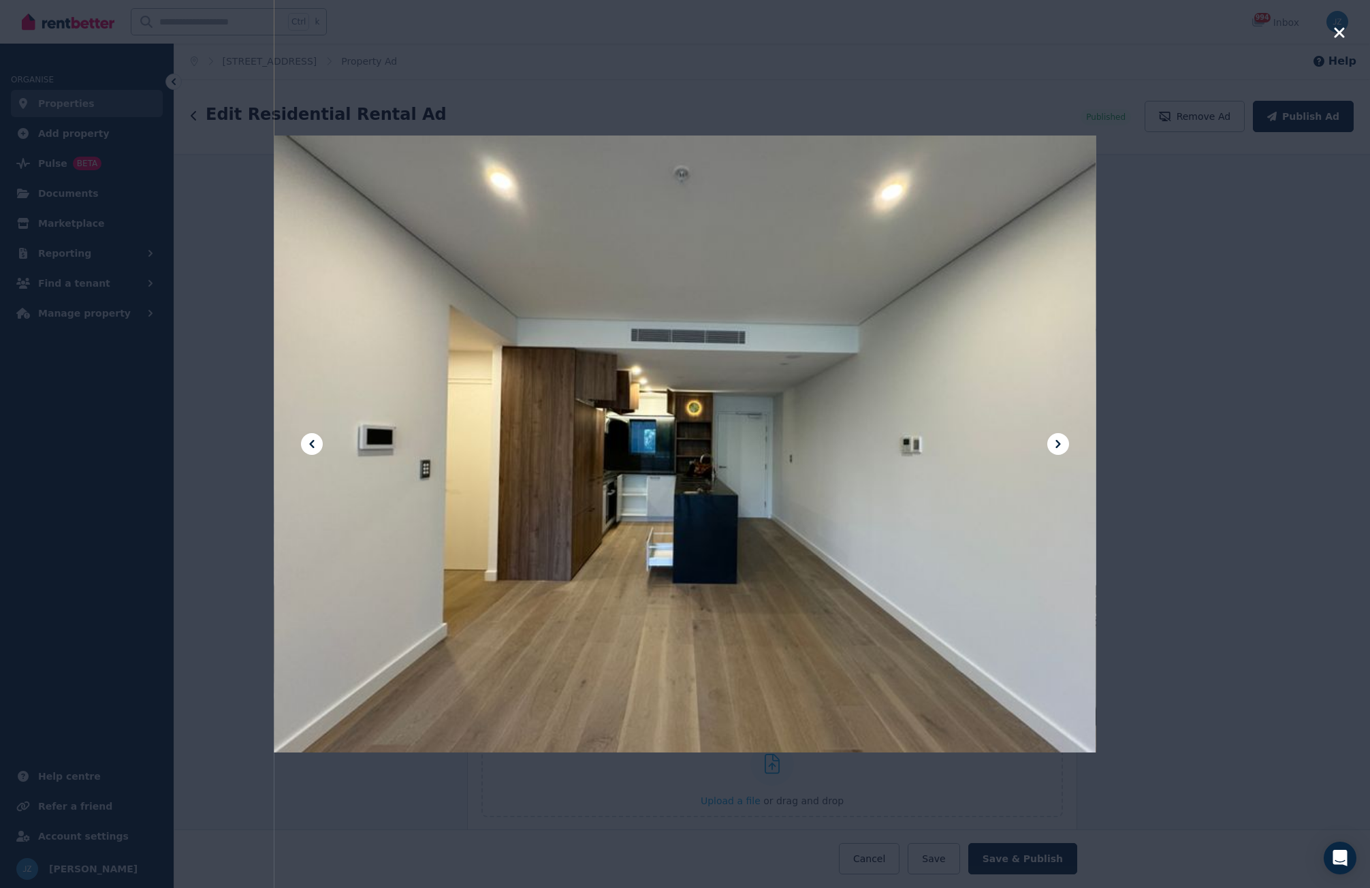
click at [1340, 32] on icon "button" at bounding box center [1339, 32] width 10 height 10
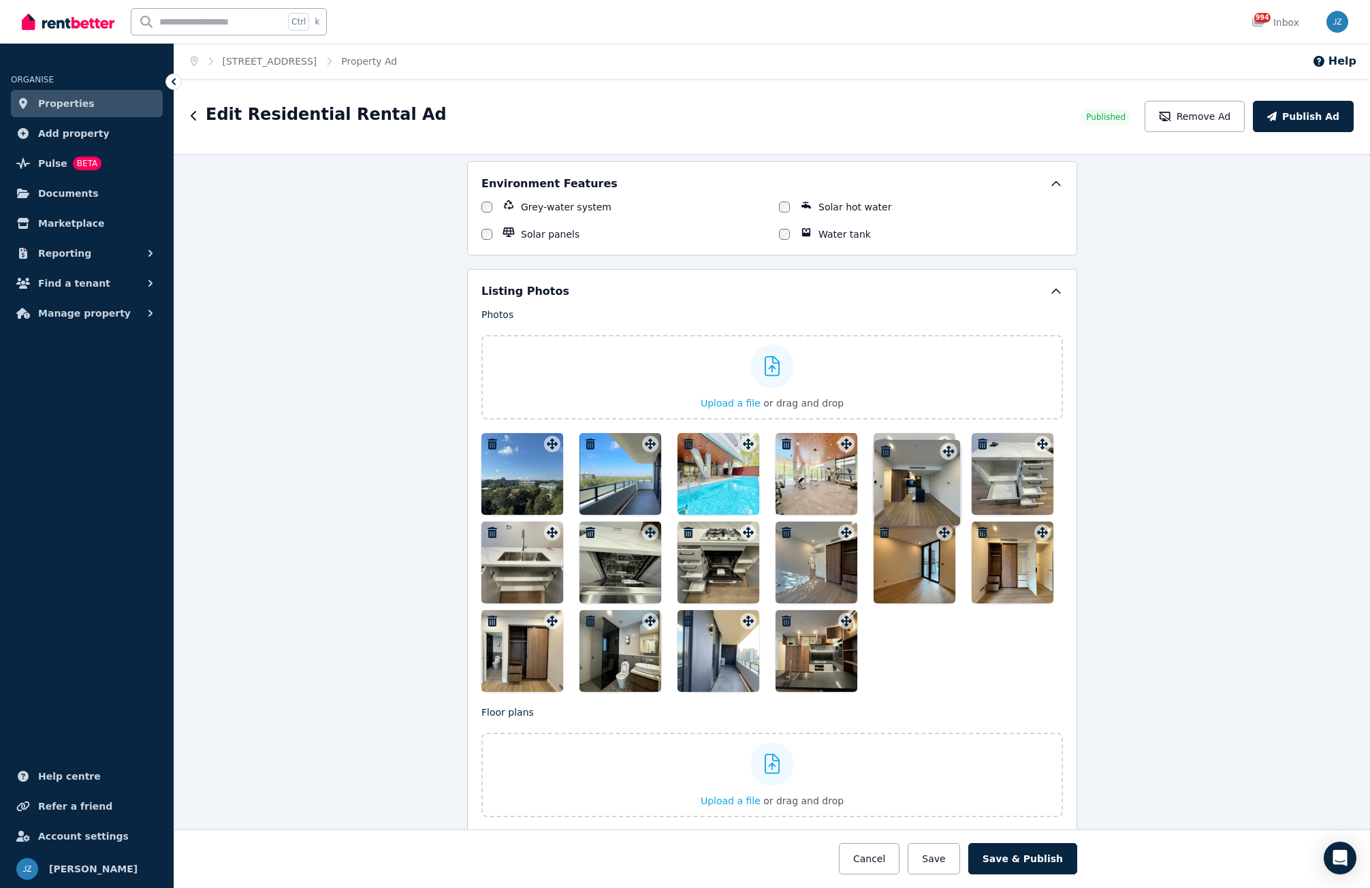
drag, startPoint x: 745, startPoint y: 625, endPoint x: 947, endPoint y: 443, distance: 271.9
click at [947, 443] on div "Photos Upload a file or drag and drop Uploaded " 20240330_233731990_iOS.jpg " U…" at bounding box center [771, 500] width 581 height 384
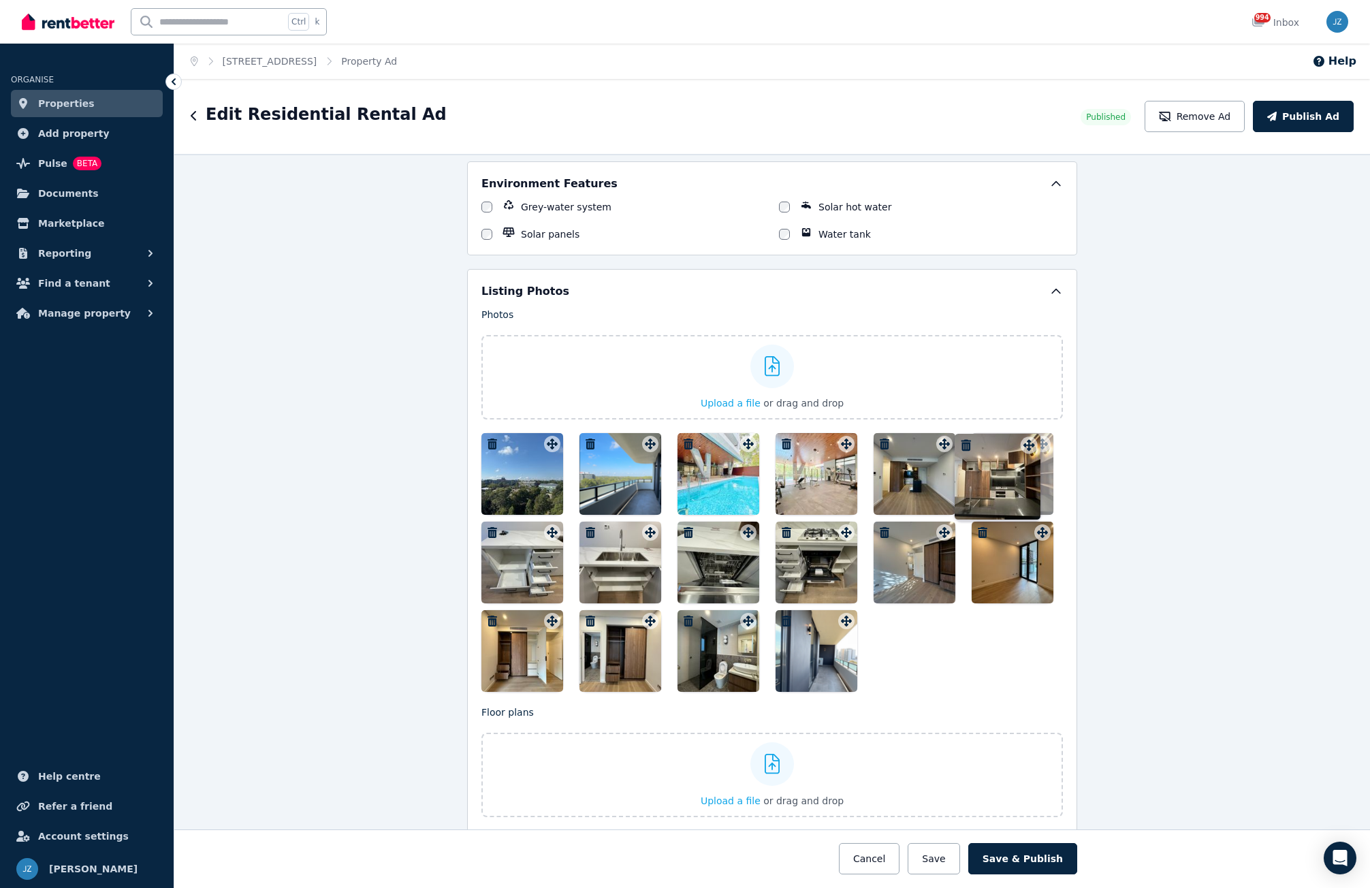
drag, startPoint x: 841, startPoint y: 621, endPoint x: 1027, endPoint y: 433, distance: 264.3
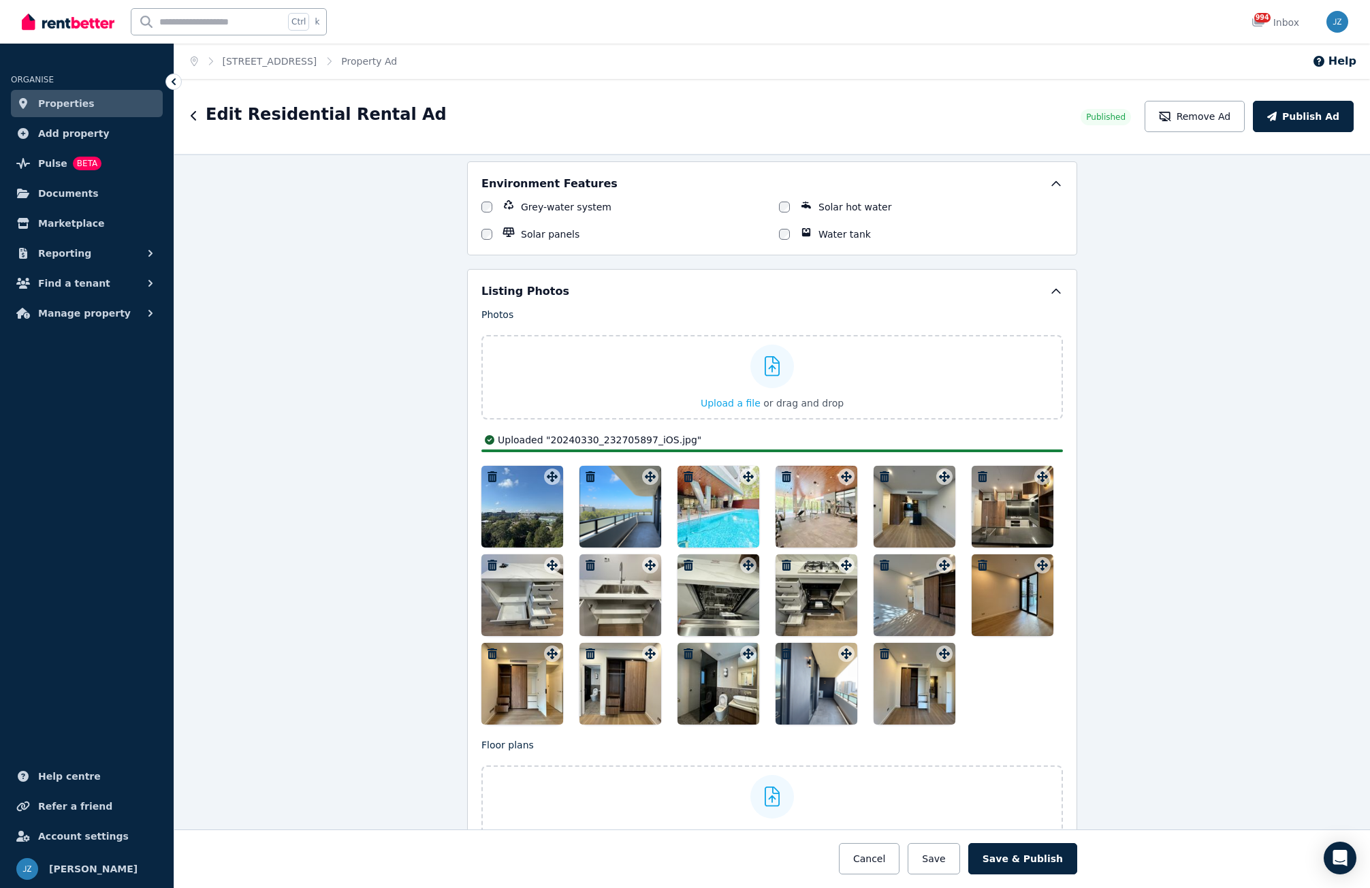
click at [487, 654] on icon "button" at bounding box center [492, 653] width 10 height 11
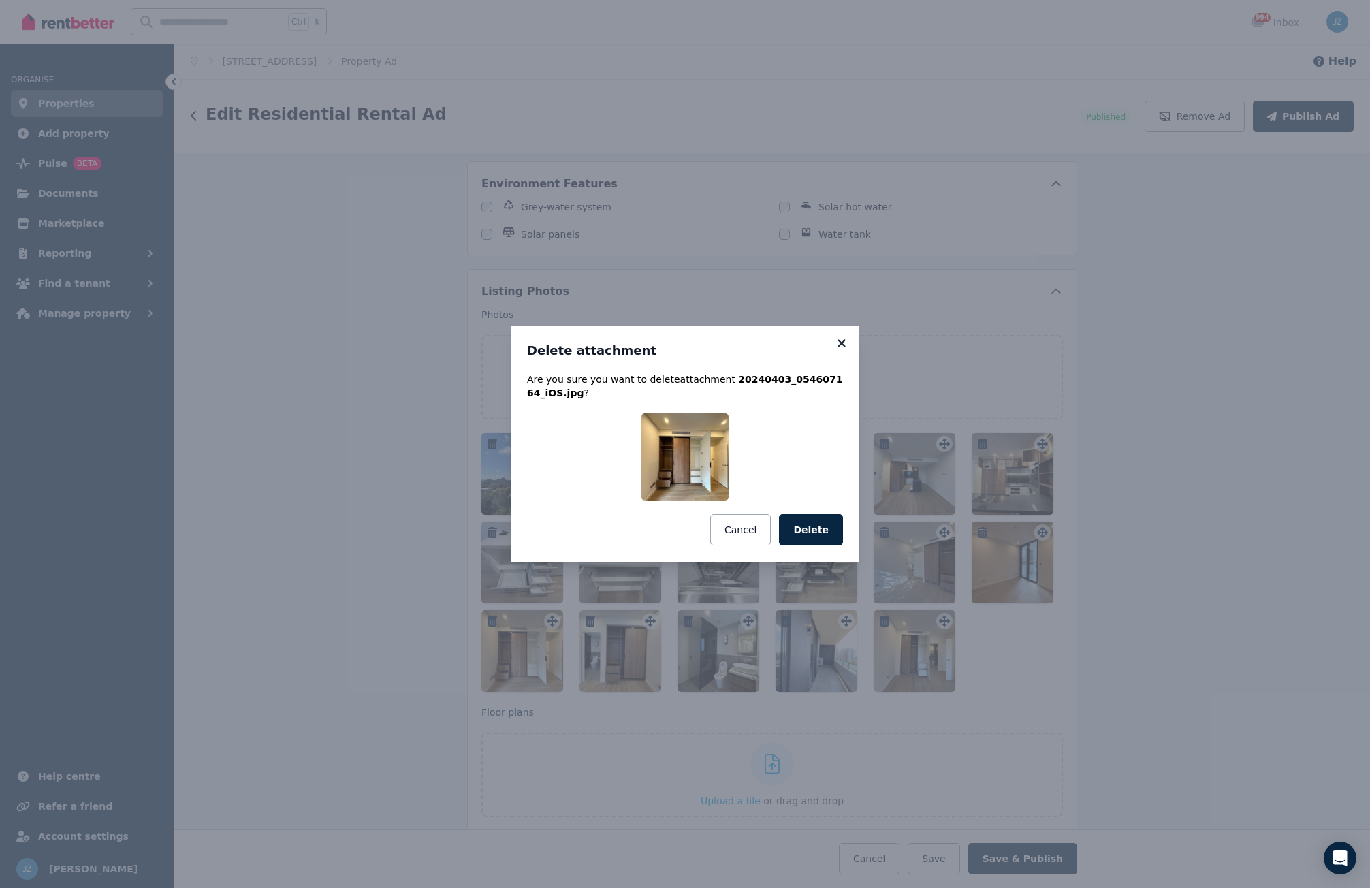
click at [837, 344] on icon at bounding box center [842, 343] width 14 height 12
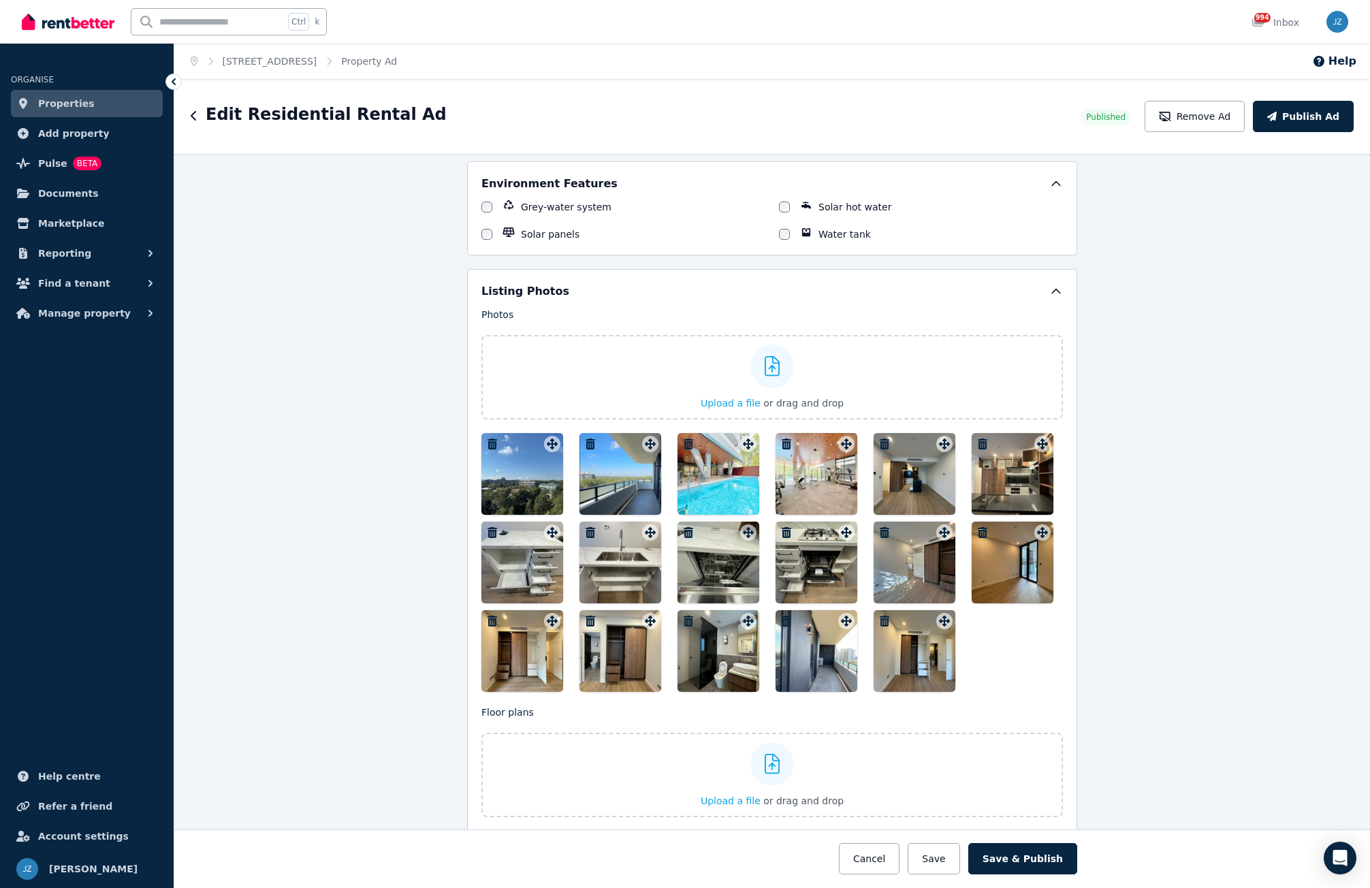
drag, startPoint x: 517, startPoint y: 668, endPoint x: 521, endPoint y: 634, distance: 33.5
click at [521, 634] on div at bounding box center [522, 651] width 82 height 82
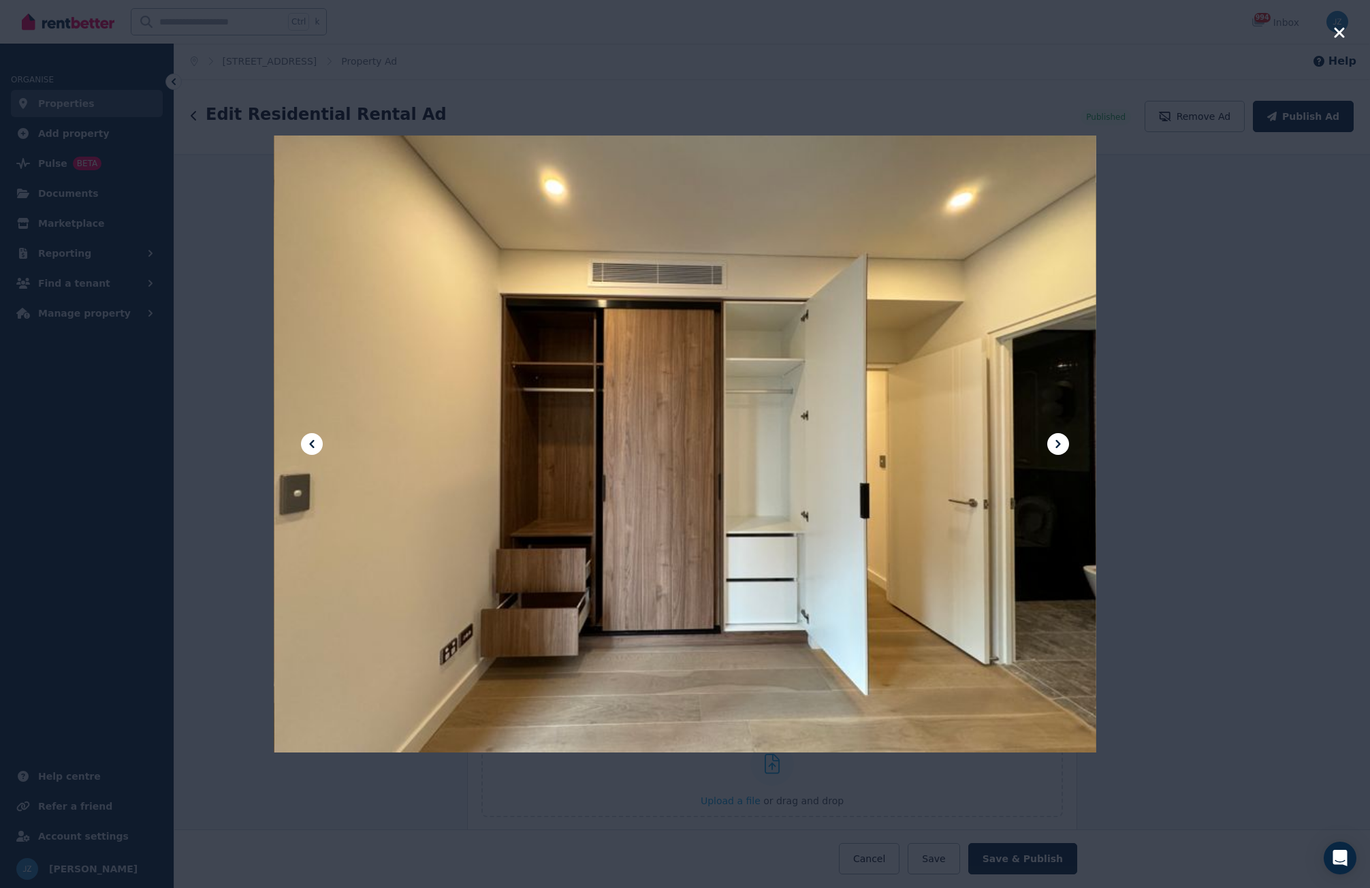
click at [1338, 32] on icon "button" at bounding box center [1339, 32] width 10 height 10
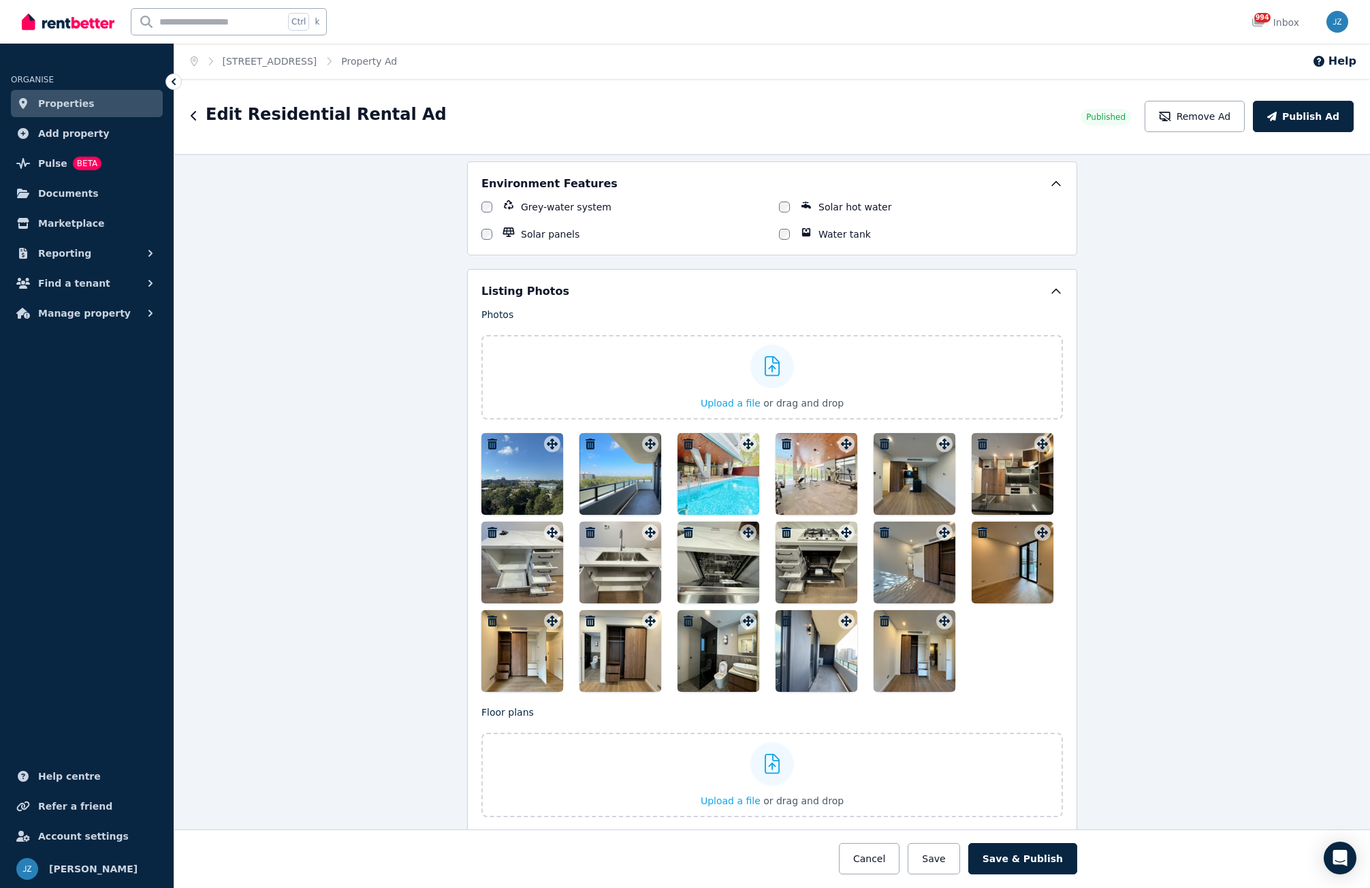
click at [515, 669] on div at bounding box center [522, 651] width 82 height 82
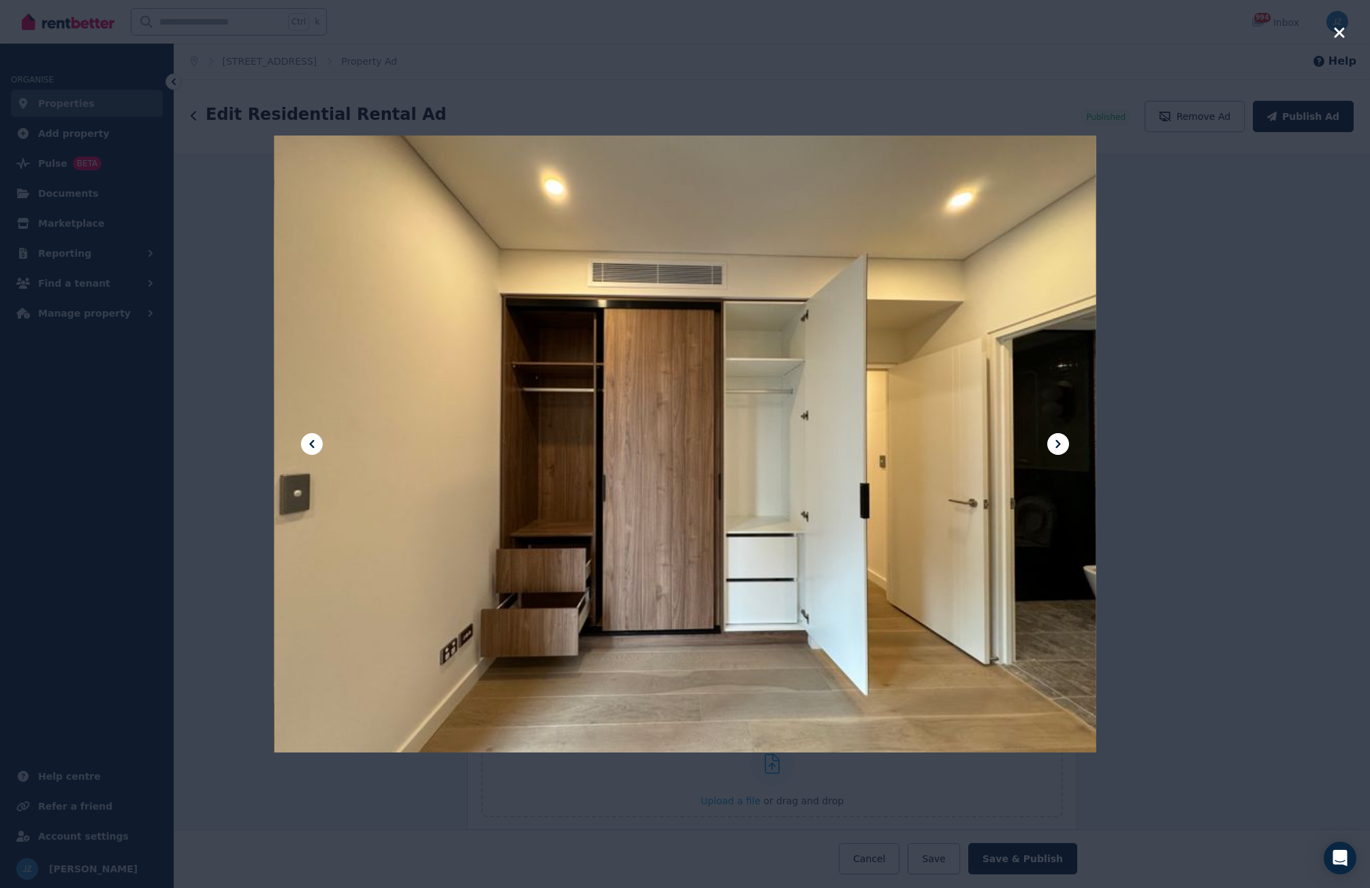
click at [1336, 30] on icon "button" at bounding box center [1339, 32] width 10 height 10
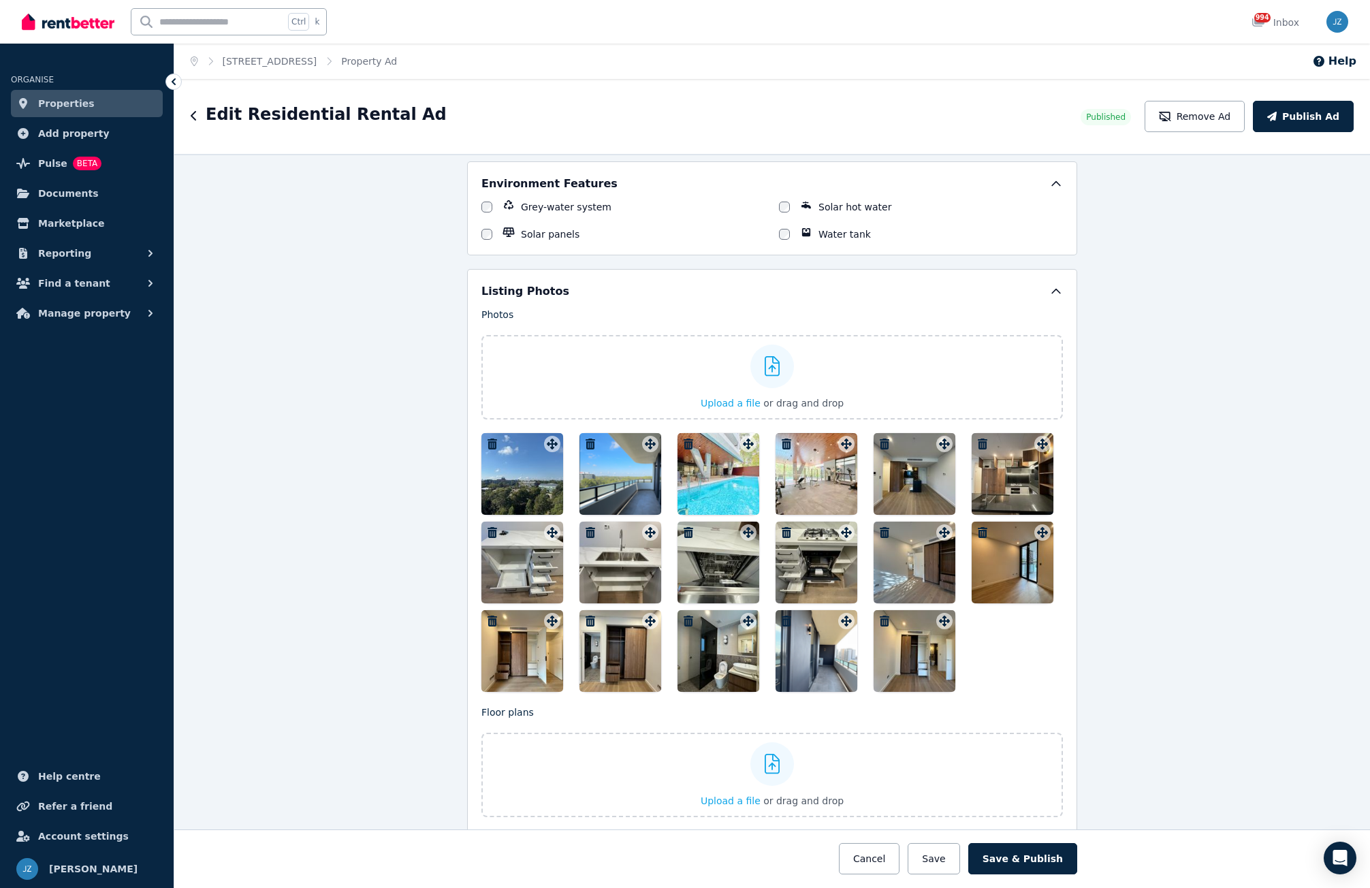
click at [487, 623] on icon "button" at bounding box center [492, 620] width 10 height 11
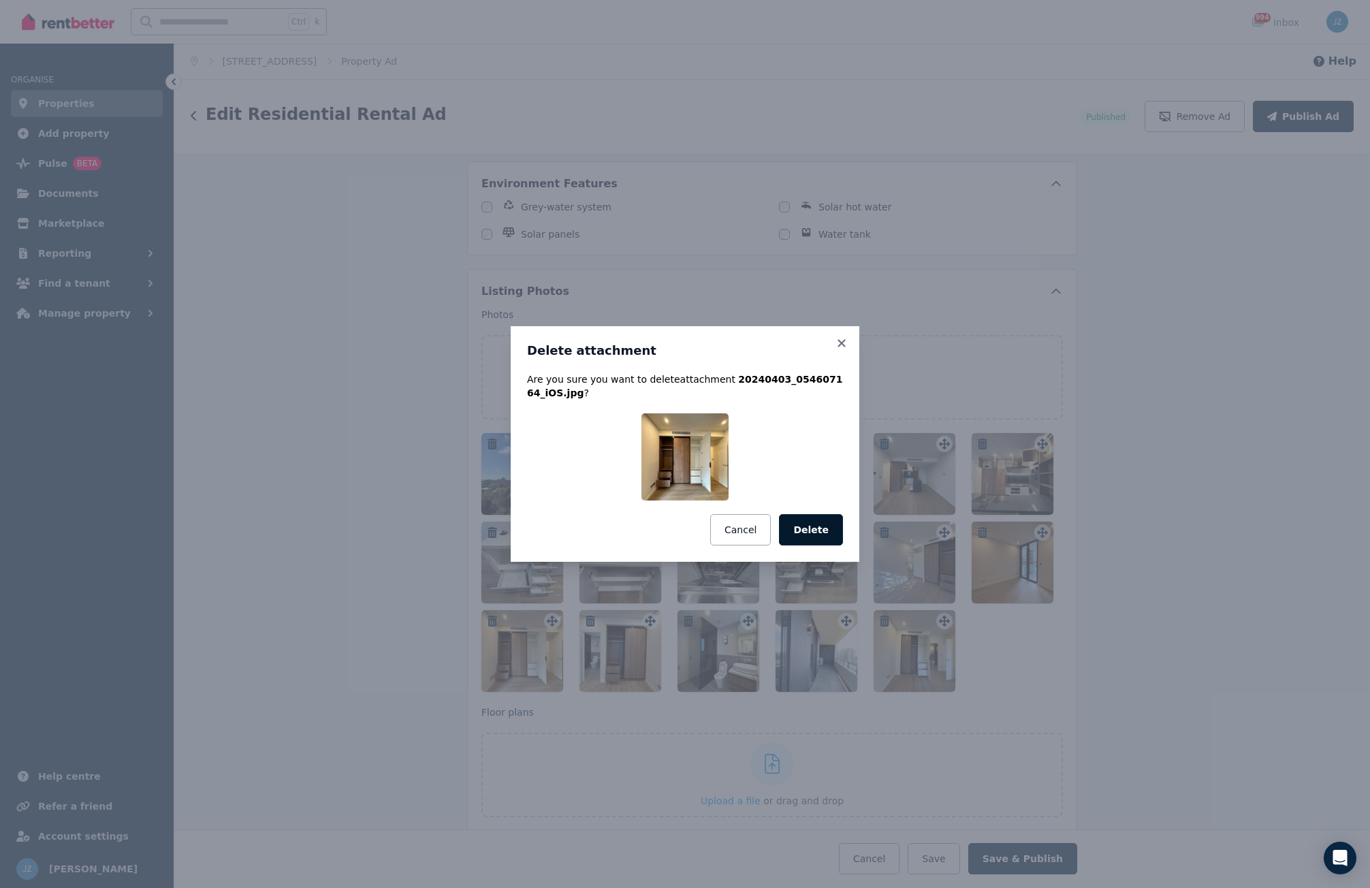
click at [814, 528] on button "Delete" at bounding box center [811, 529] width 64 height 31
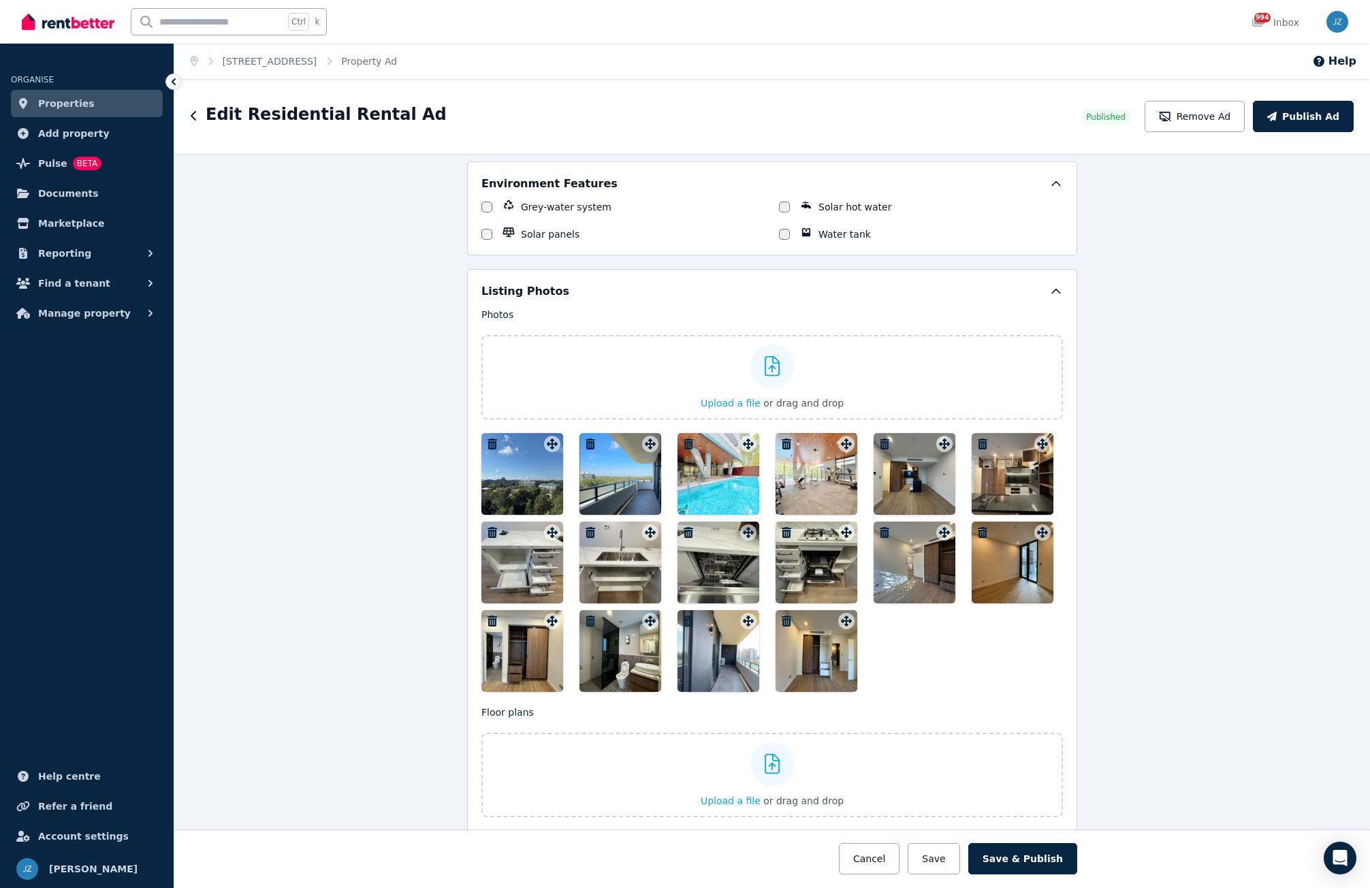
click at [489, 620] on icon "button" at bounding box center [492, 620] width 10 height 11
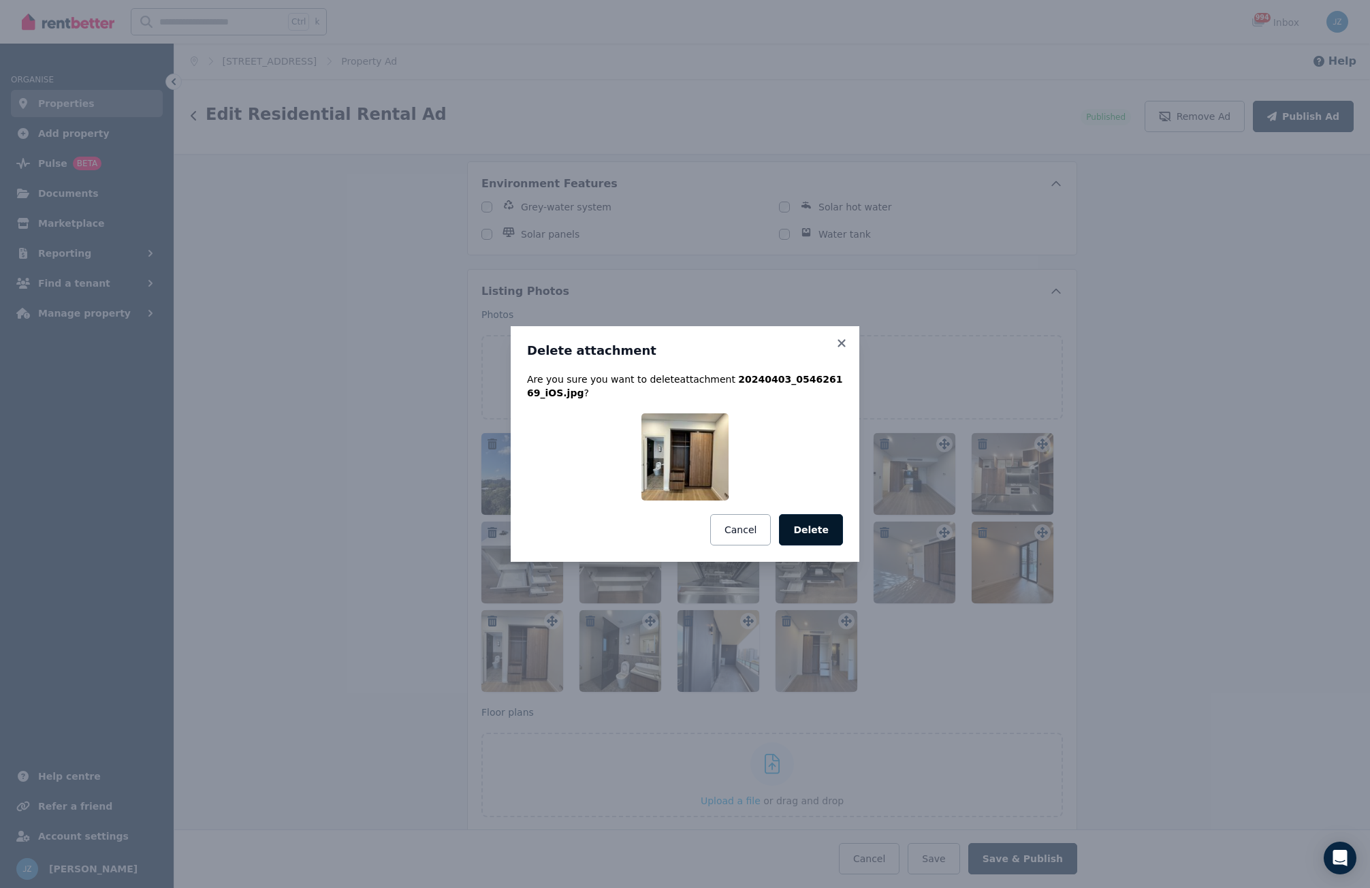
click at [810, 526] on button "Delete" at bounding box center [811, 529] width 64 height 31
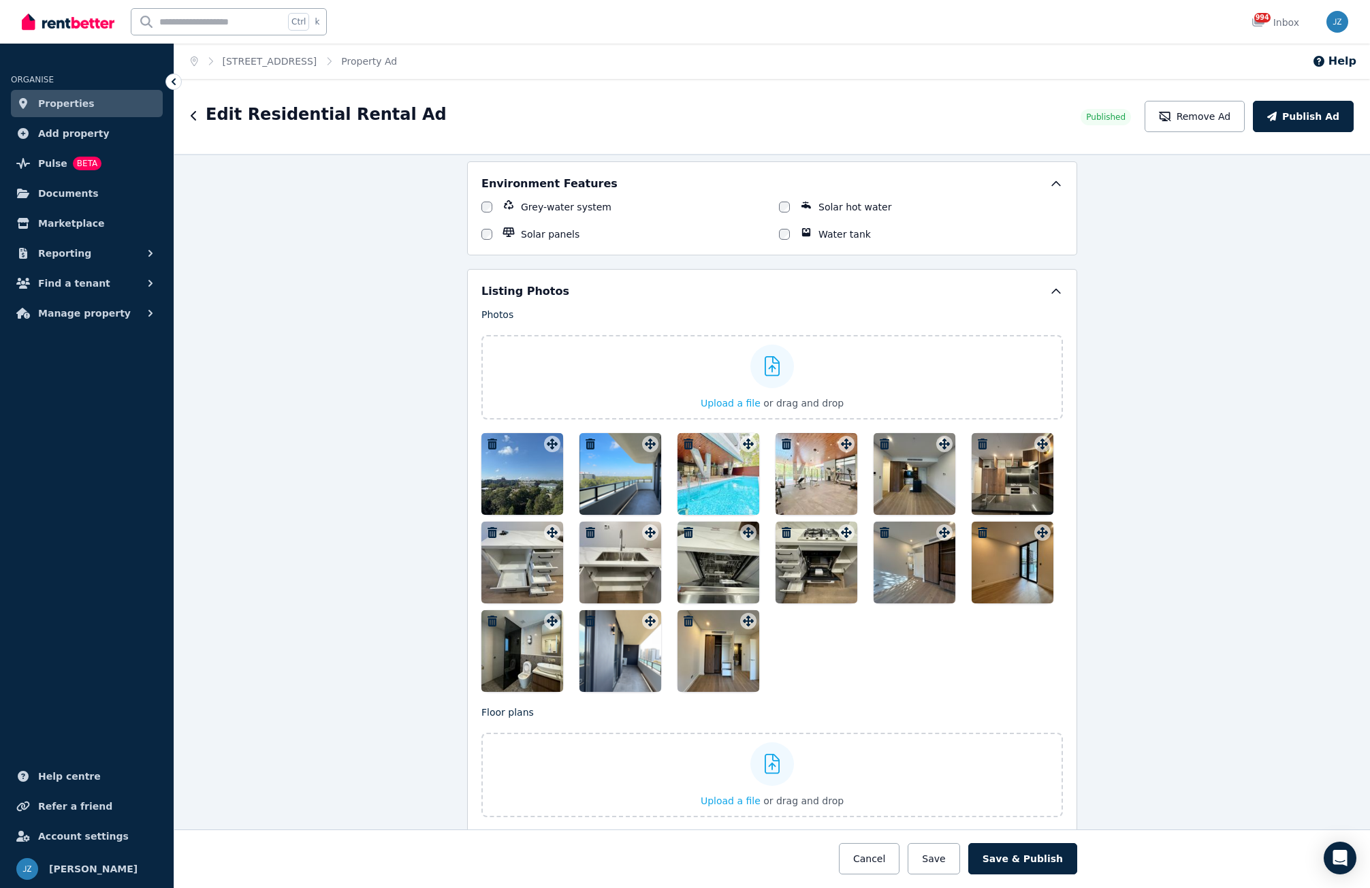
drag, startPoint x: 712, startPoint y: 658, endPoint x: 706, endPoint y: 646, distance: 13.7
click at [706, 646] on div at bounding box center [718, 651] width 82 height 82
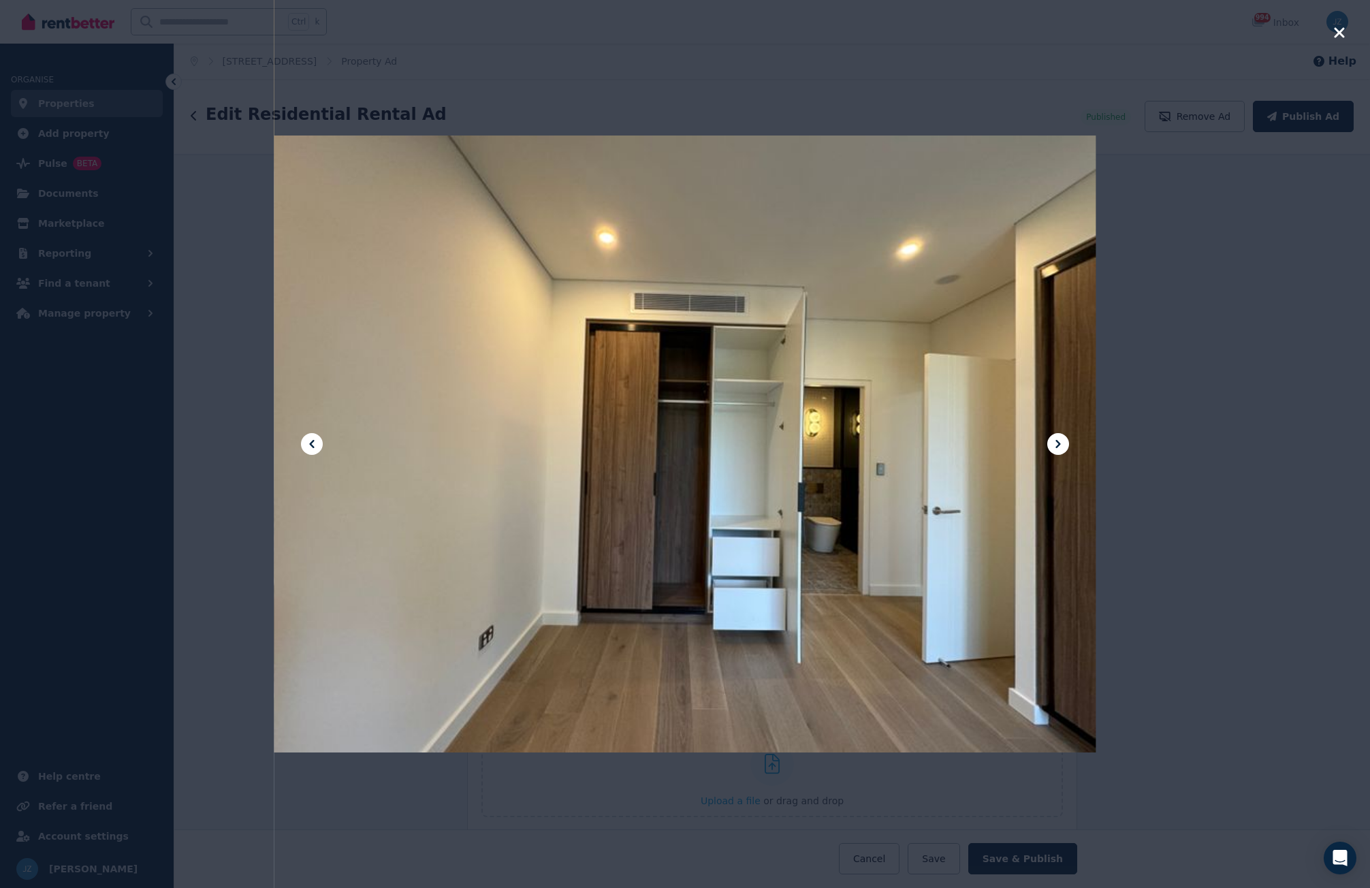
click at [1338, 32] on icon "button" at bounding box center [1339, 32] width 10 height 10
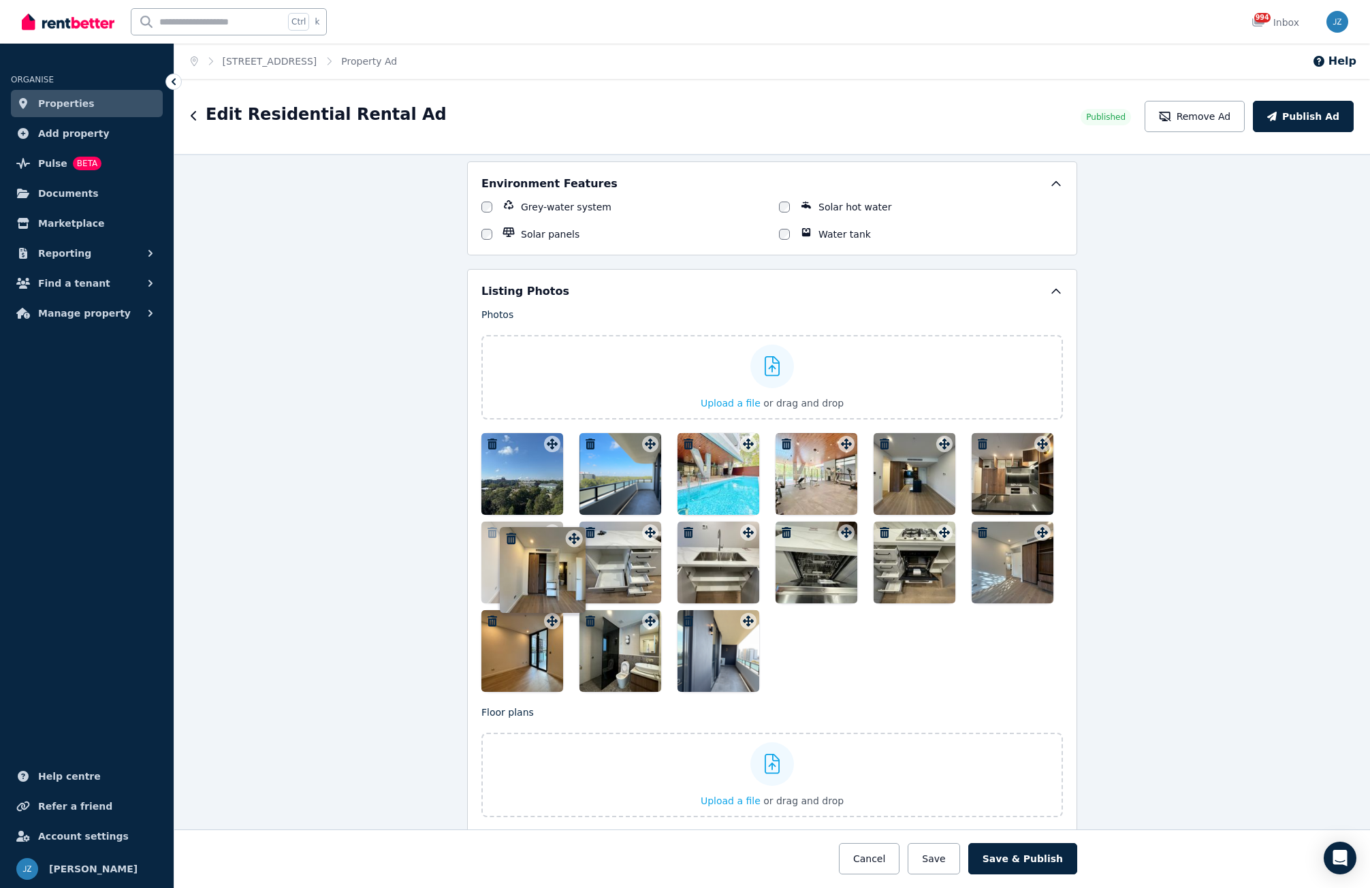
drag, startPoint x: 743, startPoint y: 622, endPoint x: 572, endPoint y: 527, distance: 195.3
click at [572, 527] on div "Photos Upload a file or drag and drop Uploaded " 20240330_233731990_iOS.jpg " U…" at bounding box center [771, 500] width 581 height 384
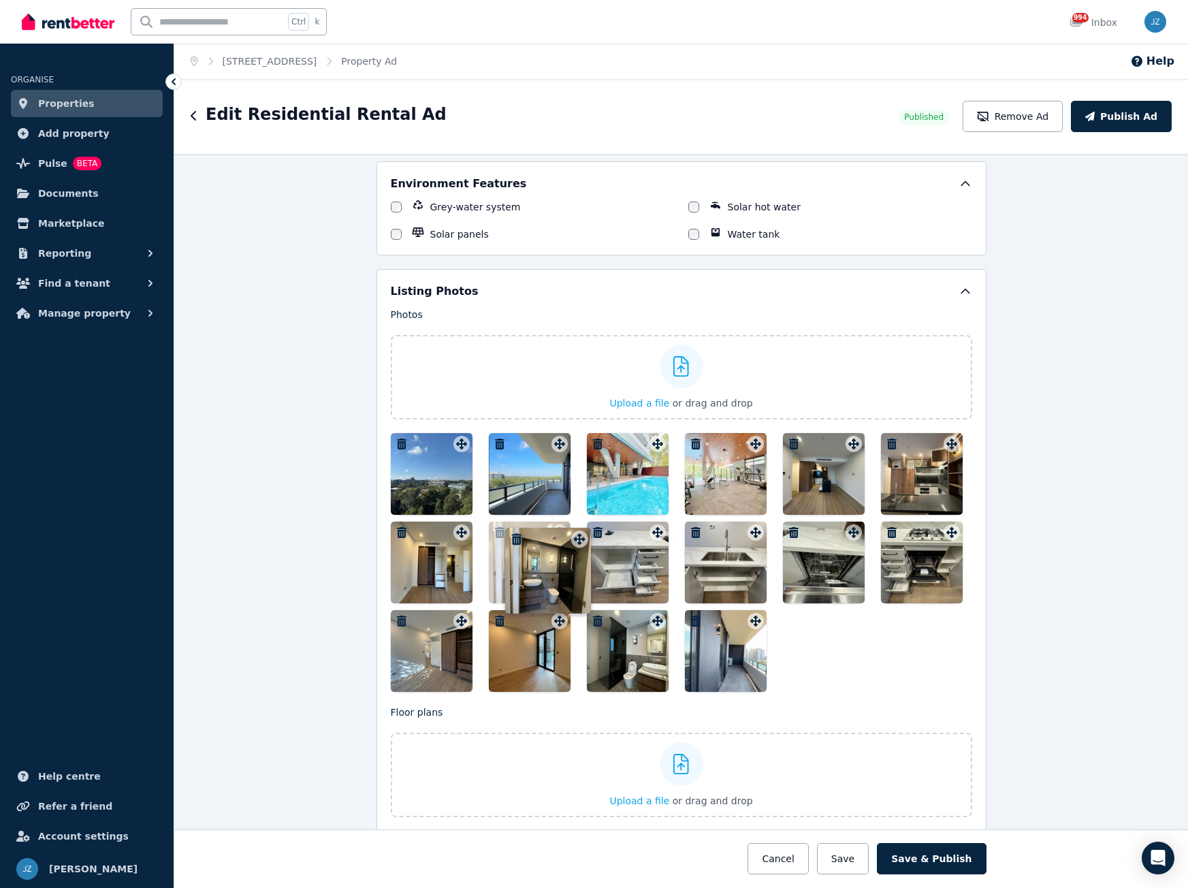
drag, startPoint x: 753, startPoint y: 625, endPoint x: 575, endPoint y: 529, distance: 202.0
click at [575, 529] on div "Photos Upload a file or drag and drop Uploaded " 20240330_233731990_iOS.jpg " U…" at bounding box center [681, 500] width 581 height 384
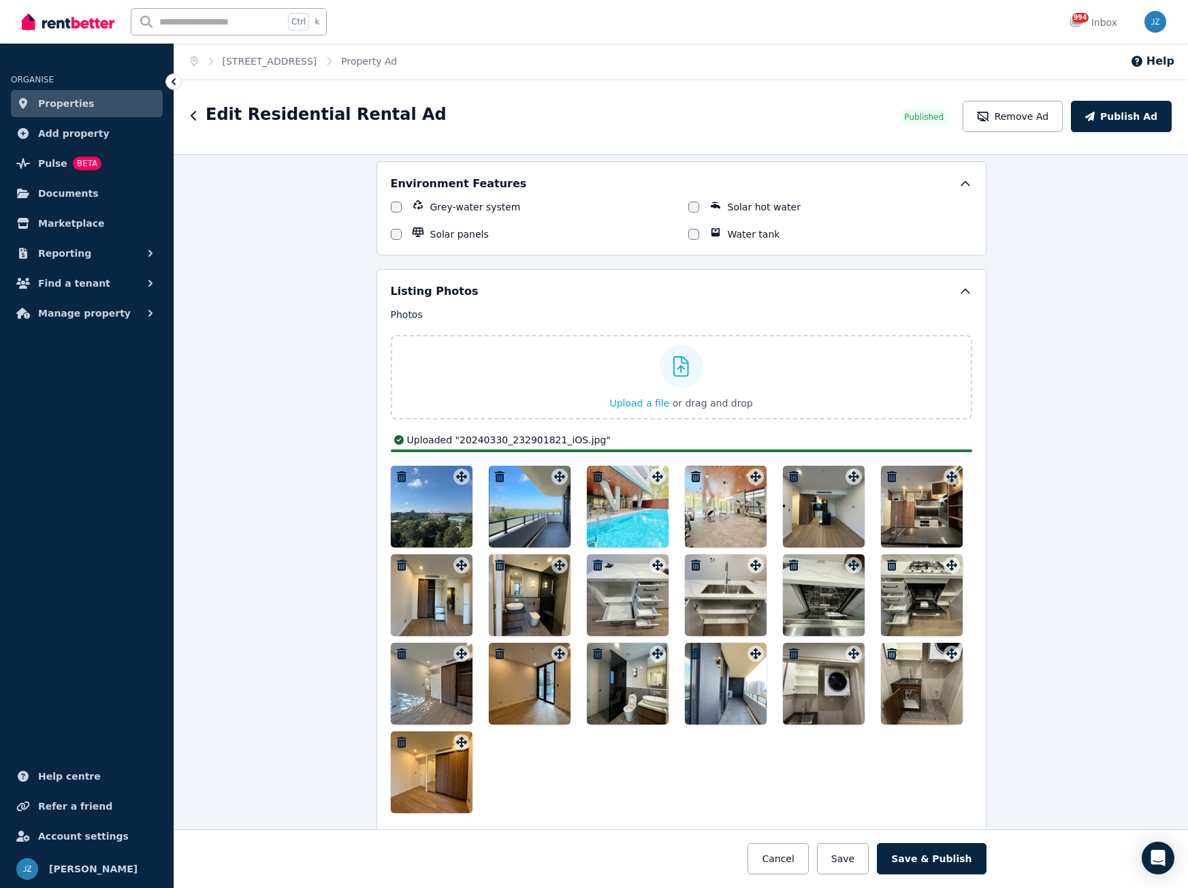
click at [593, 565] on icon "button" at bounding box center [598, 565] width 10 height 11
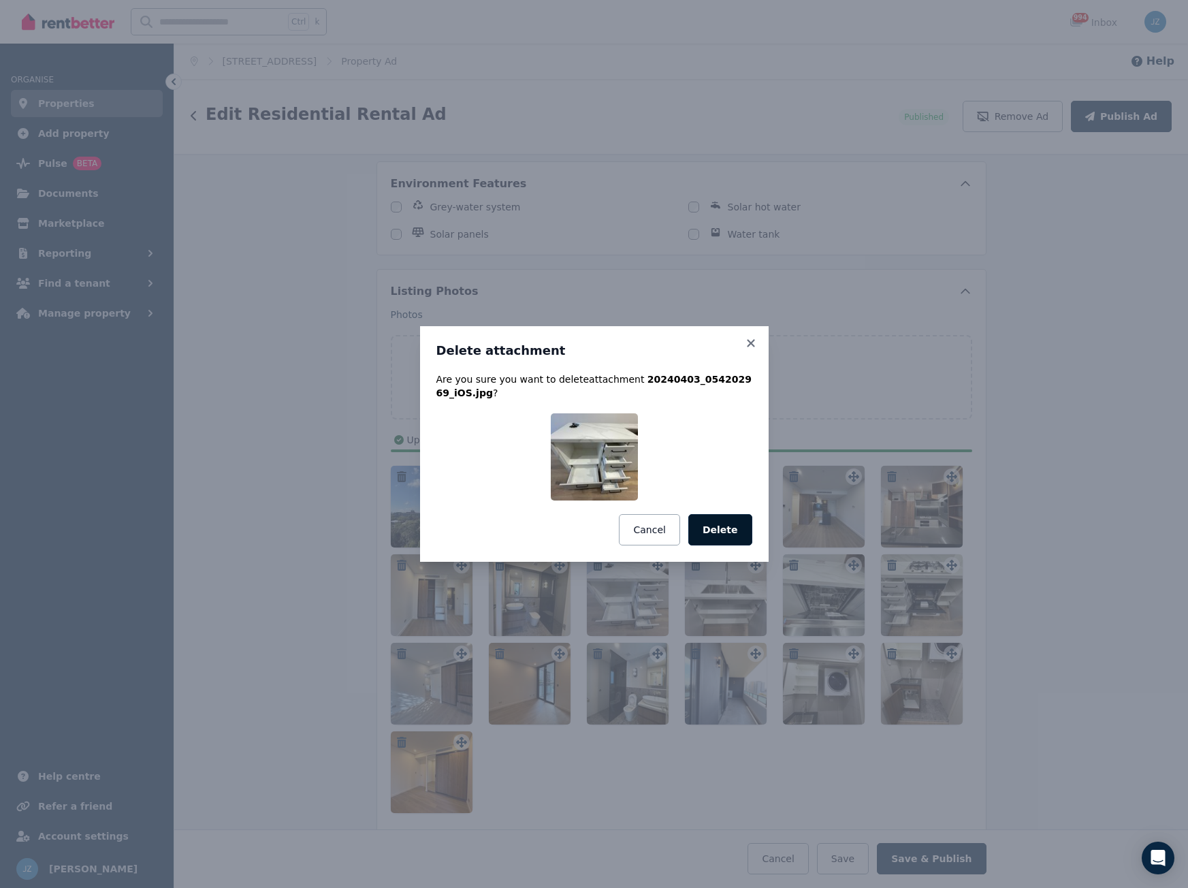
click at [730, 530] on button "Delete" at bounding box center [720, 529] width 64 height 31
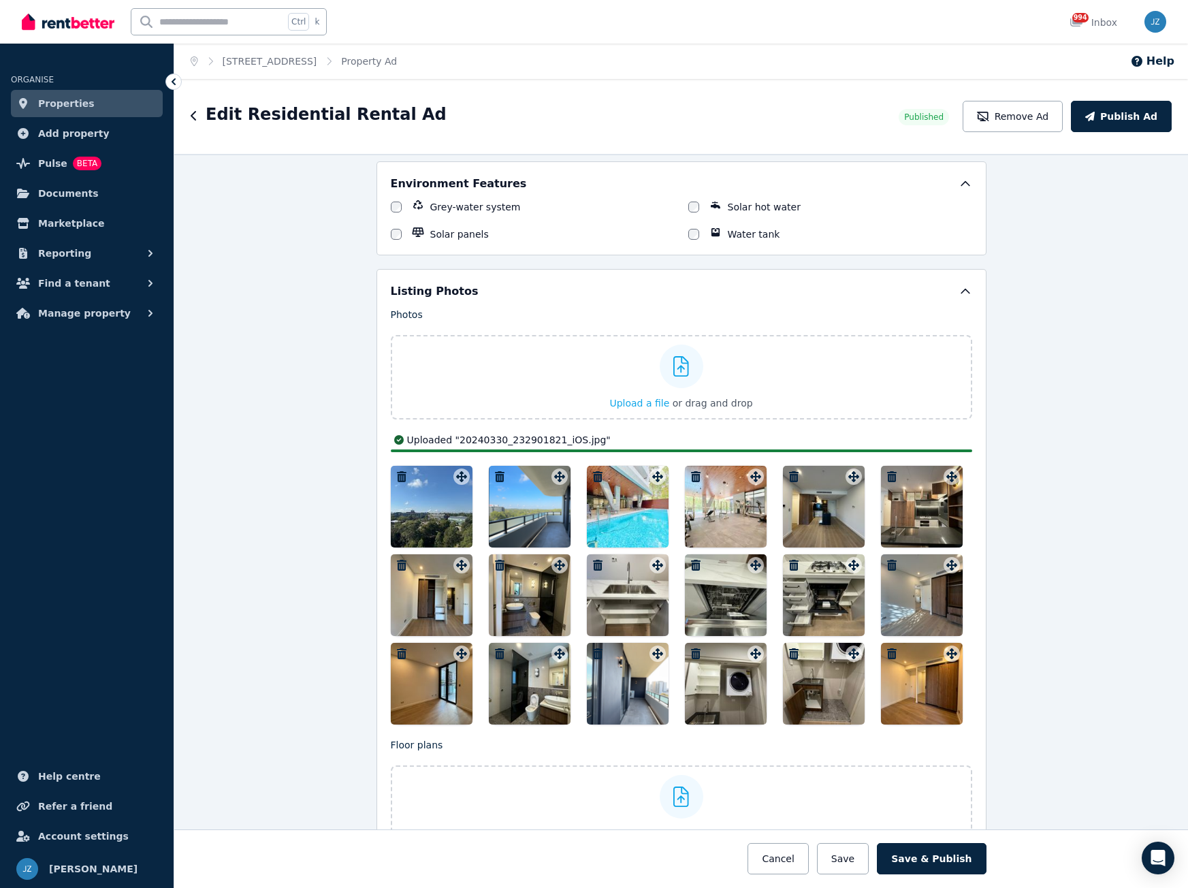
click at [593, 566] on icon "button" at bounding box center [598, 565] width 10 height 11
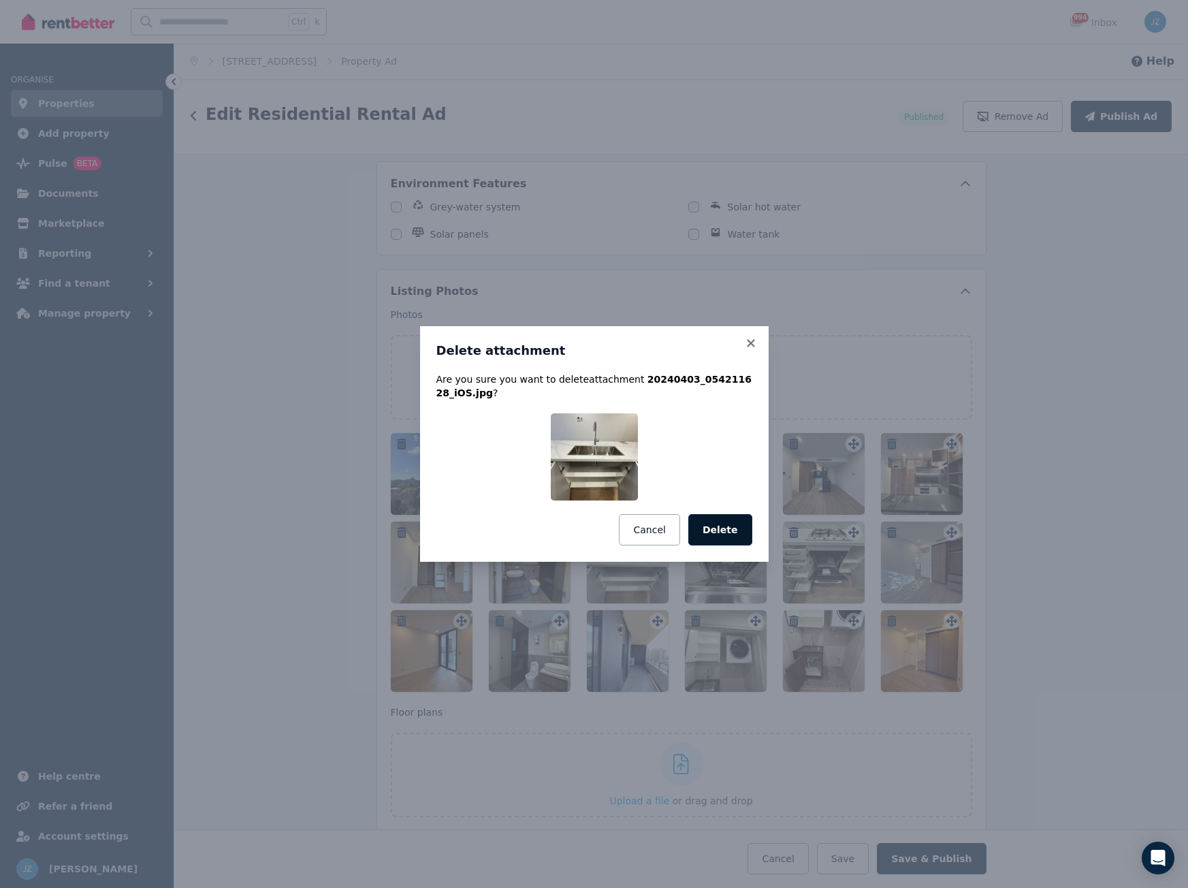
click at [723, 533] on button "Delete" at bounding box center [720, 529] width 64 height 31
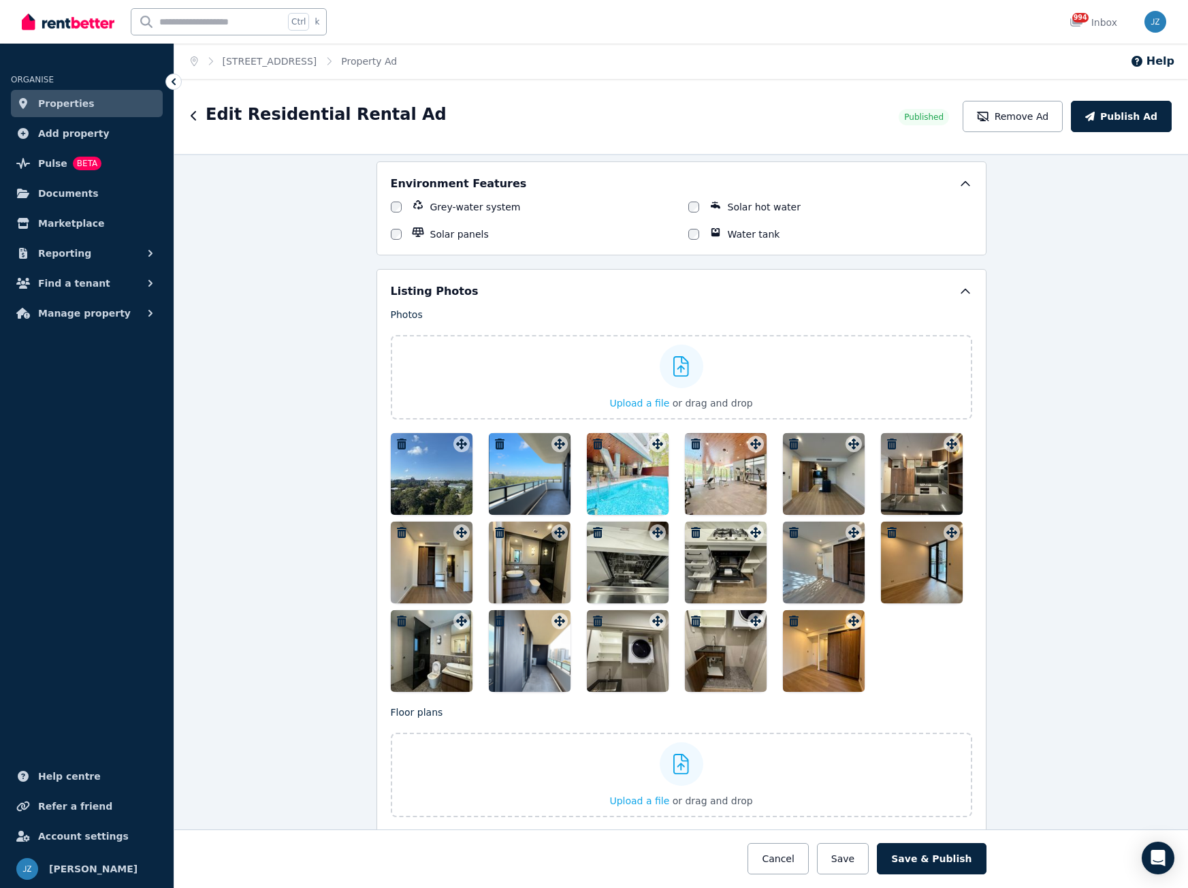
click at [593, 534] on icon "button" at bounding box center [598, 532] width 10 height 11
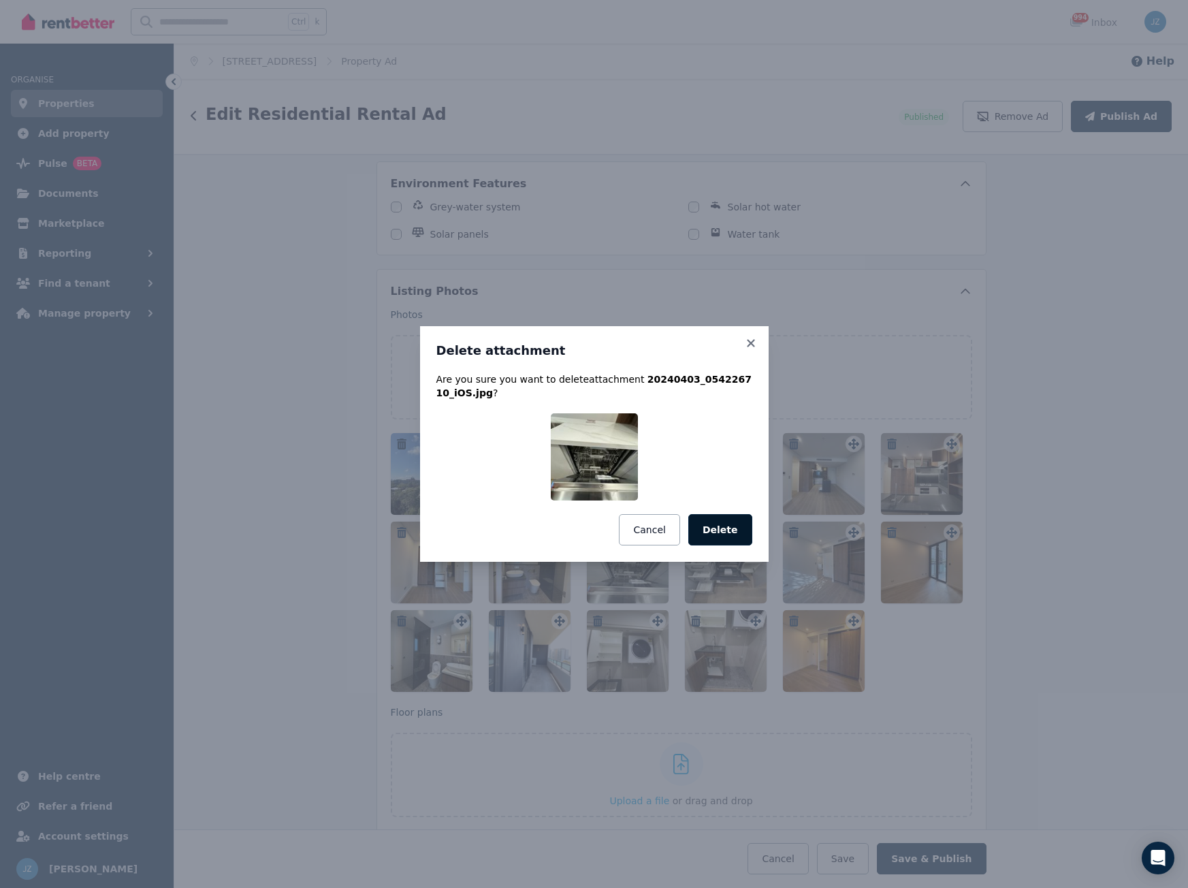
click at [726, 531] on button "Delete" at bounding box center [720, 529] width 64 height 31
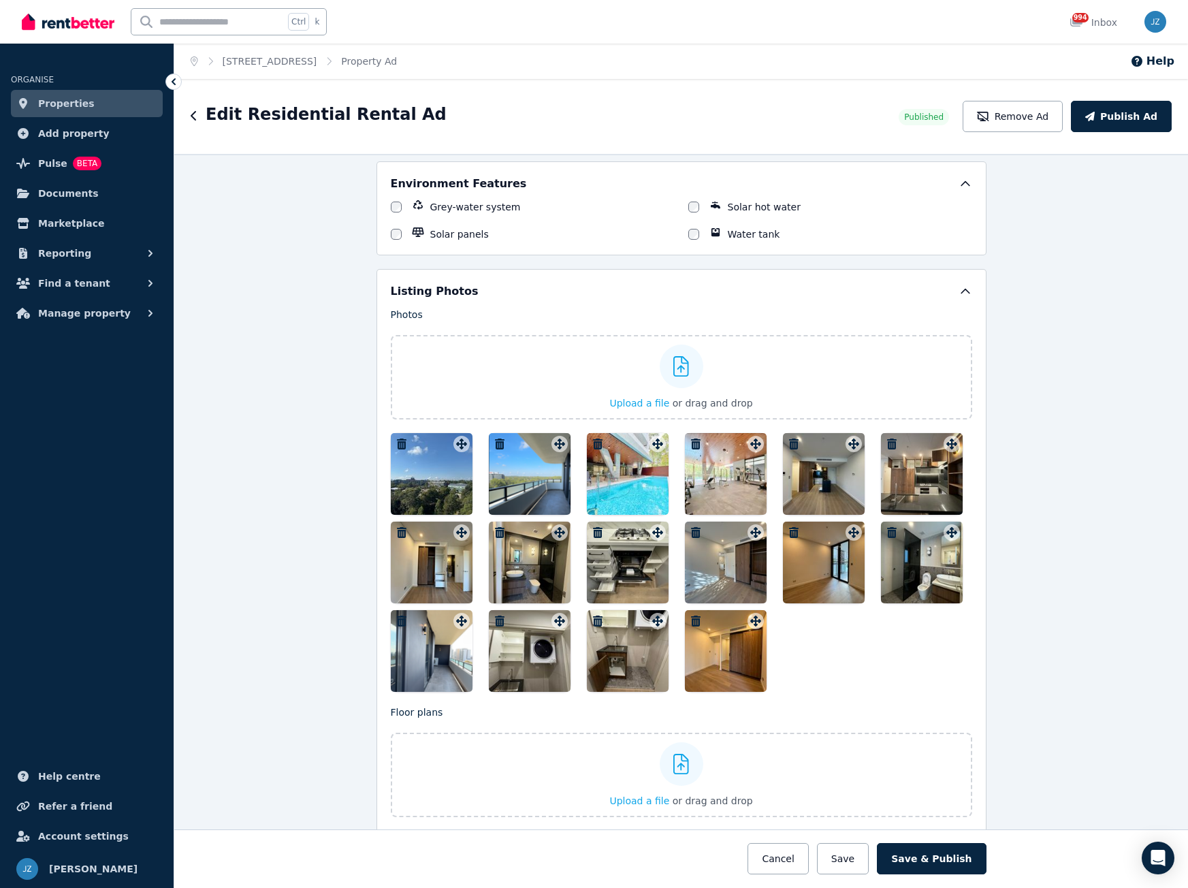
click at [593, 536] on icon "button" at bounding box center [598, 532] width 10 height 11
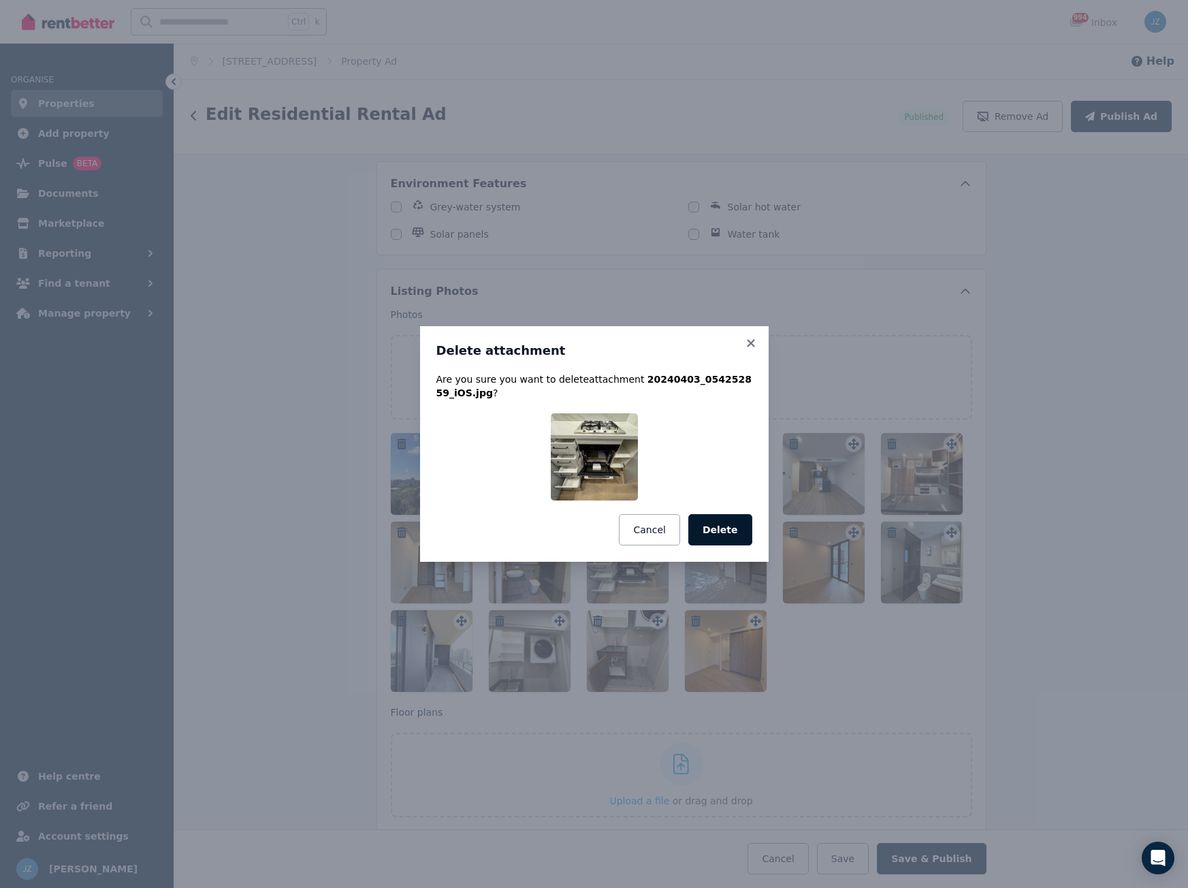
click at [725, 533] on button "Delete" at bounding box center [720, 529] width 64 height 31
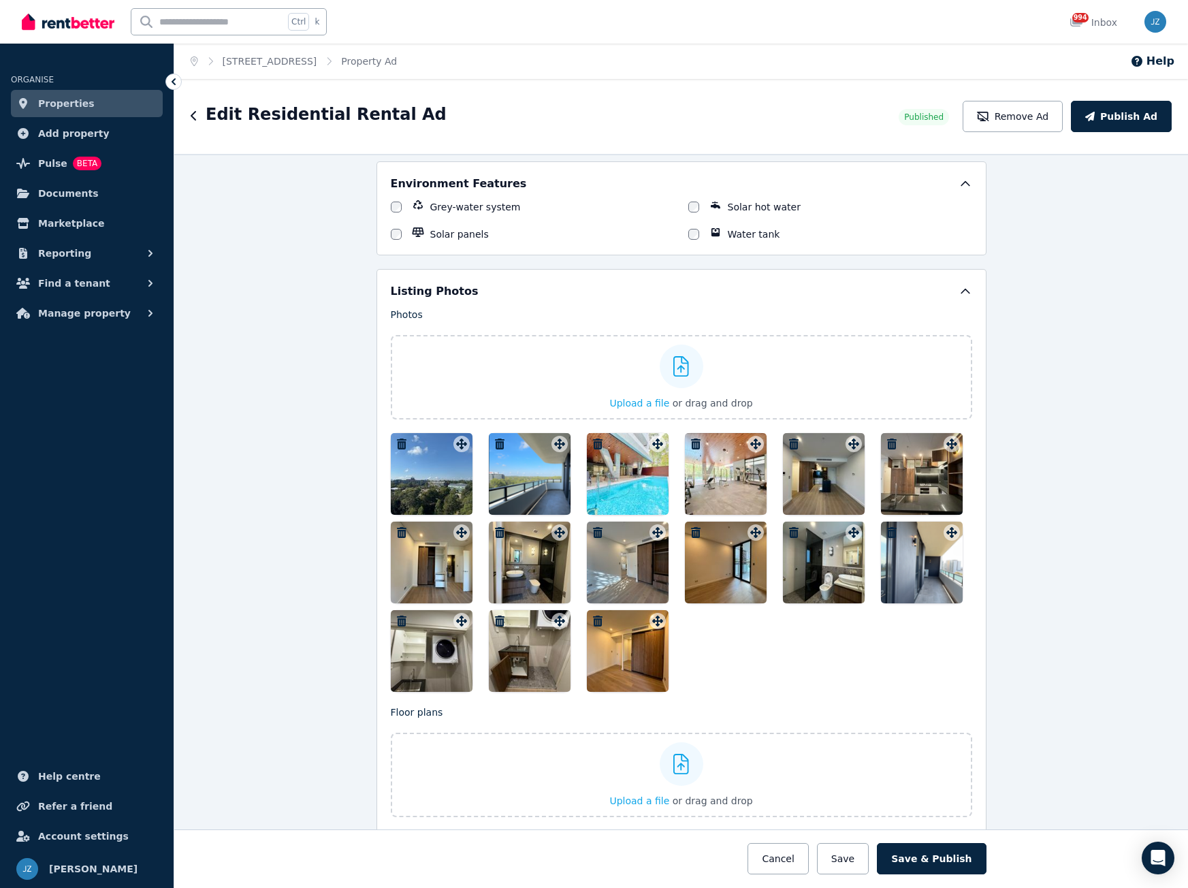
click at [593, 531] on icon "button" at bounding box center [598, 532] width 10 height 11
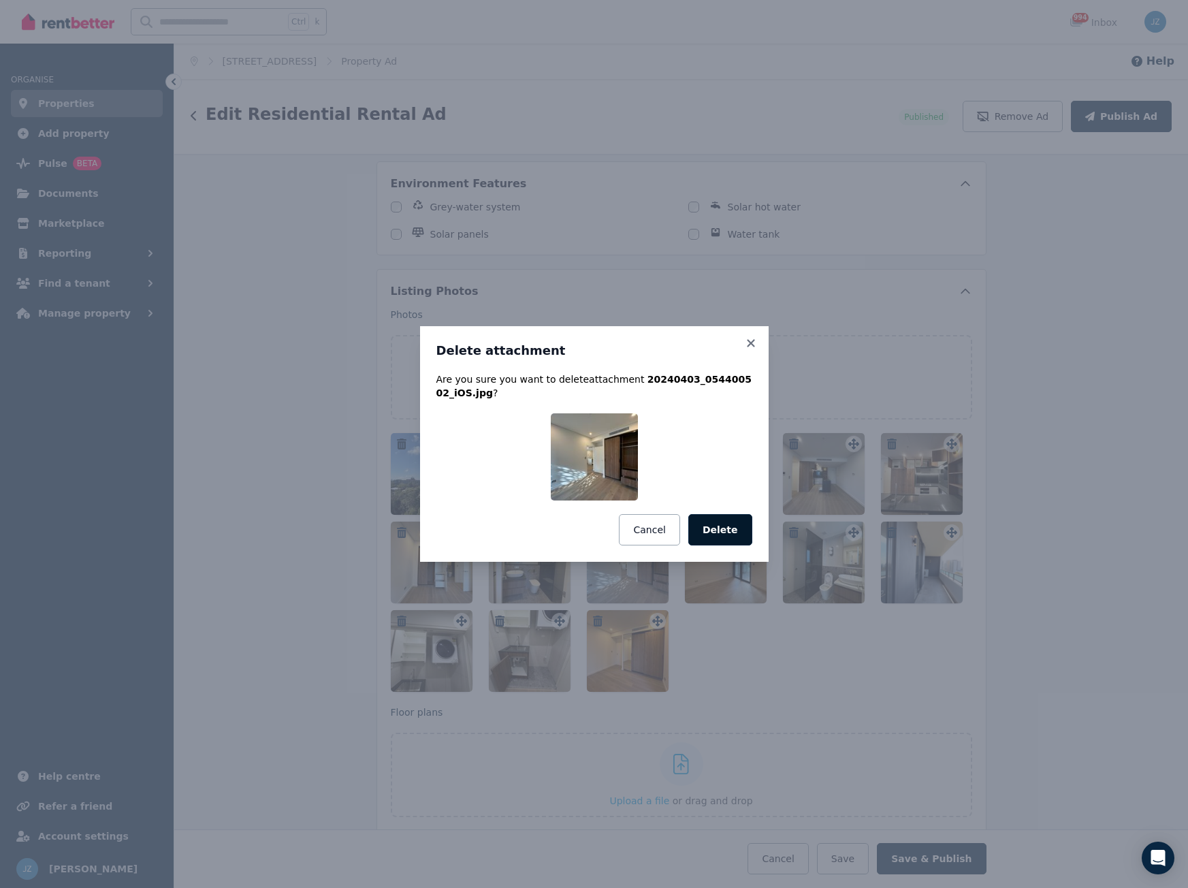
click at [724, 533] on button "Delete" at bounding box center [720, 529] width 64 height 31
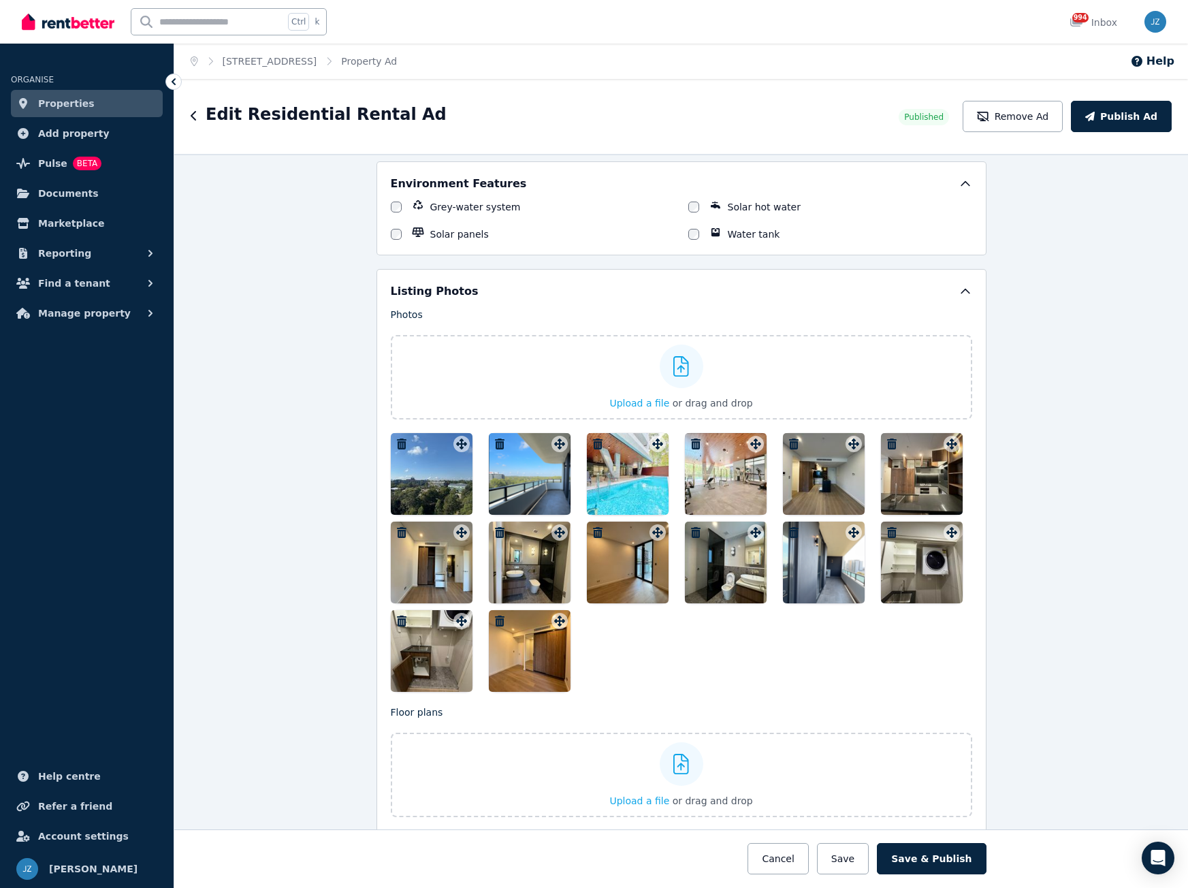
click at [594, 535] on icon "button" at bounding box center [598, 532] width 14 height 11
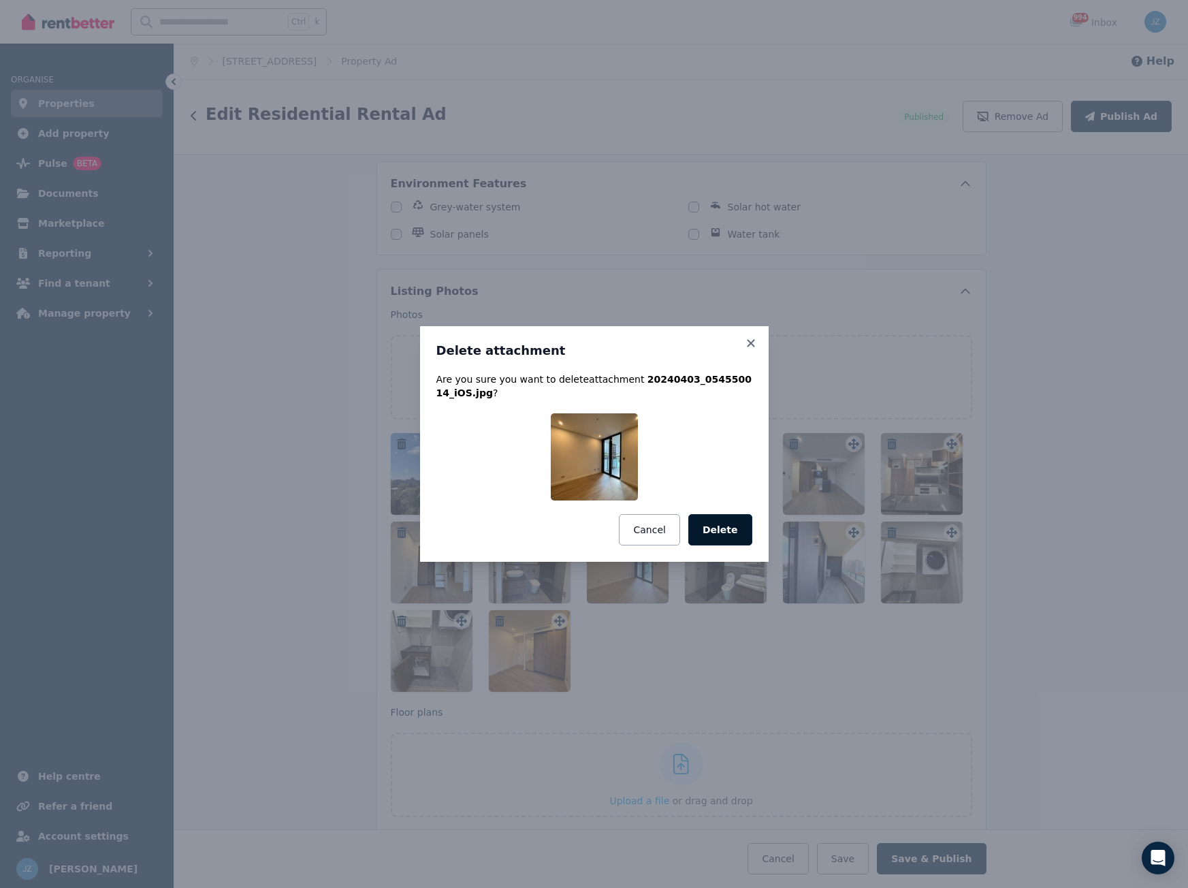
click at [715, 532] on button "Delete" at bounding box center [720, 529] width 64 height 31
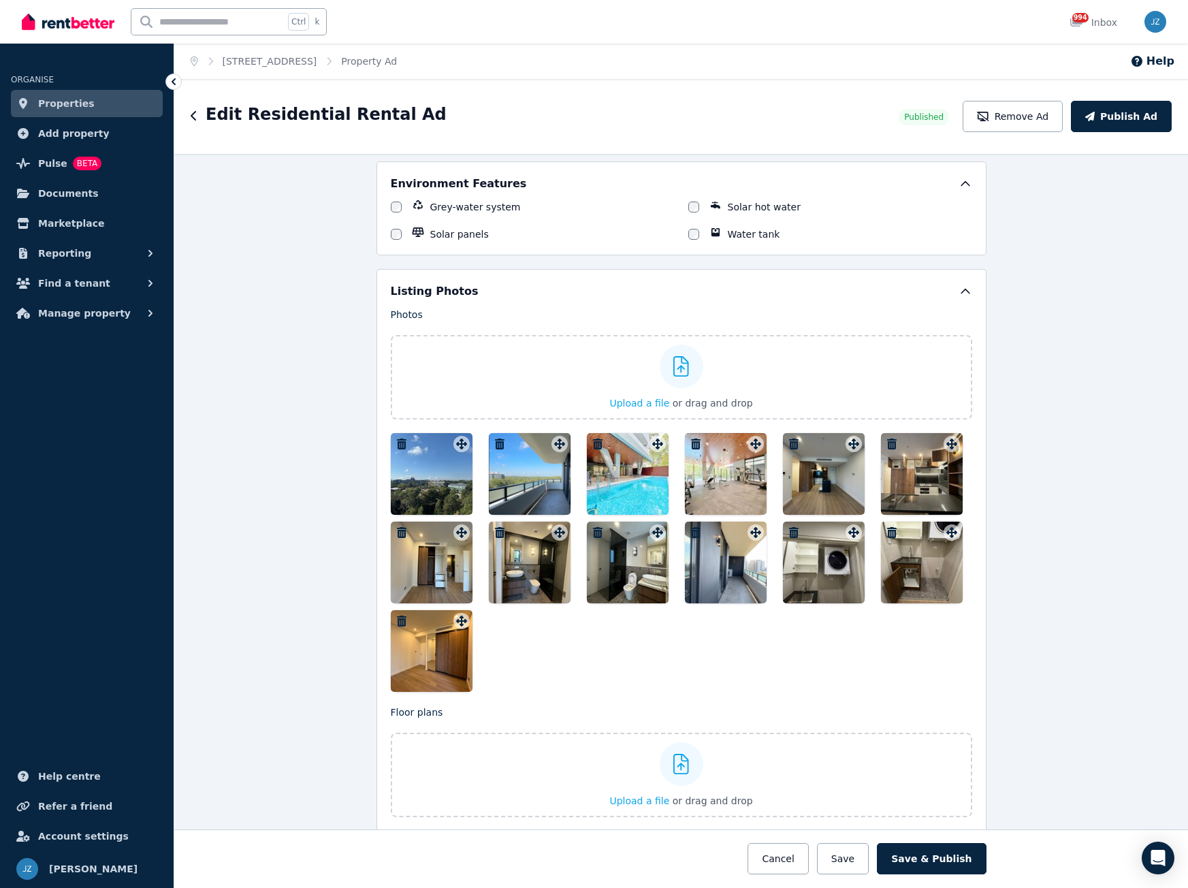
drag, startPoint x: 417, startPoint y: 654, endPoint x: 457, endPoint y: 611, distance: 58.8
click at [457, 611] on div at bounding box center [432, 651] width 82 height 82
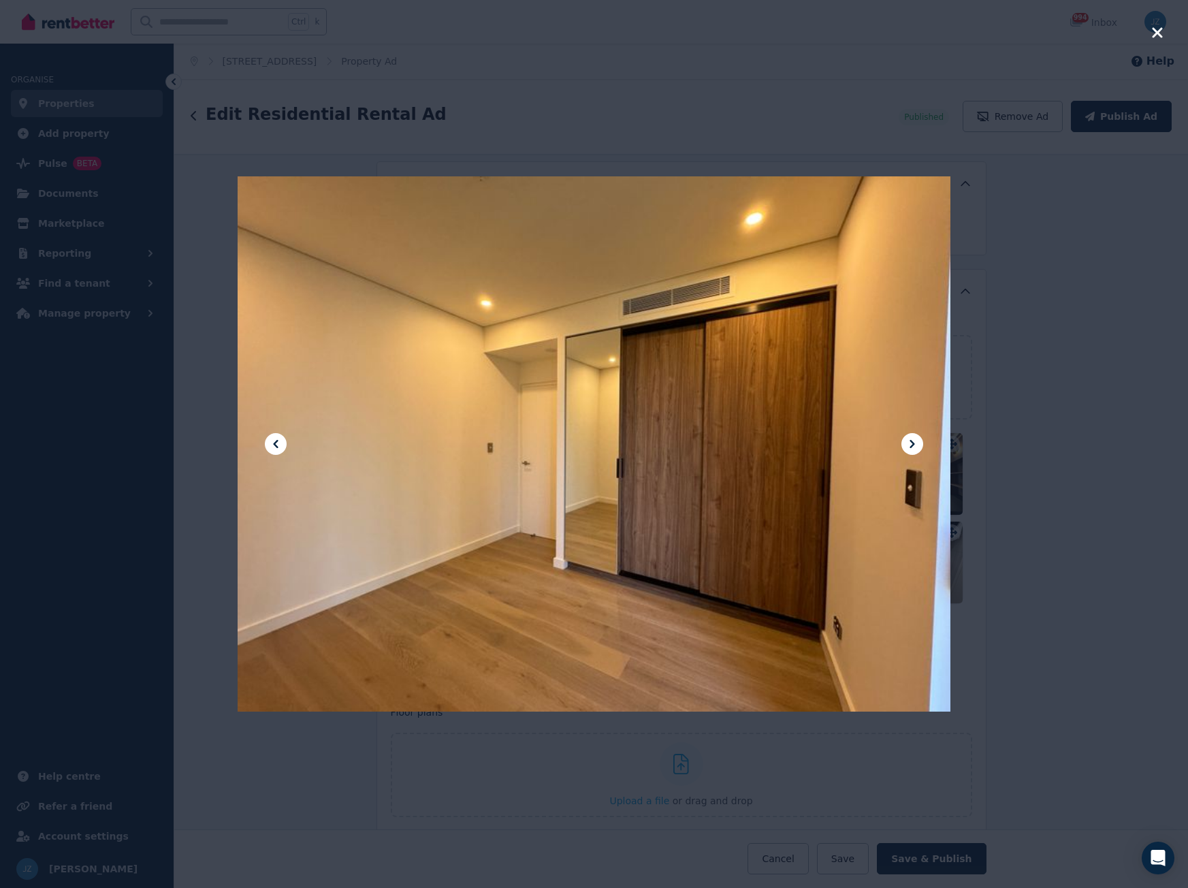
click at [1156, 34] on icon "button" at bounding box center [1157, 32] width 10 height 10
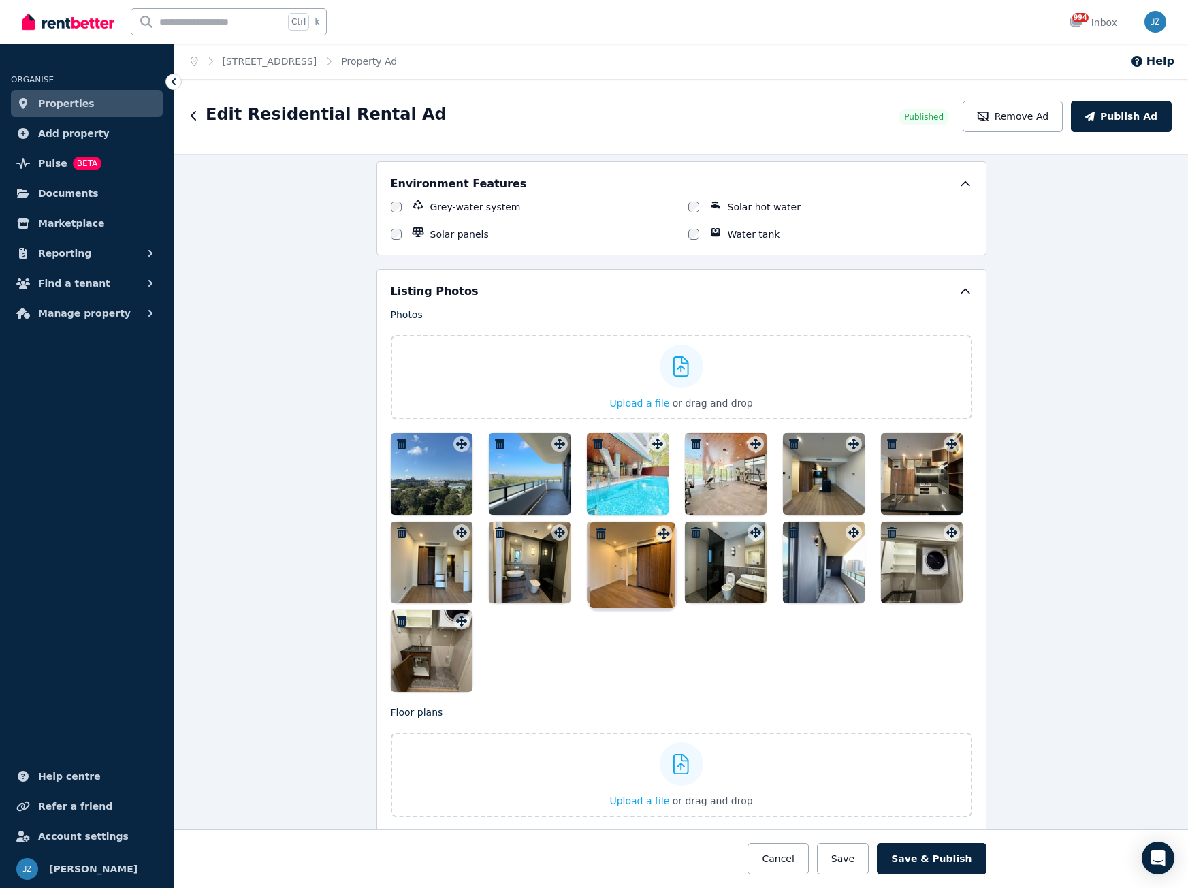
drag, startPoint x: 453, startPoint y: 626, endPoint x: 660, endPoint y: 527, distance: 229.0
click at [660, 527] on div "Photos Upload a file or drag and drop Uploaded " 20240330_233731990_iOS.jpg " U…" at bounding box center [681, 500] width 581 height 384
click at [694, 532] on icon "button" at bounding box center [696, 532] width 10 height 11
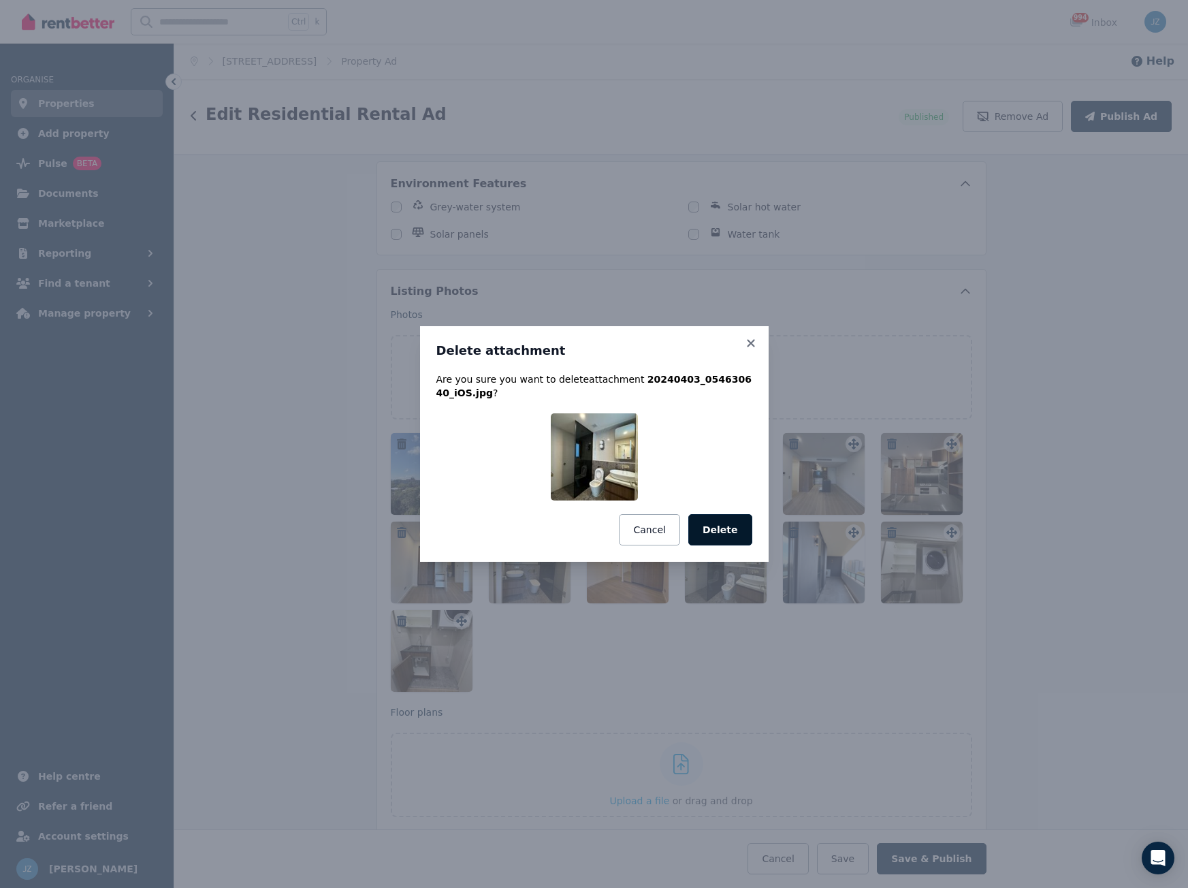
click at [730, 533] on button "Delete" at bounding box center [720, 529] width 64 height 31
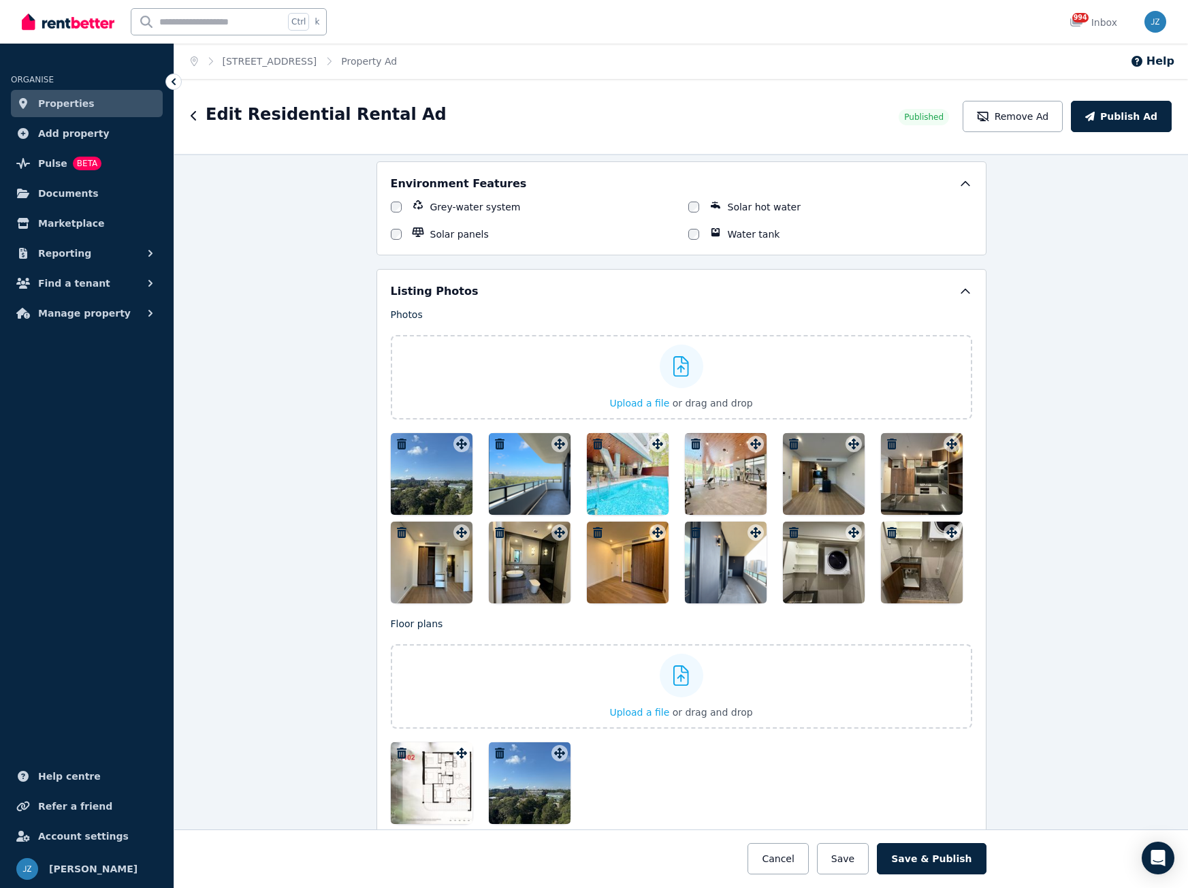
click at [495, 756] on icon "button" at bounding box center [500, 752] width 10 height 11
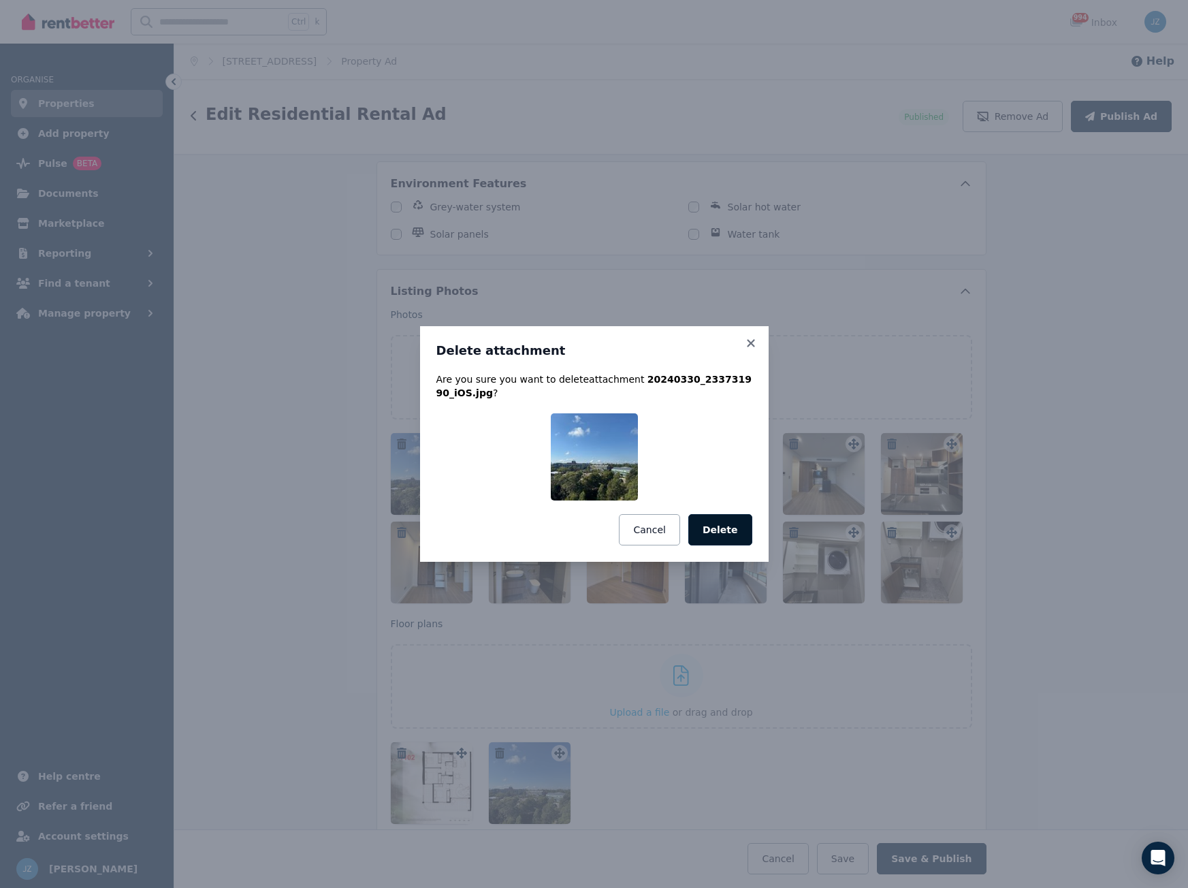
click at [733, 527] on button "Delete" at bounding box center [720, 529] width 64 height 31
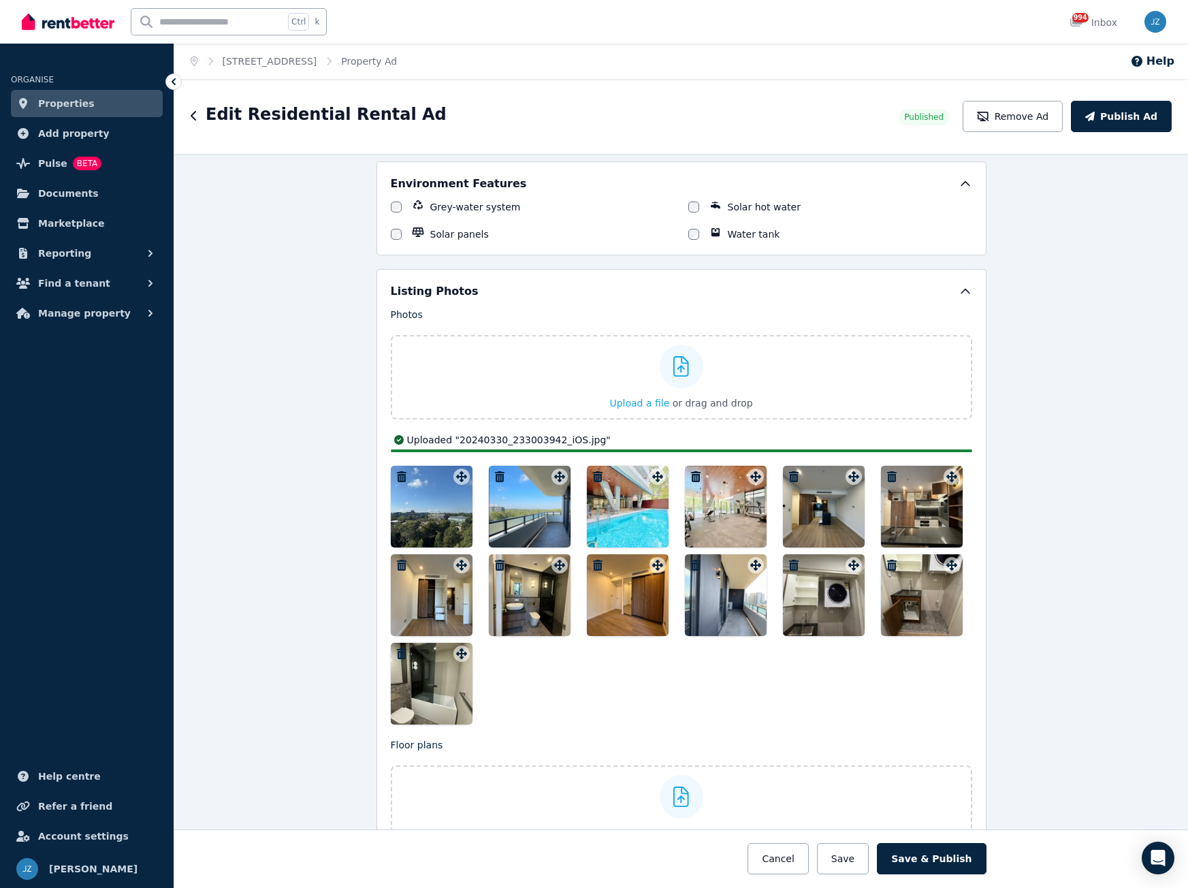
drag, startPoint x: 434, startPoint y: 687, endPoint x: 511, endPoint y: 626, distance: 98.9
click at [515, 624] on div at bounding box center [681, 595] width 581 height 259
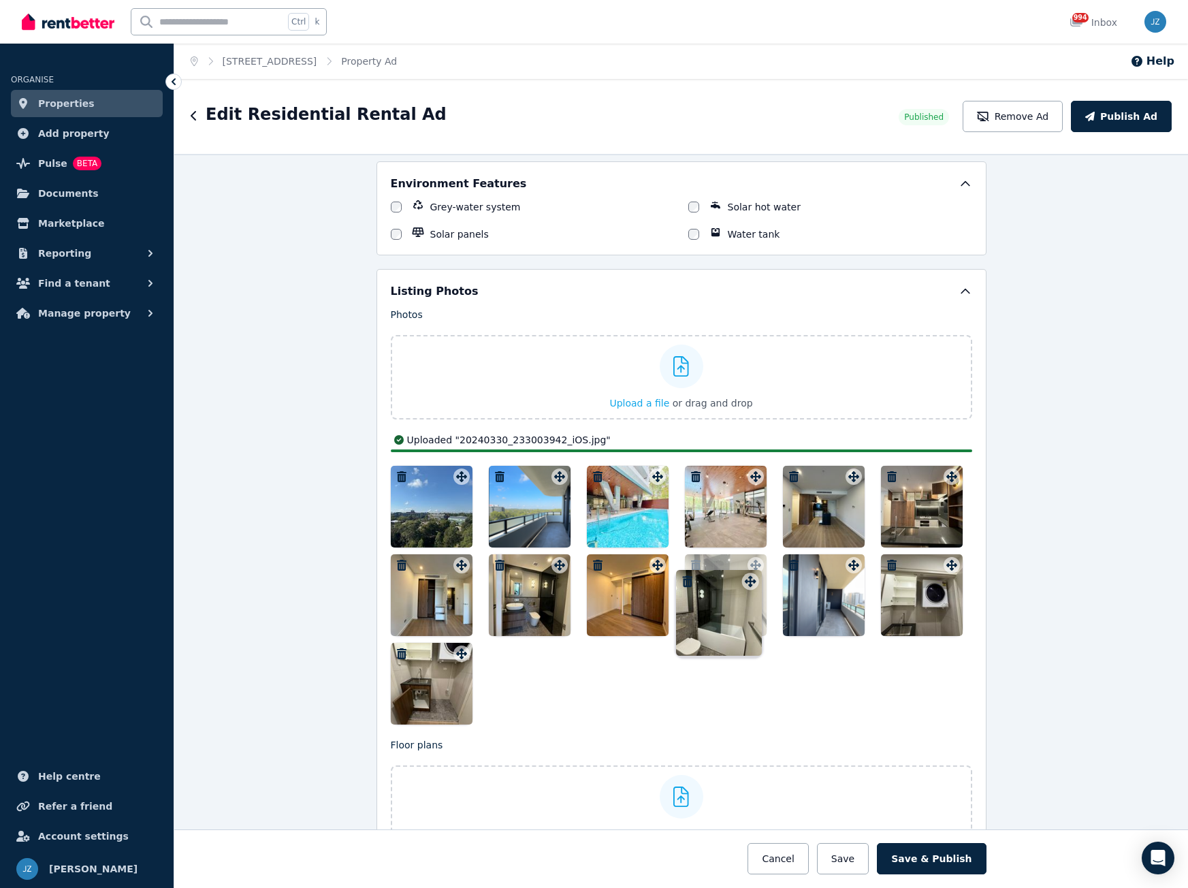
drag, startPoint x: 454, startPoint y: 655, endPoint x: 747, endPoint y: 567, distance: 305.6
click at [747, 568] on div "Photos Upload a file or drag and drop Uploaded " 20240330_233731990_iOS.jpg " U…" at bounding box center [681, 516] width 581 height 417
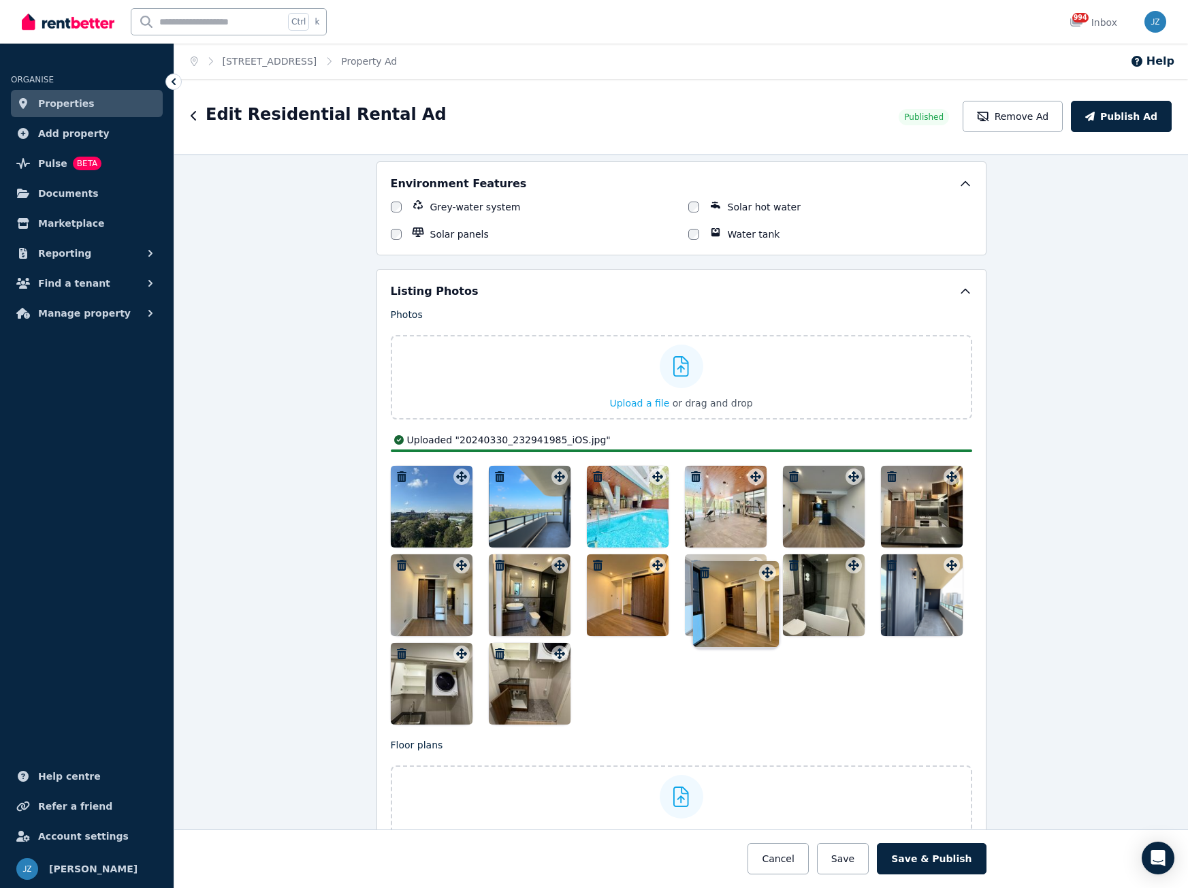
drag, startPoint x: 552, startPoint y: 651, endPoint x: 762, endPoint y: 553, distance: 231.5
click at [763, 558] on div at bounding box center [681, 595] width 581 height 259
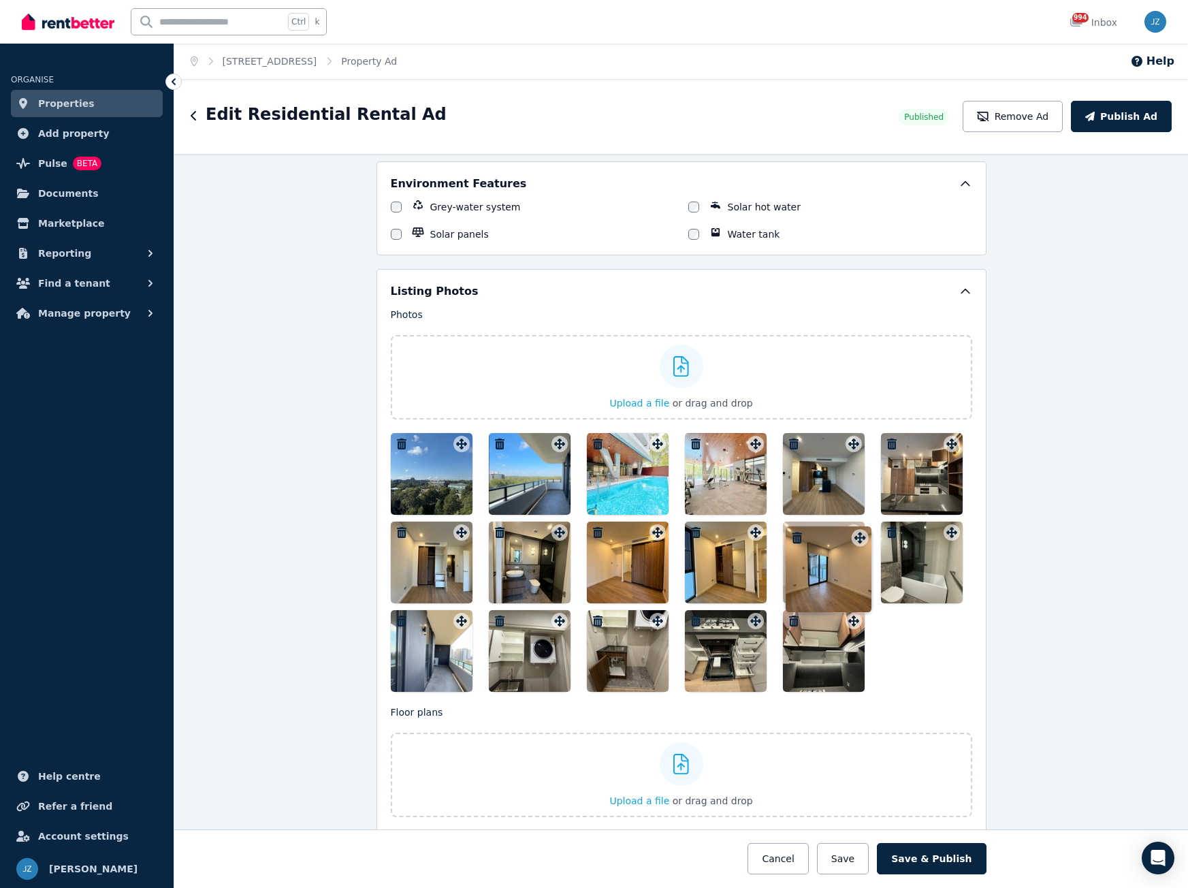
drag, startPoint x: 849, startPoint y: 619, endPoint x: 859, endPoint y: 524, distance: 95.9
click at [859, 524] on div at bounding box center [681, 562] width 581 height 259
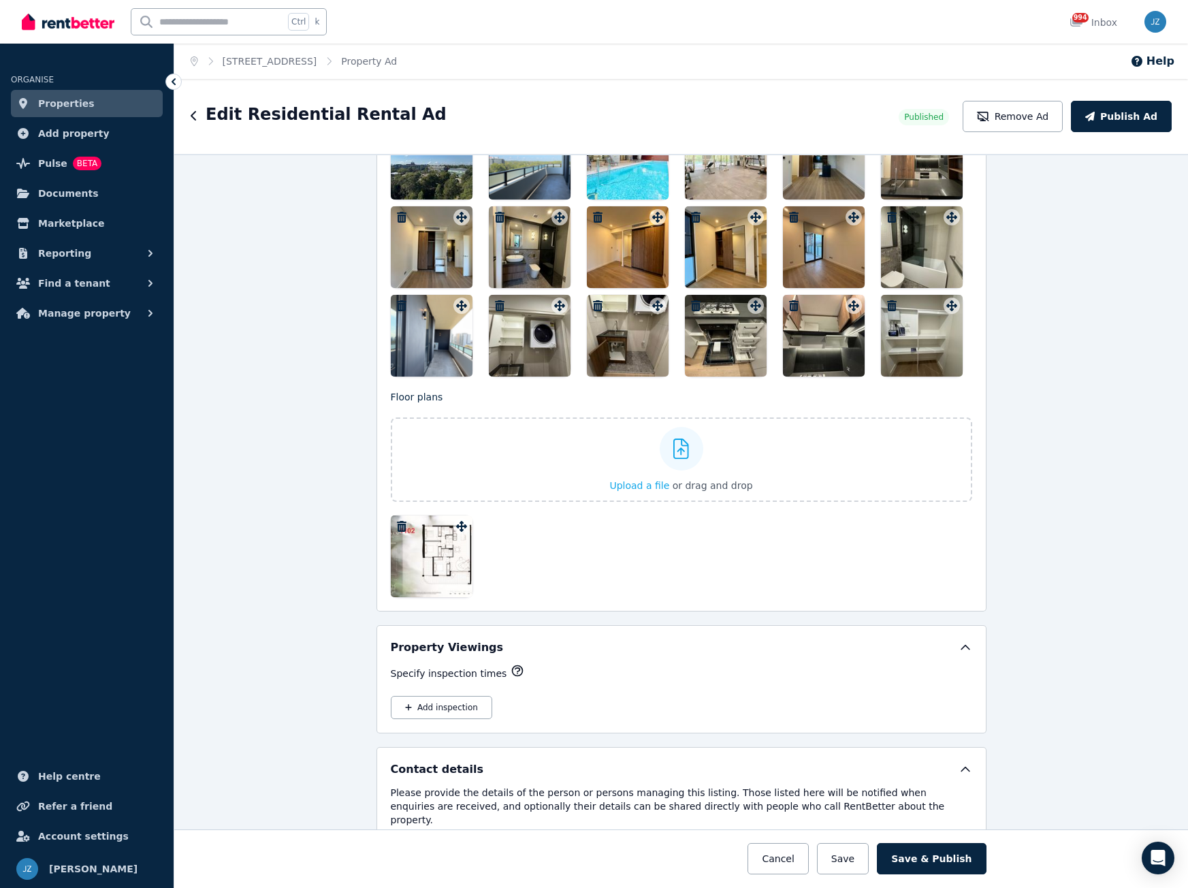
scroll to position [1974, 0]
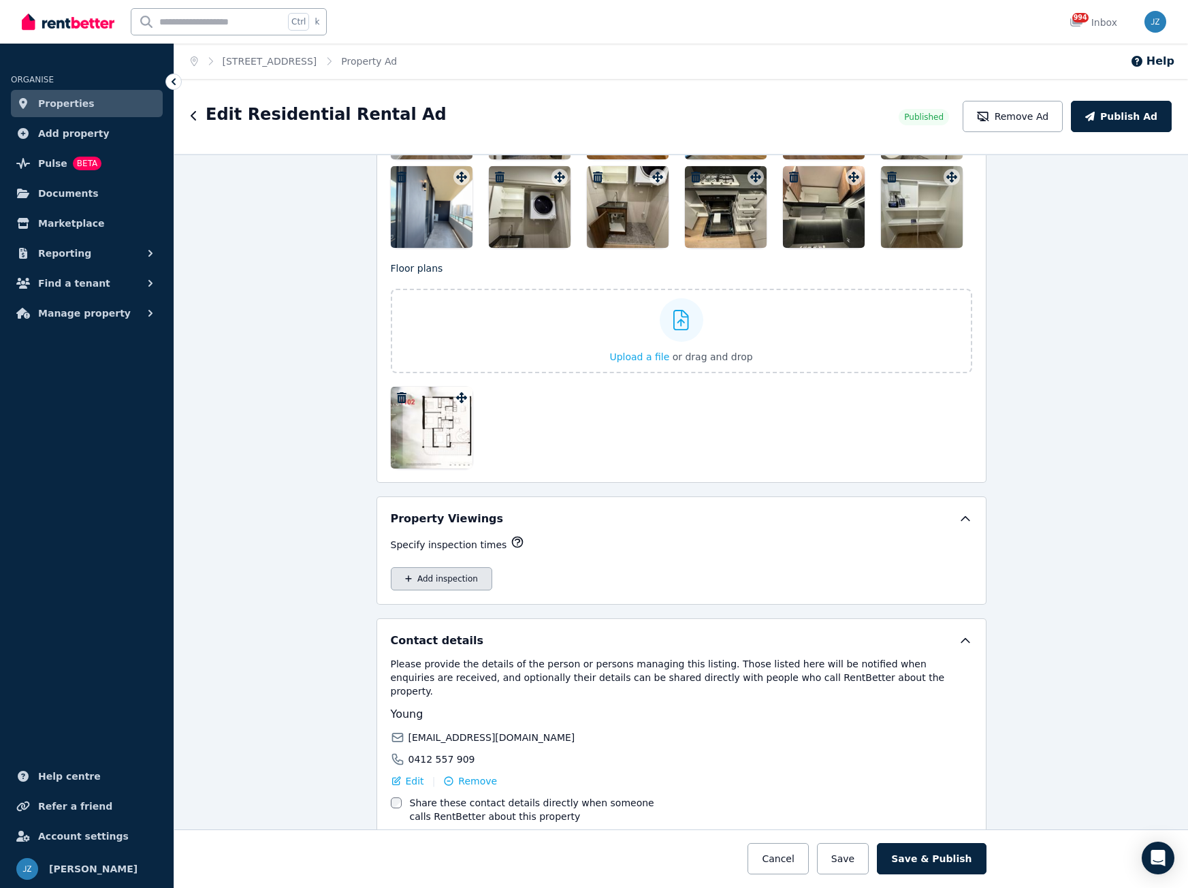
click at [473, 578] on button "Add inspection" at bounding box center [441, 578] width 101 height 23
select select "**"
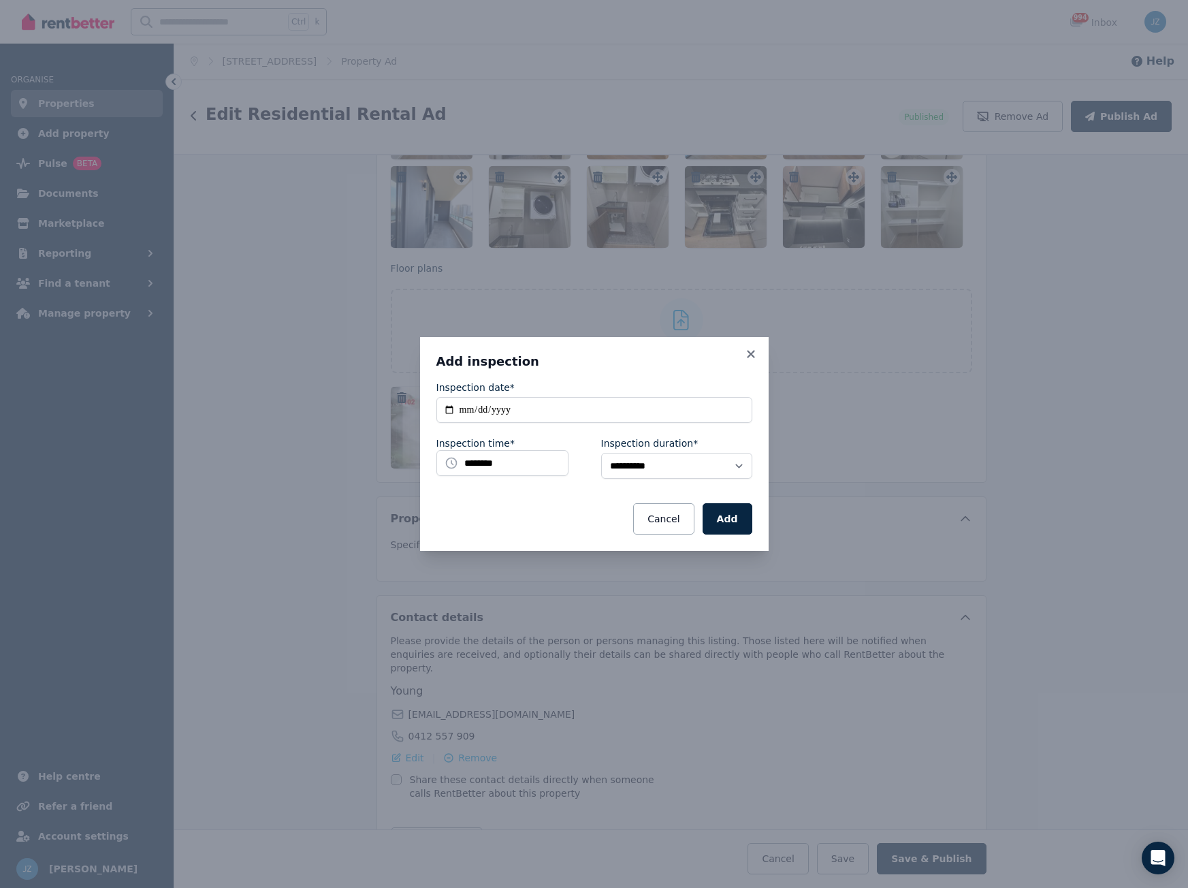
scroll to position [1942, 0]
click at [502, 408] on input "**********" at bounding box center [594, 410] width 316 height 26
click at [449, 406] on input "**********" at bounding box center [594, 410] width 316 height 26
click at [279, 83] on div "**********" at bounding box center [594, 444] width 1188 height 888
click at [450, 408] on input "**********" at bounding box center [594, 410] width 316 height 26
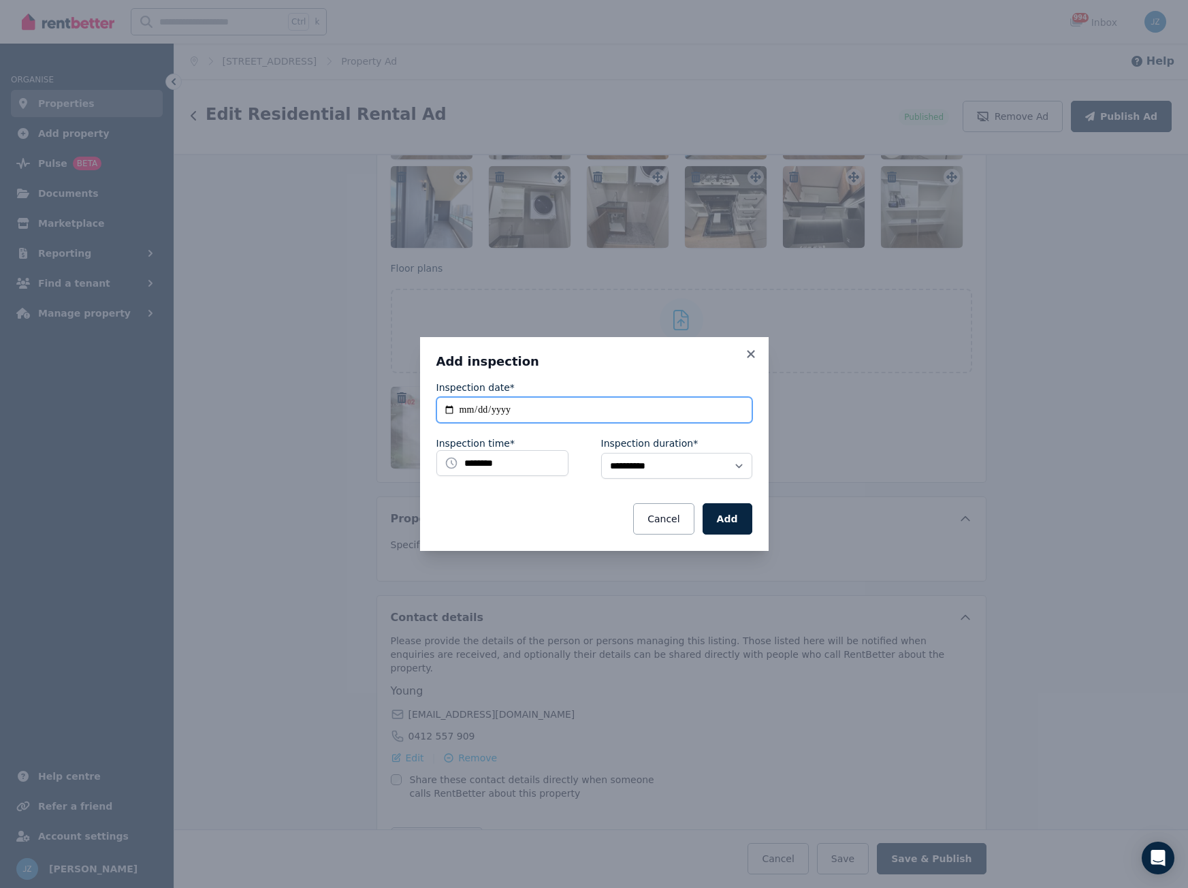
type input "**********"
click at [499, 466] on input "********" at bounding box center [502, 463] width 132 height 26
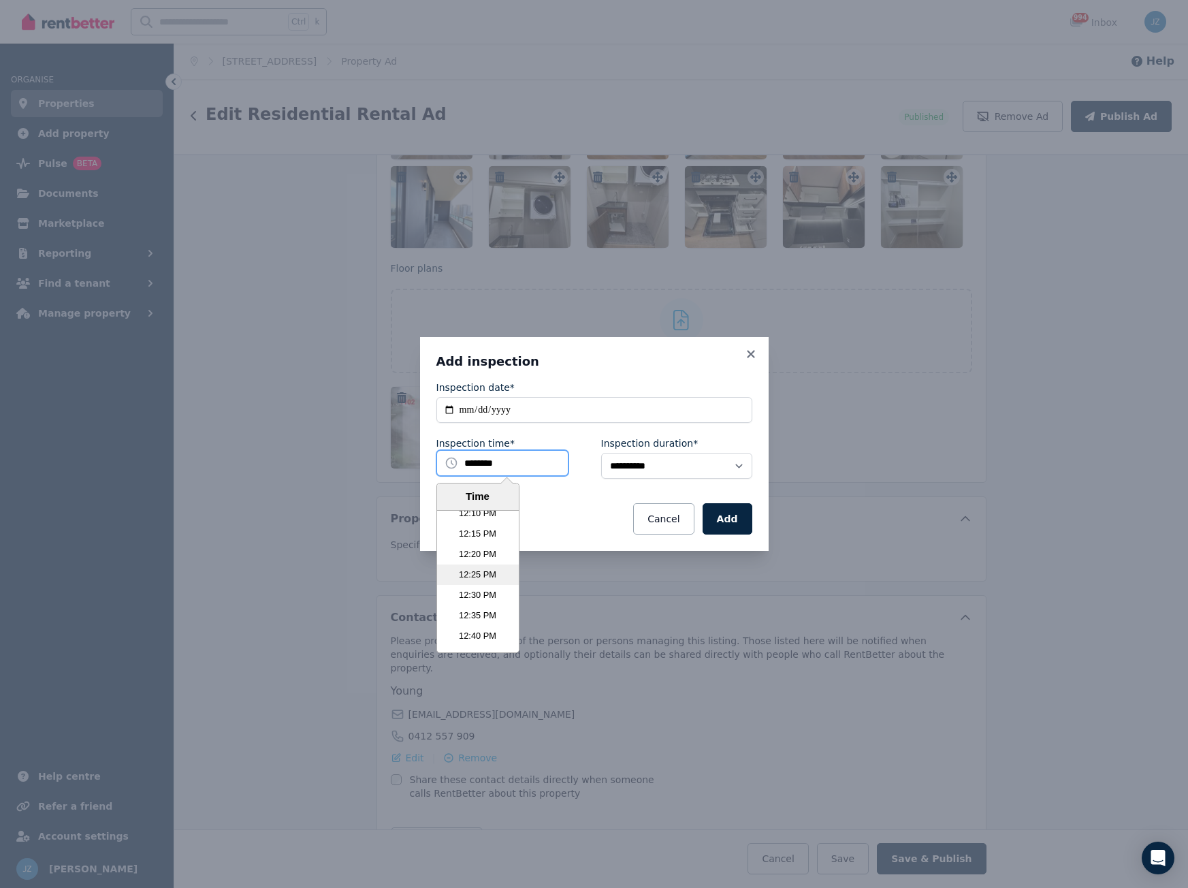
scroll to position [2921, 0]
click at [477, 542] on li "12:00 PM" at bounding box center [478, 540] width 82 height 20
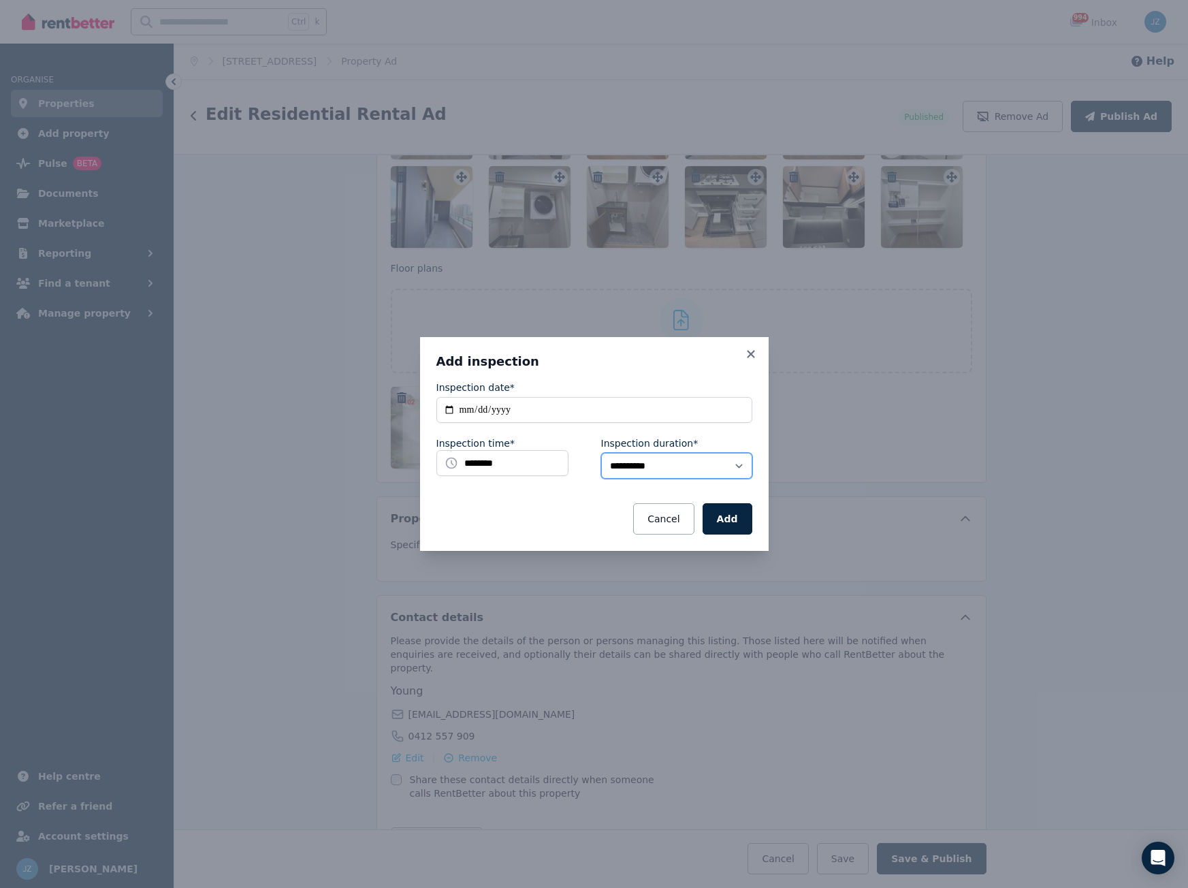
click at [620, 467] on select "**********" at bounding box center [676, 466] width 151 height 26
select select "**"
click at [601, 453] on select "**********" at bounding box center [676, 466] width 151 height 26
click at [735, 522] on button "Add" at bounding box center [728, 518] width 50 height 31
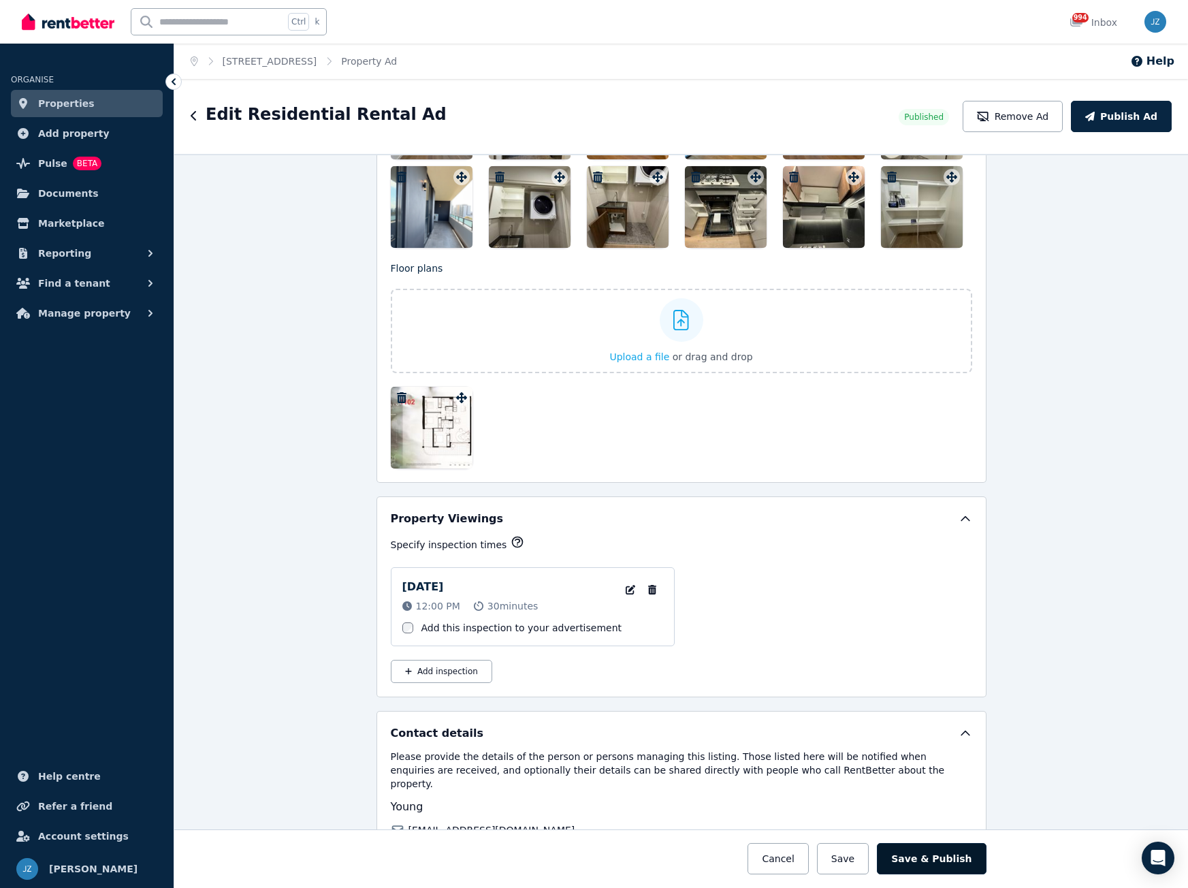
click at [926, 860] on button "Save & Publish" at bounding box center [931, 858] width 109 height 31
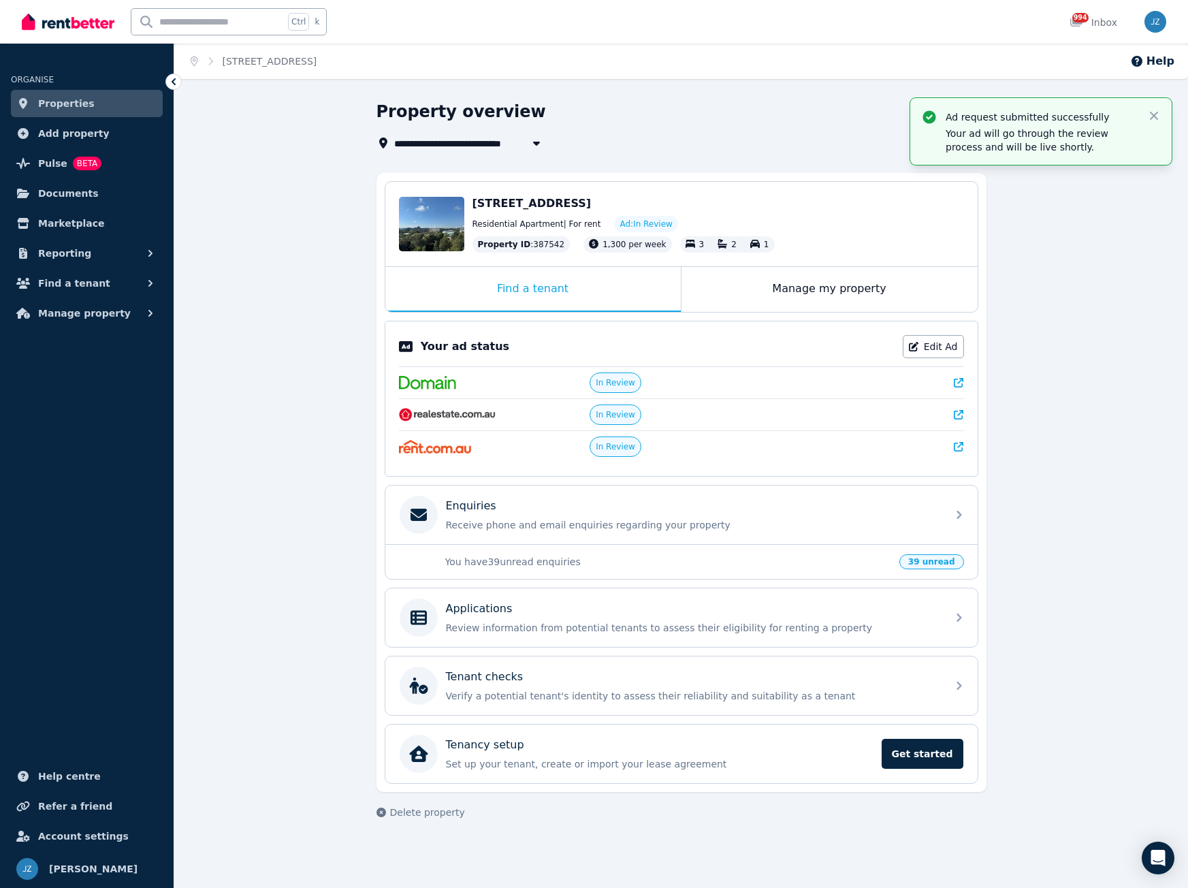
click at [412, 35] on div "Ctrl k 994 Inbox" at bounding box center [571, 22] width 1098 height 44
